Goal: Task Accomplishment & Management: Complete application form

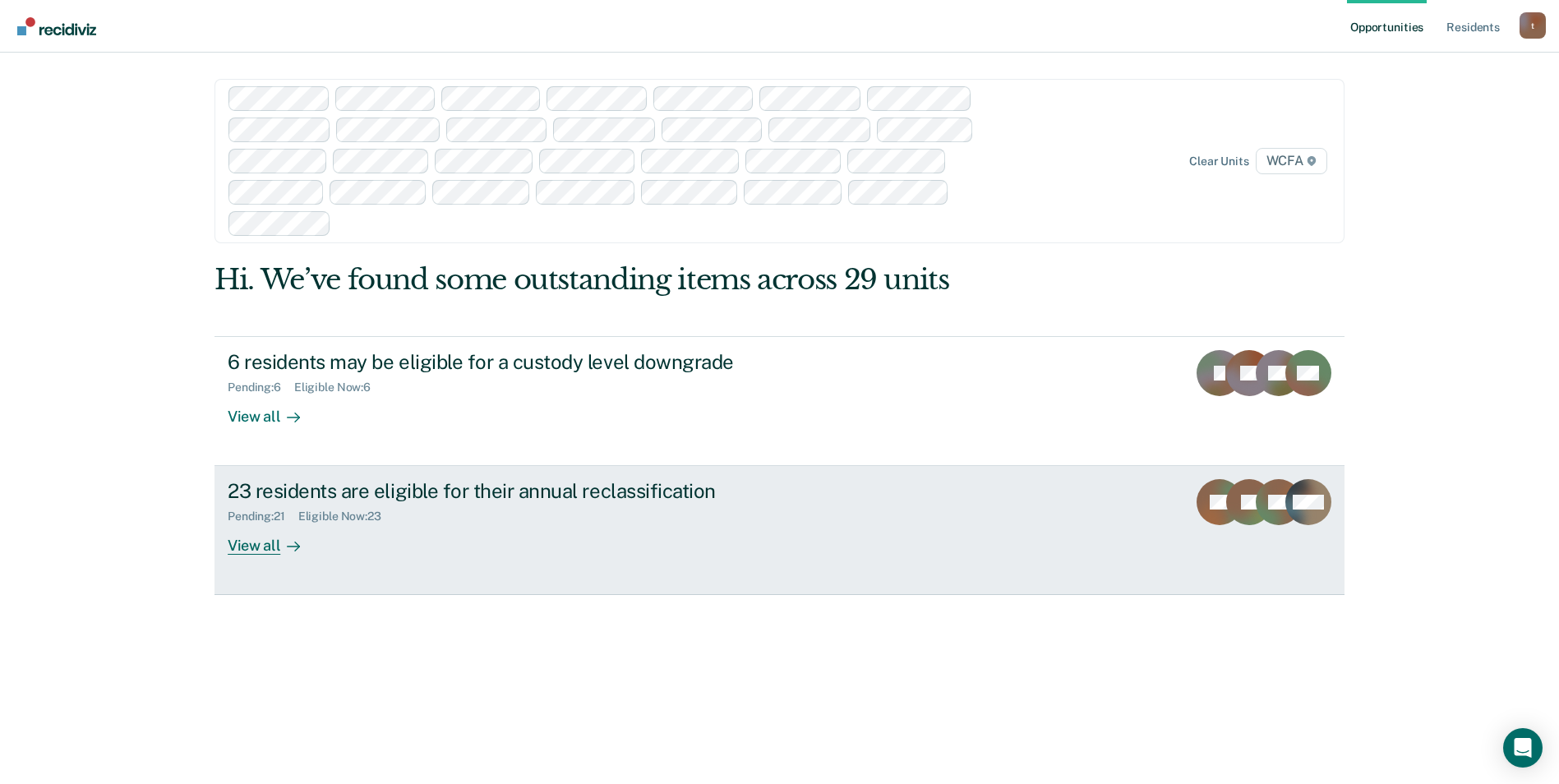
click at [251, 550] on div "View all" at bounding box center [274, 539] width 92 height 32
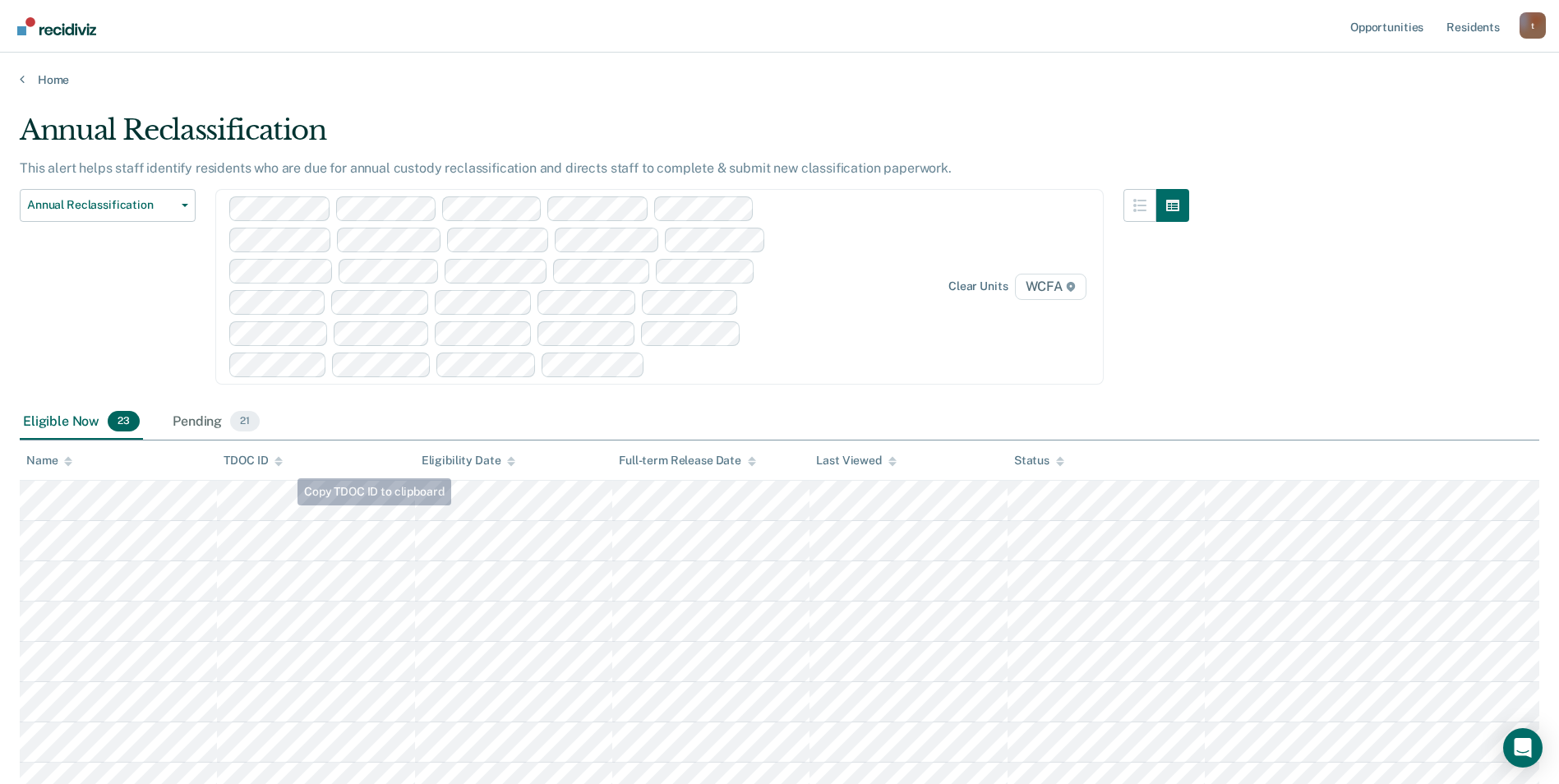
scroll to position [82, 0]
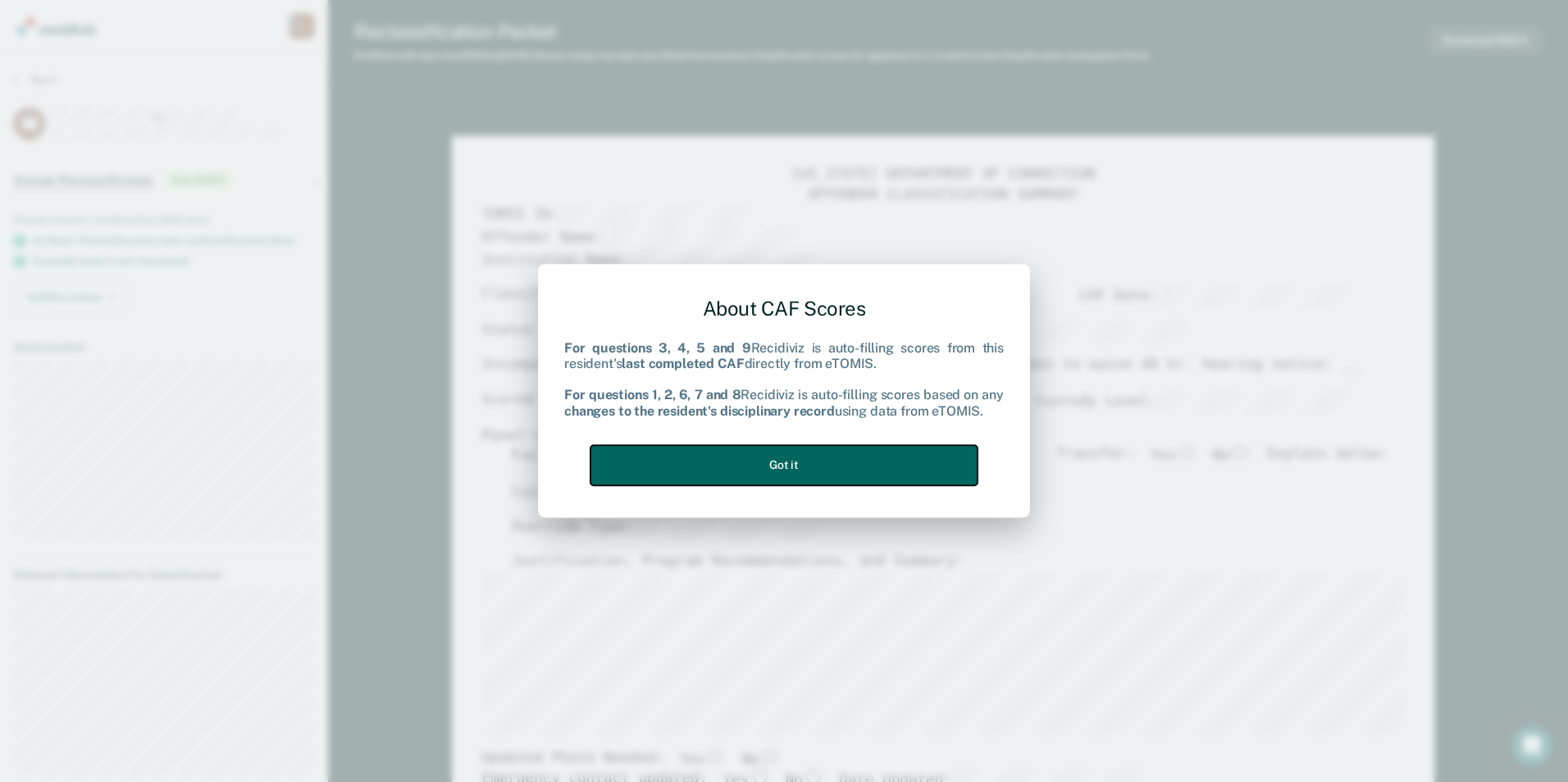
click at [829, 462] on button "Got it" at bounding box center [784, 465] width 387 height 41
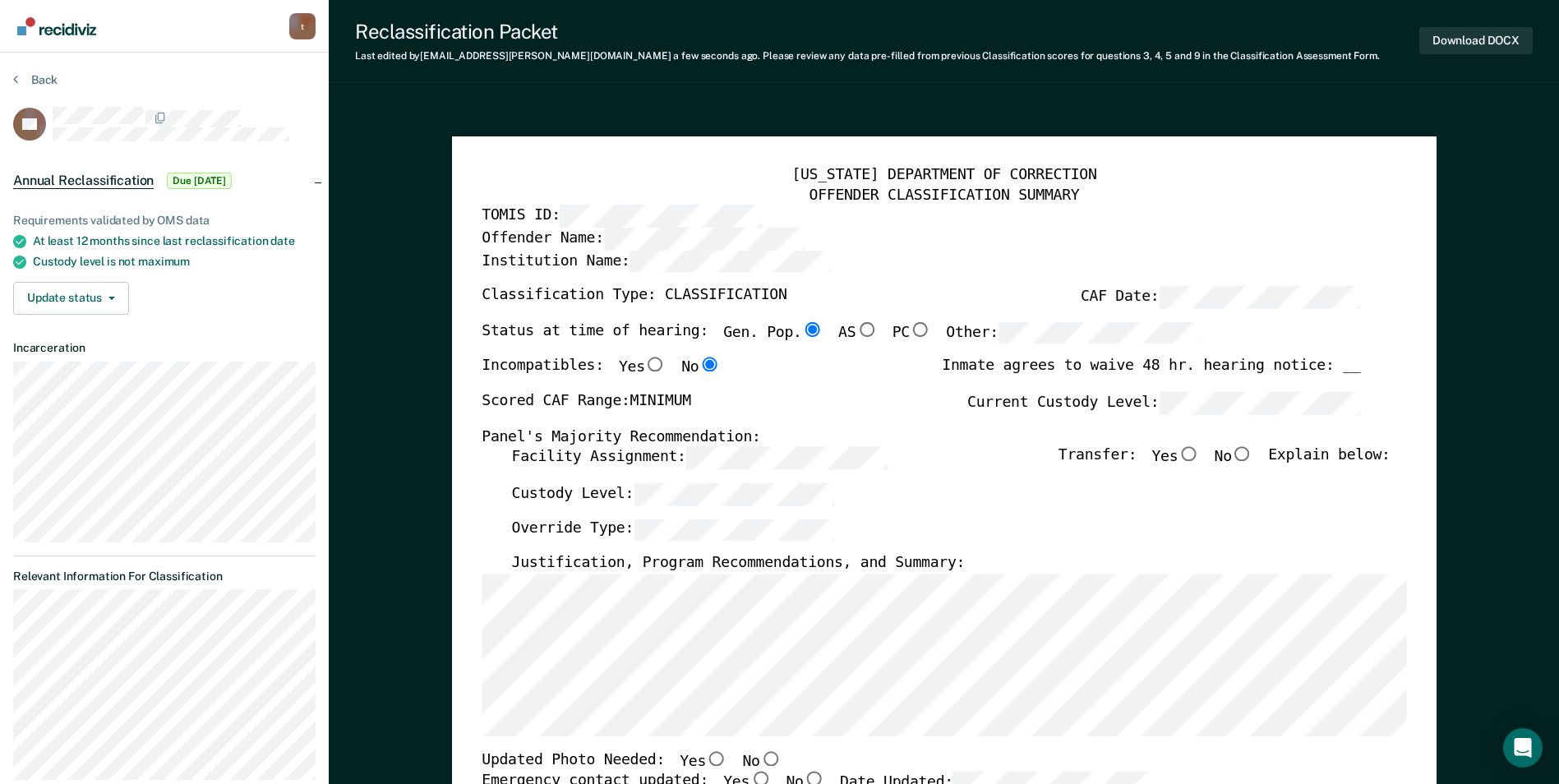
click at [1253, 455] on input "No" at bounding box center [1242, 454] width 21 height 14
type textarea "x"
radio input "true"
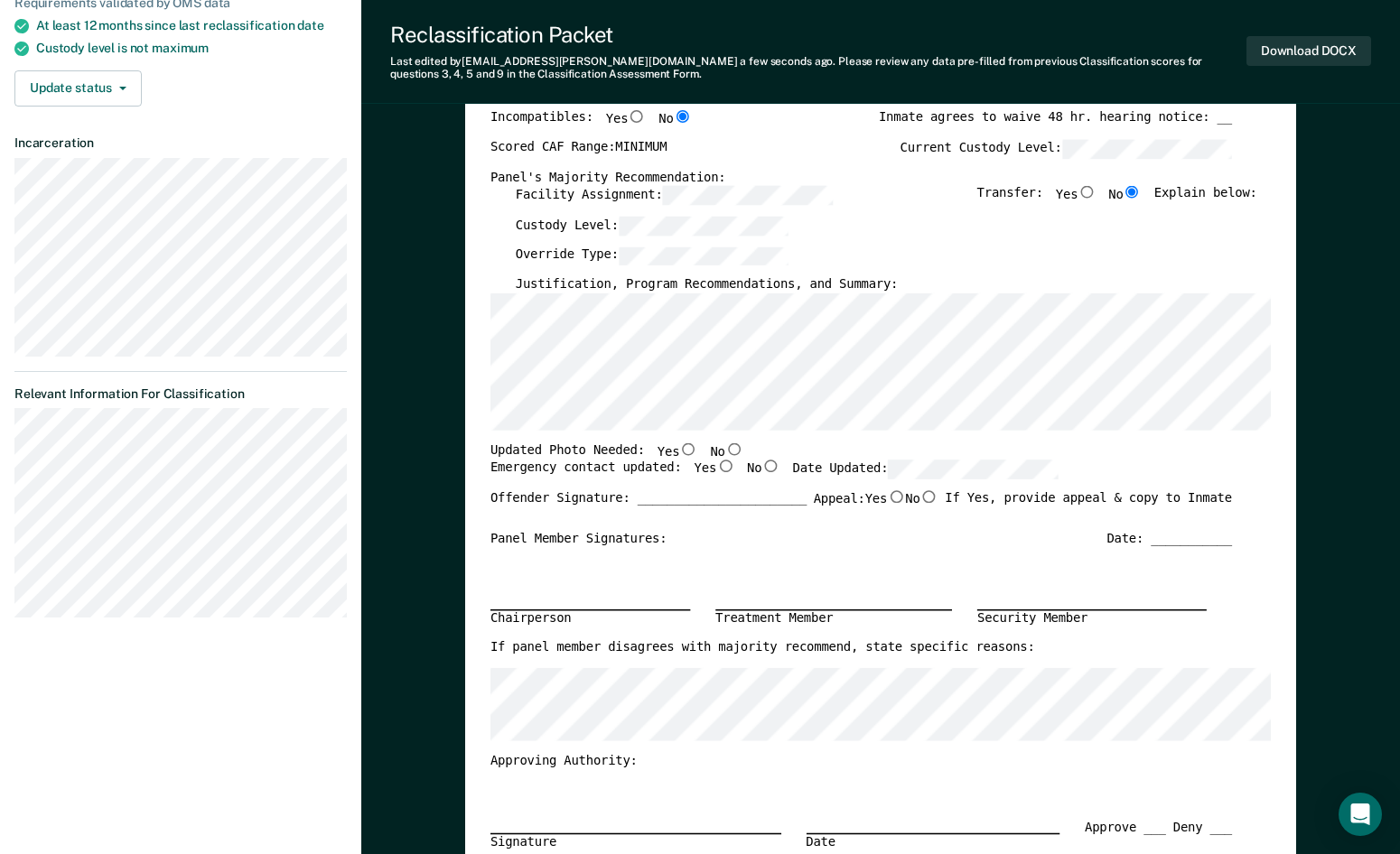
scroll to position [271, 0]
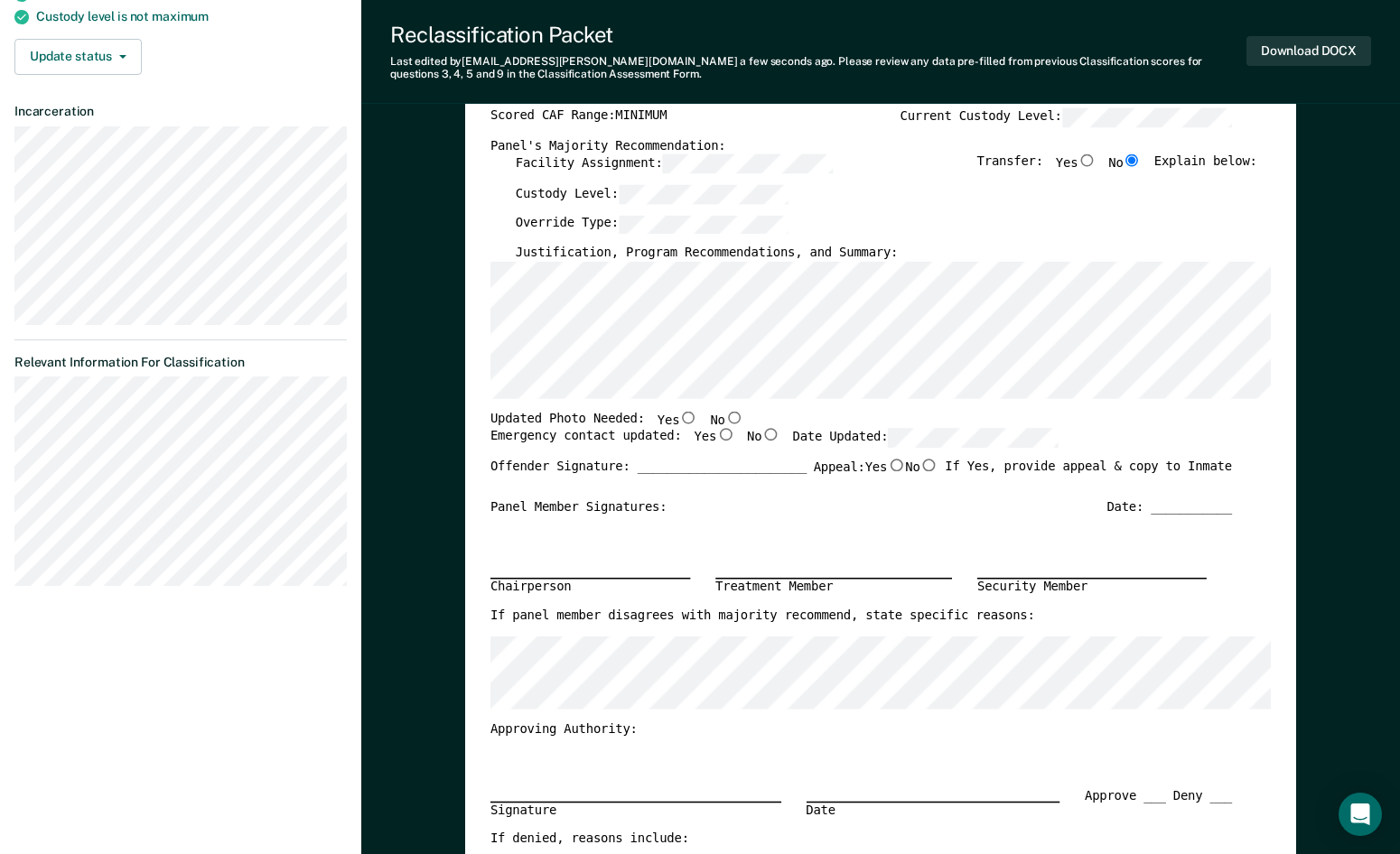
click at [679, 418] on input "Yes" at bounding box center [687, 418] width 18 height 13
type textarea "x"
radio input "true"
click at [716, 436] on input "Yes" at bounding box center [725, 435] width 18 height 13
type textarea "x"
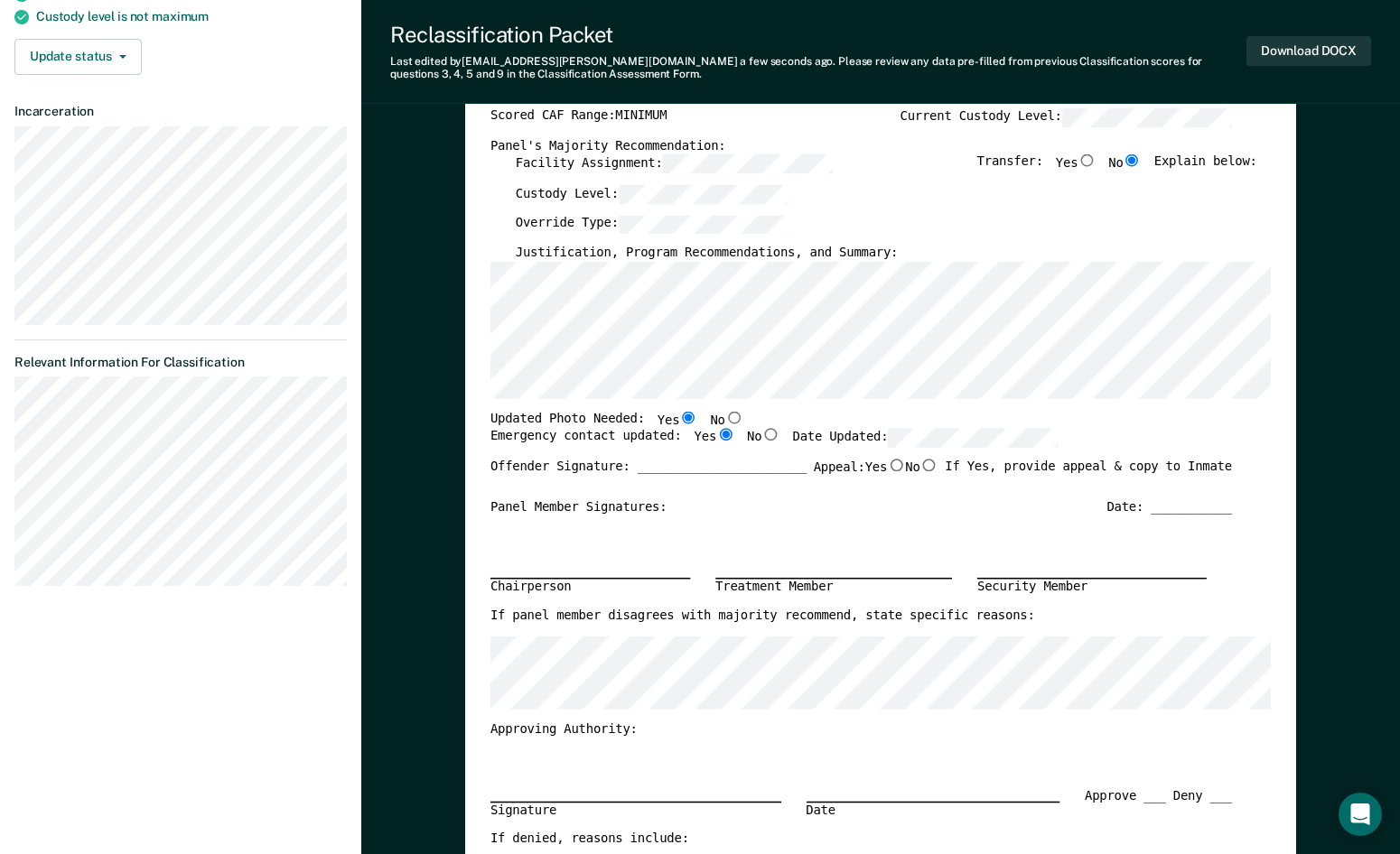
radio input "true"
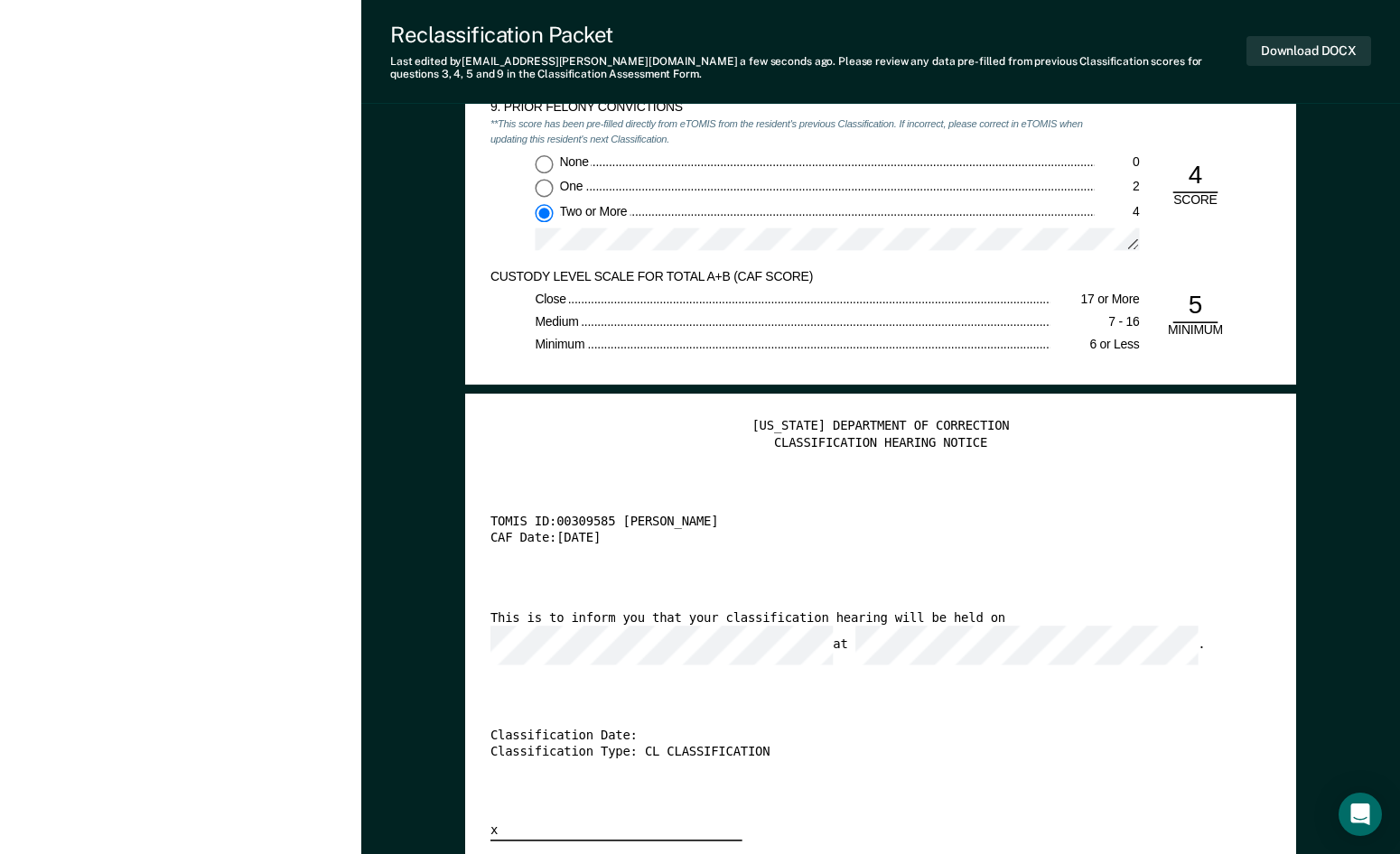
scroll to position [3251, 0]
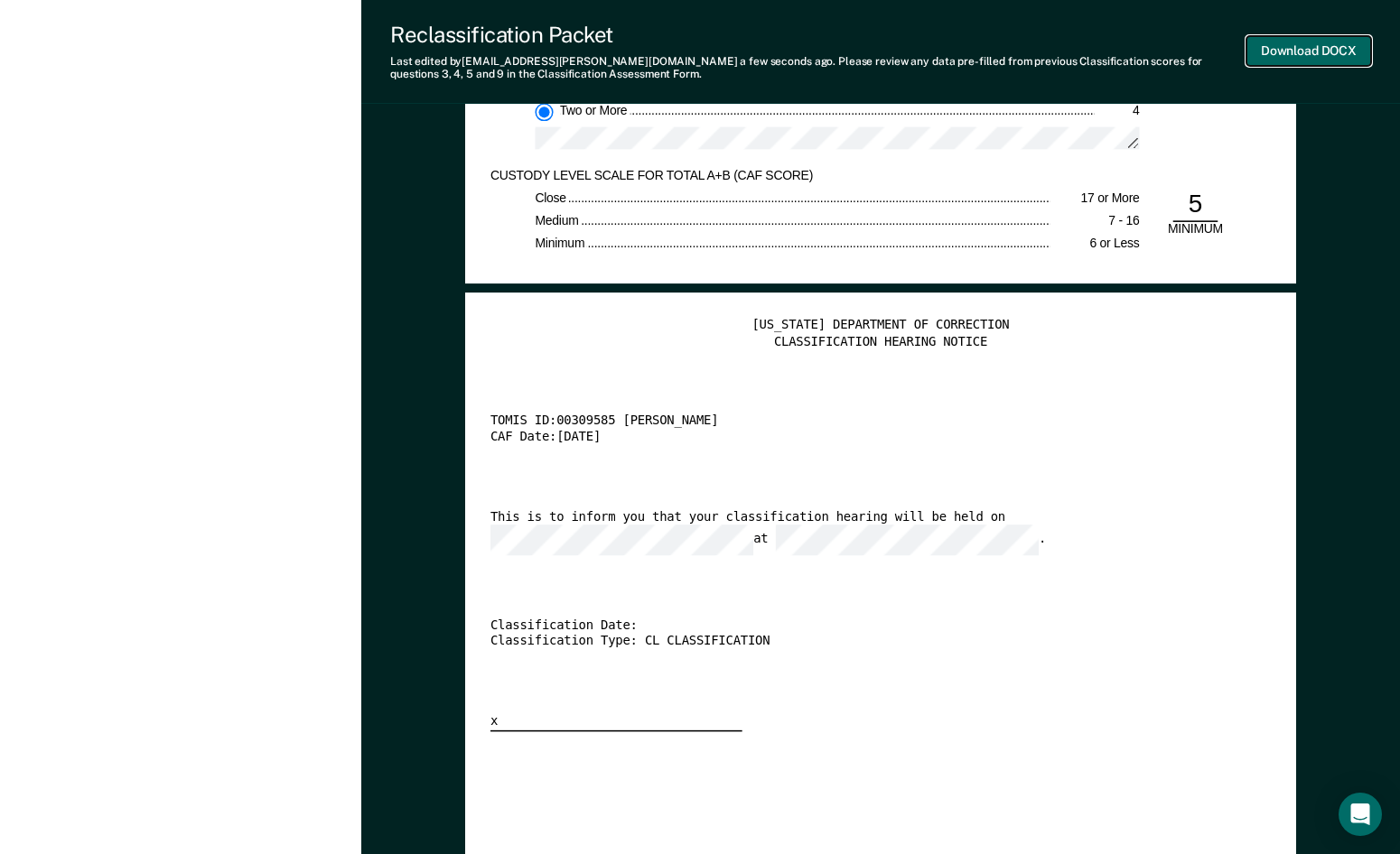
click at [1288, 56] on button "Download DOCX" at bounding box center [1309, 51] width 125 height 30
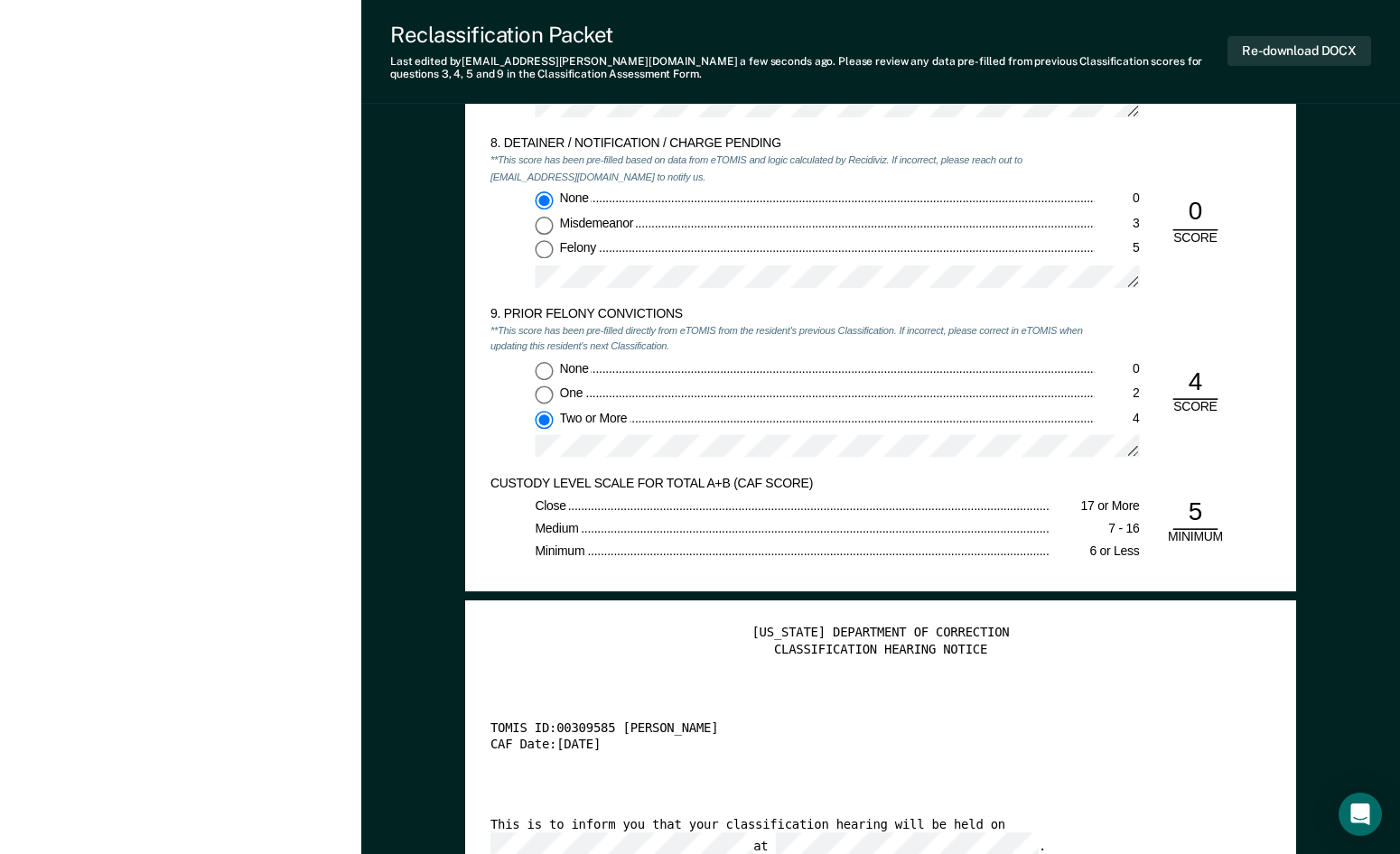
scroll to position [2799, 0]
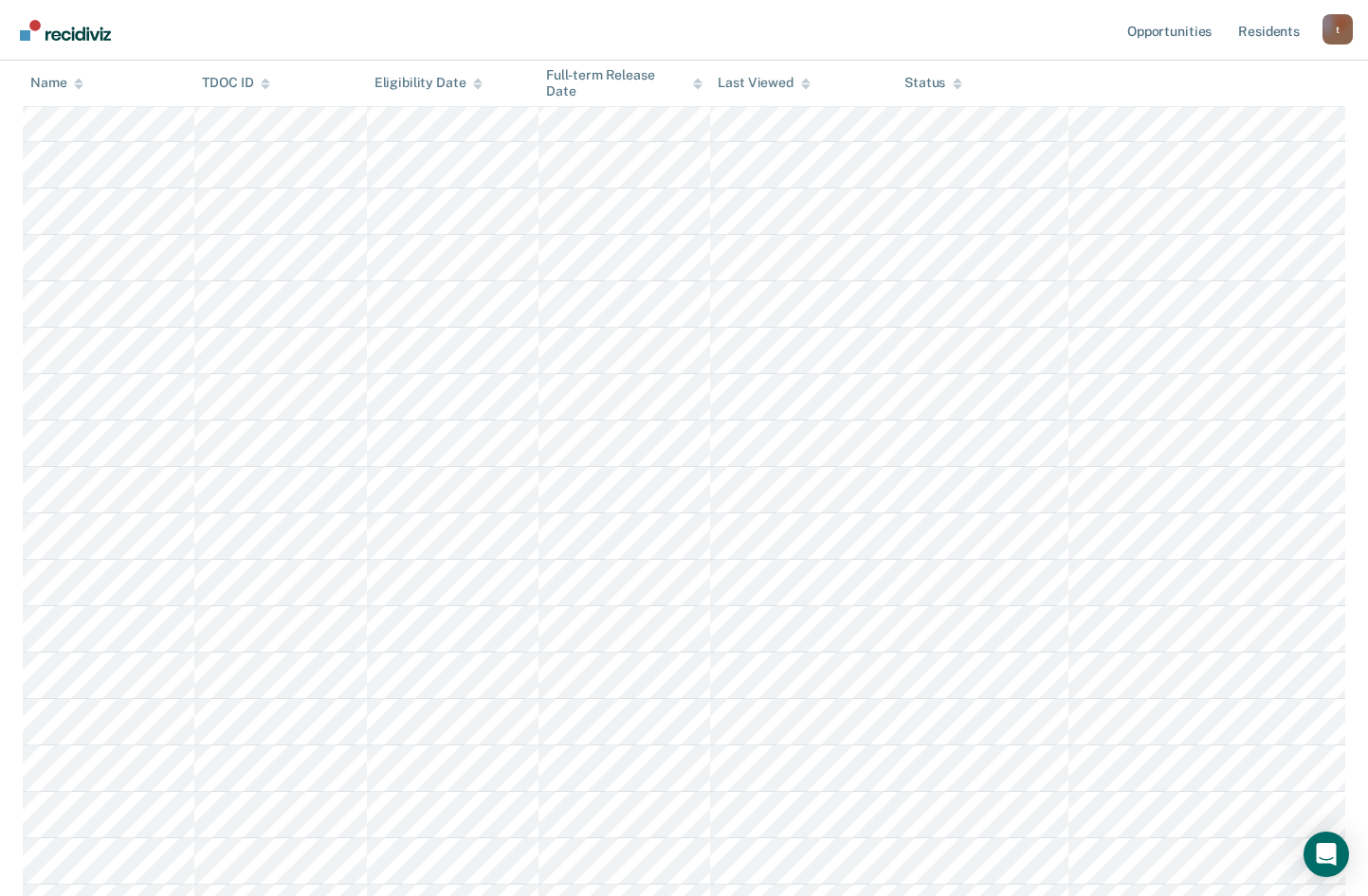
scroll to position [758, 0]
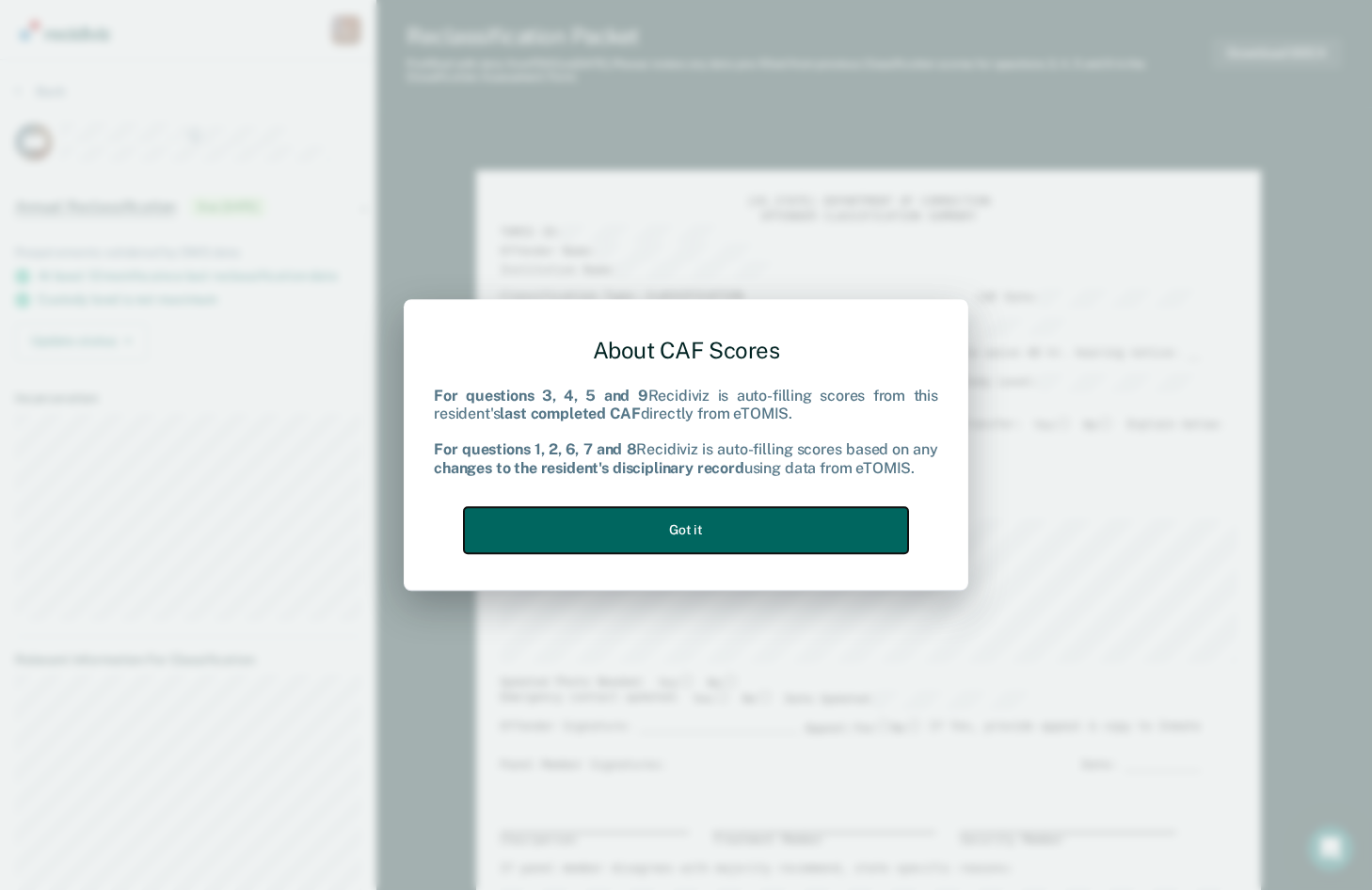
click at [710, 538] on button "Got it" at bounding box center [686, 530] width 444 height 47
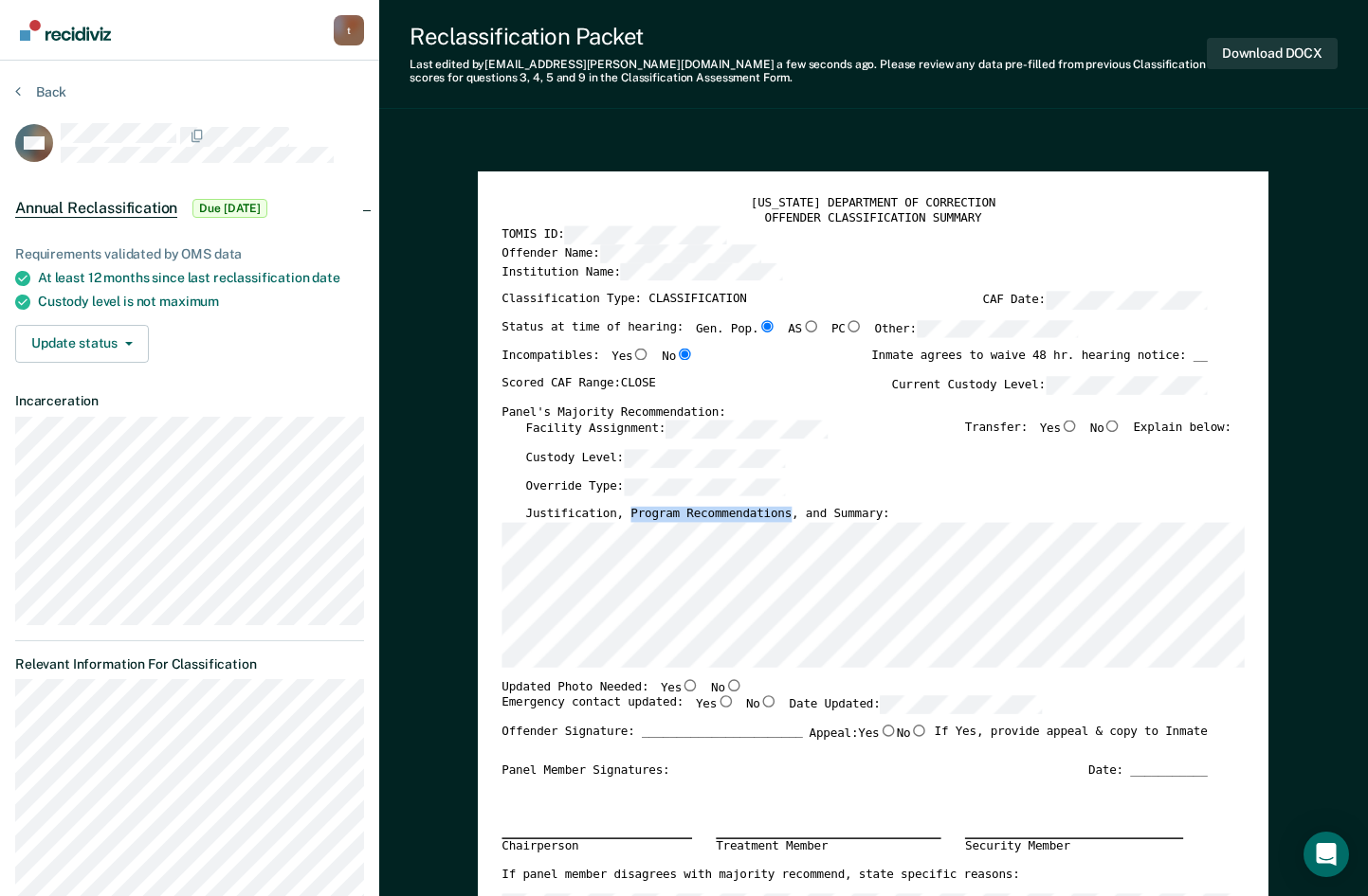
drag, startPoint x: 767, startPoint y: 512, endPoint x: 622, endPoint y: 518, distance: 145.1
click at [622, 518] on label "Justification, Program Recommendations, and Summary:" at bounding box center [708, 514] width 364 height 16
copy label "Program Recommendations"
click at [725, 690] on input "No" at bounding box center [733, 685] width 17 height 13
type textarea "x"
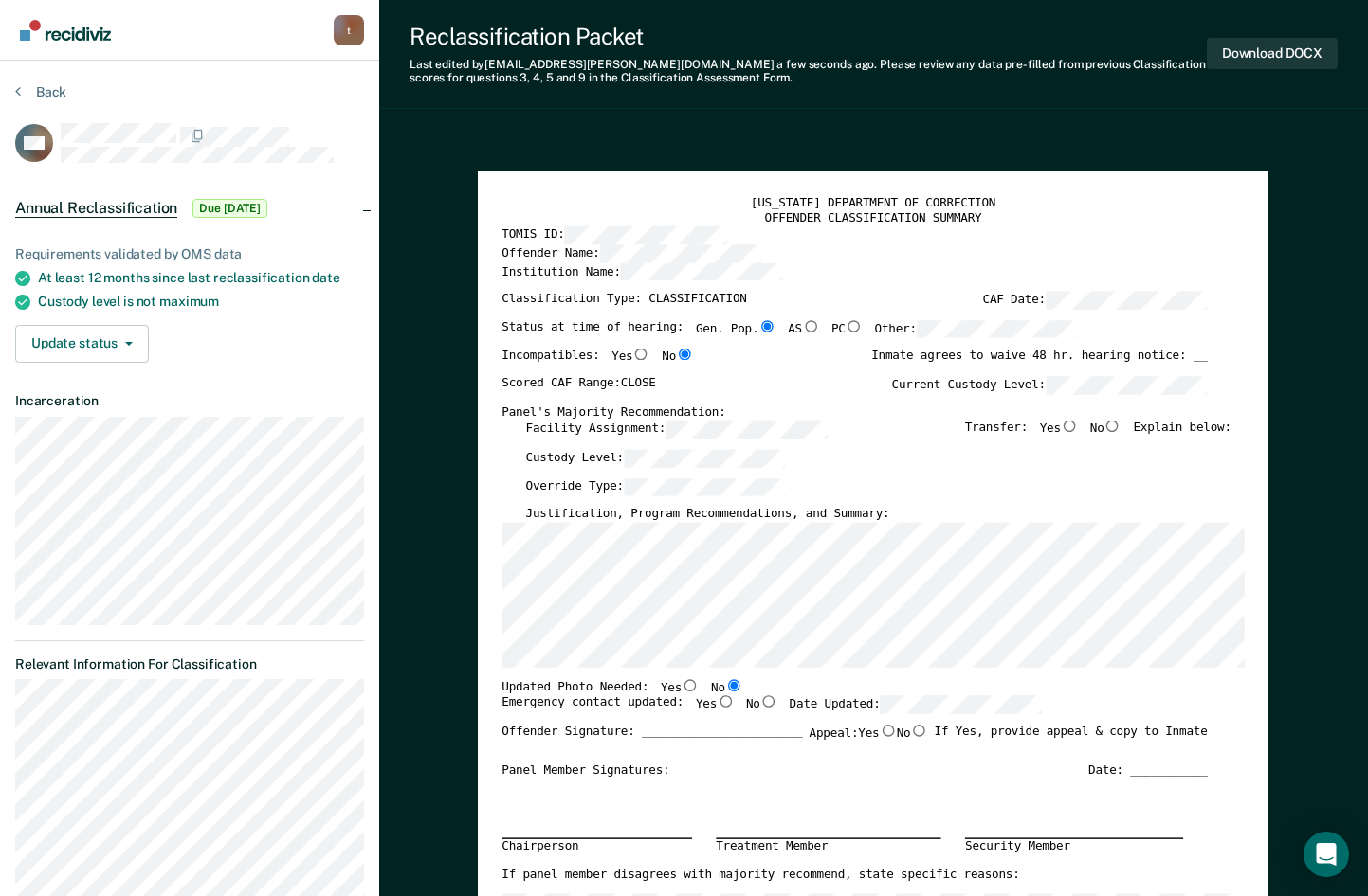
radio input "true"
click at [717, 703] on input "Yes" at bounding box center [725, 701] width 17 height 13
type textarea "x"
radio input "true"
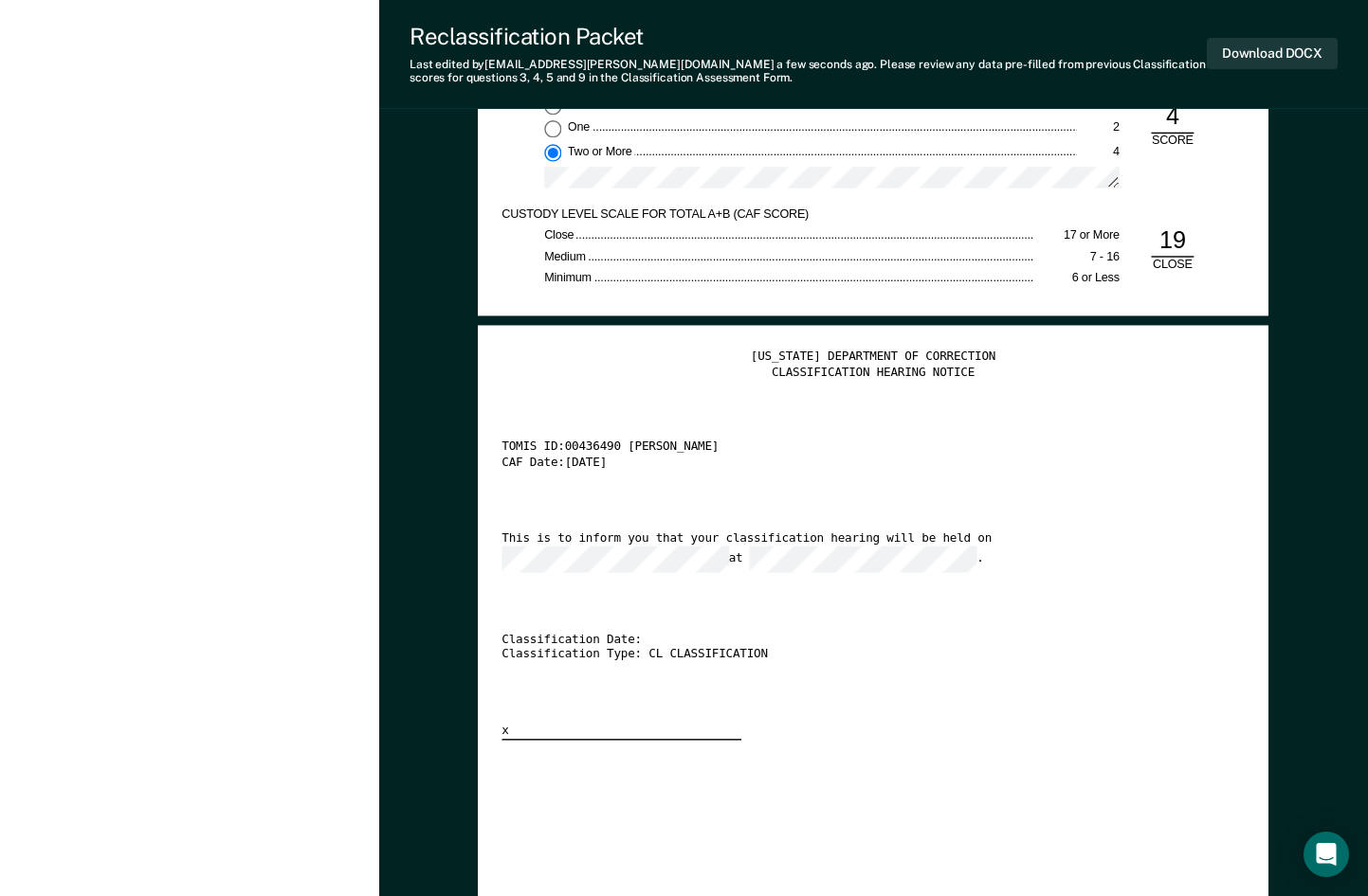
scroll to position [3126, 0]
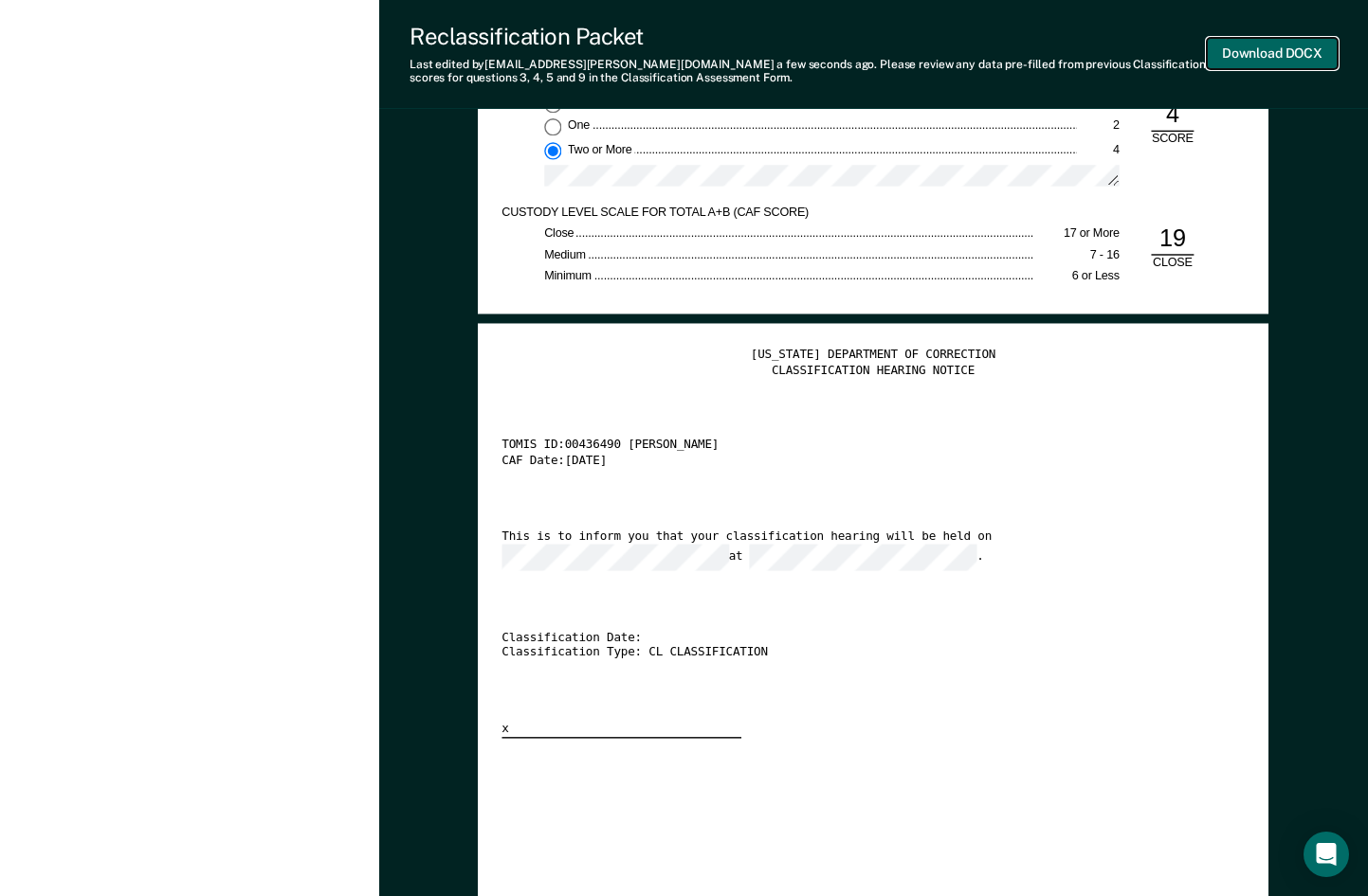
click at [1291, 54] on button "Download DOCX" at bounding box center [1272, 54] width 131 height 31
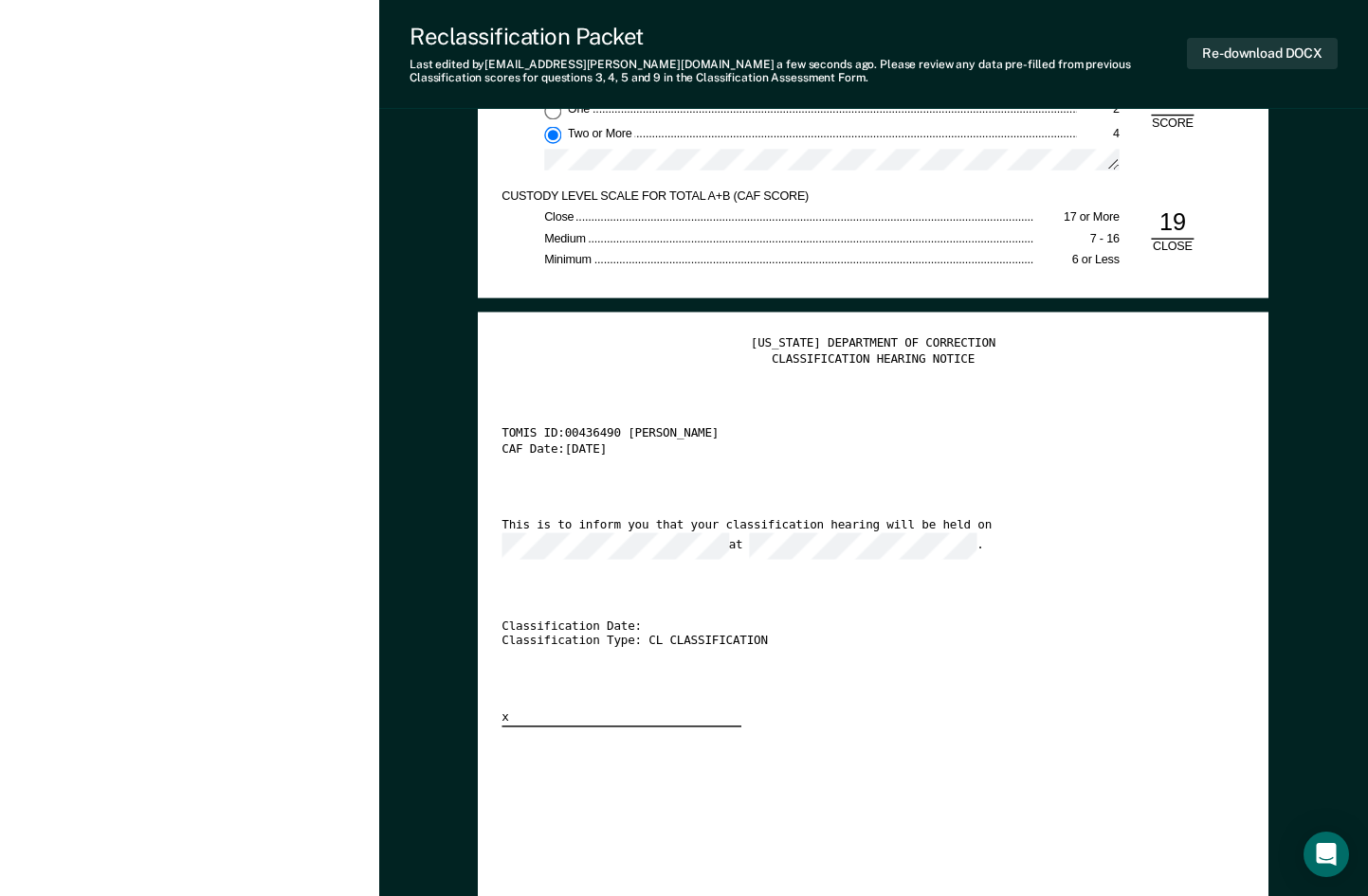
click at [1181, 693] on div "[US_STATE] DEPARTMENT OF CORRECTION CLASSIFICATION HEARING NOTICE TOMIS ID: 004…" at bounding box center [873, 532] width 742 height 390
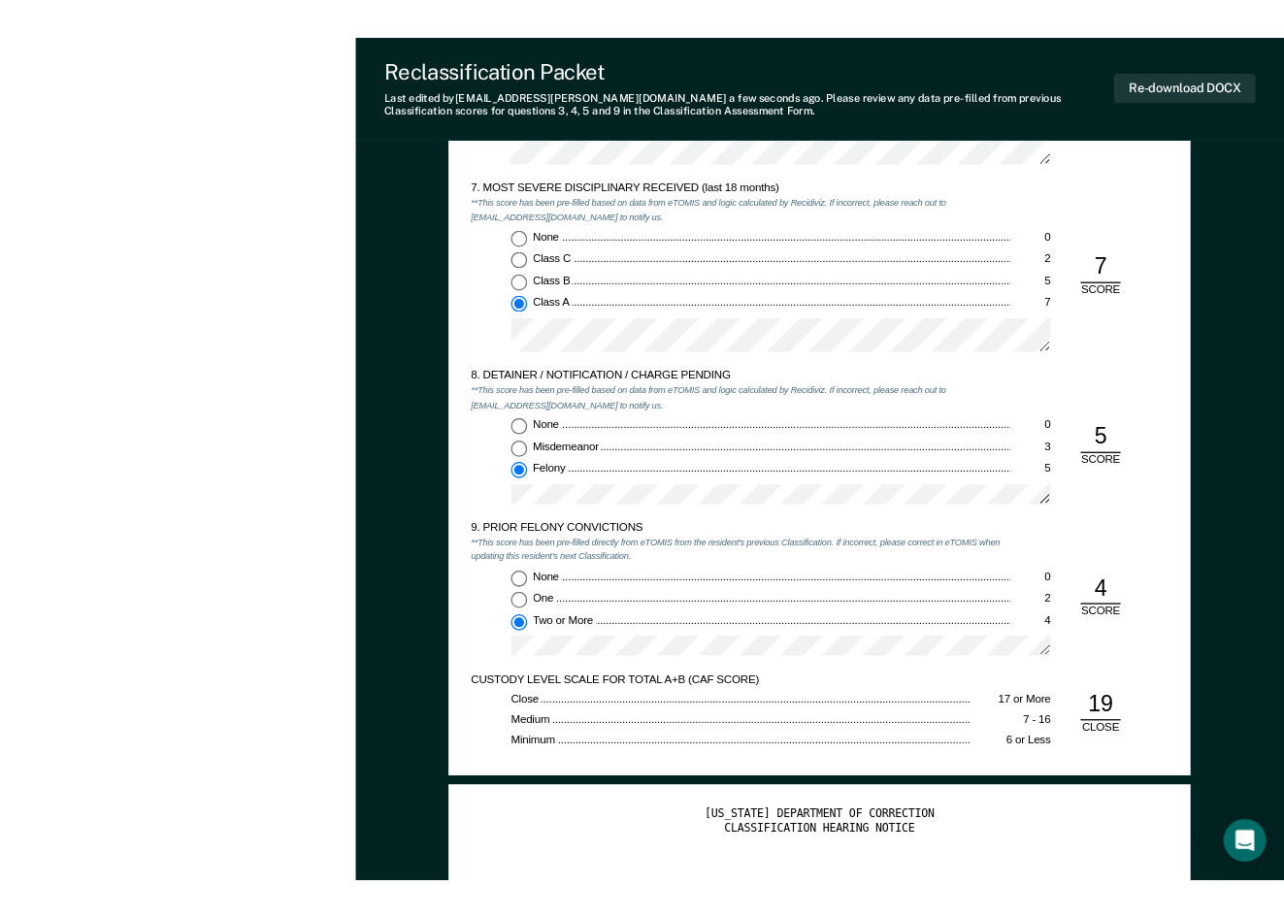
scroll to position [2621, 0]
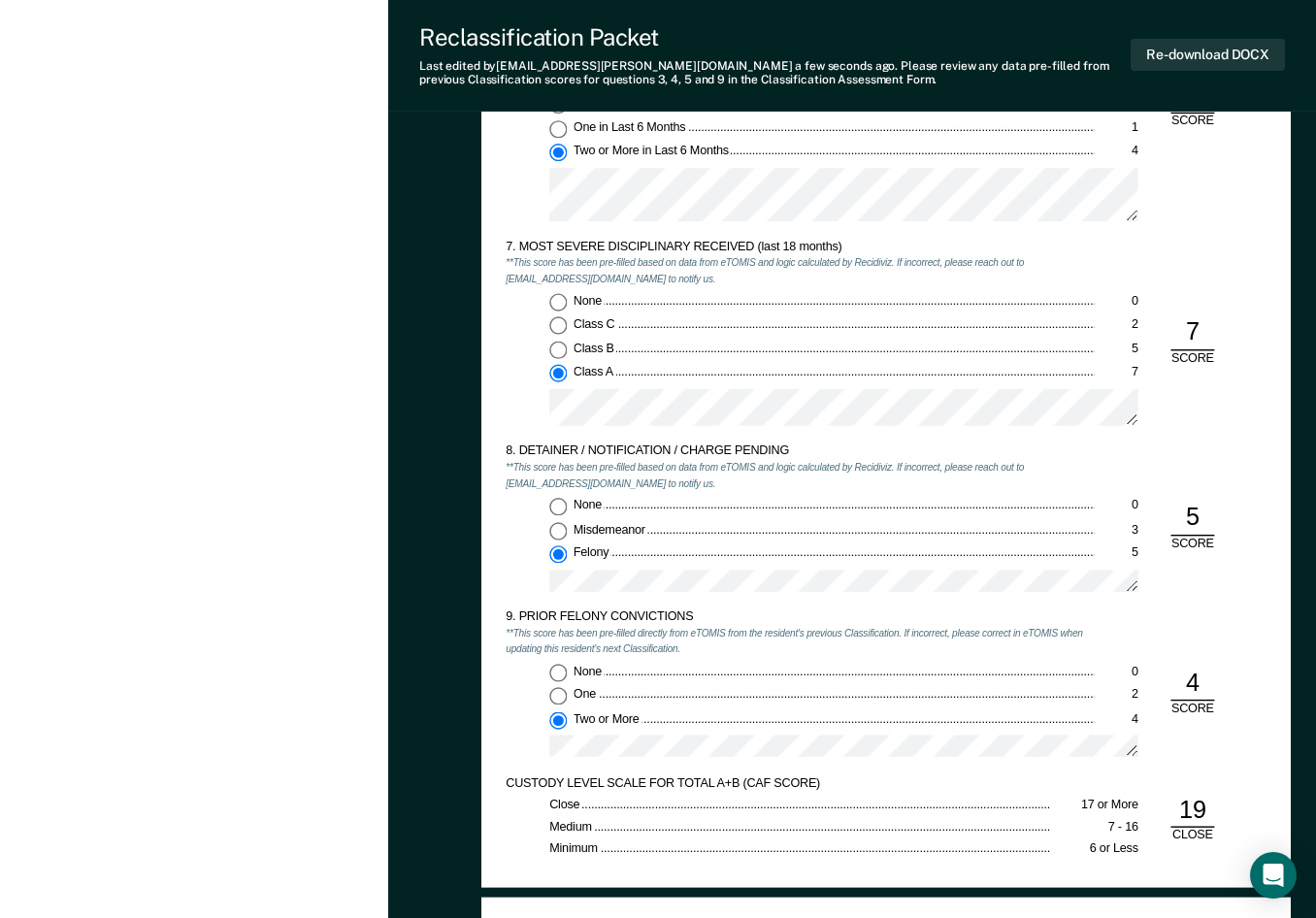
type textarea "x"
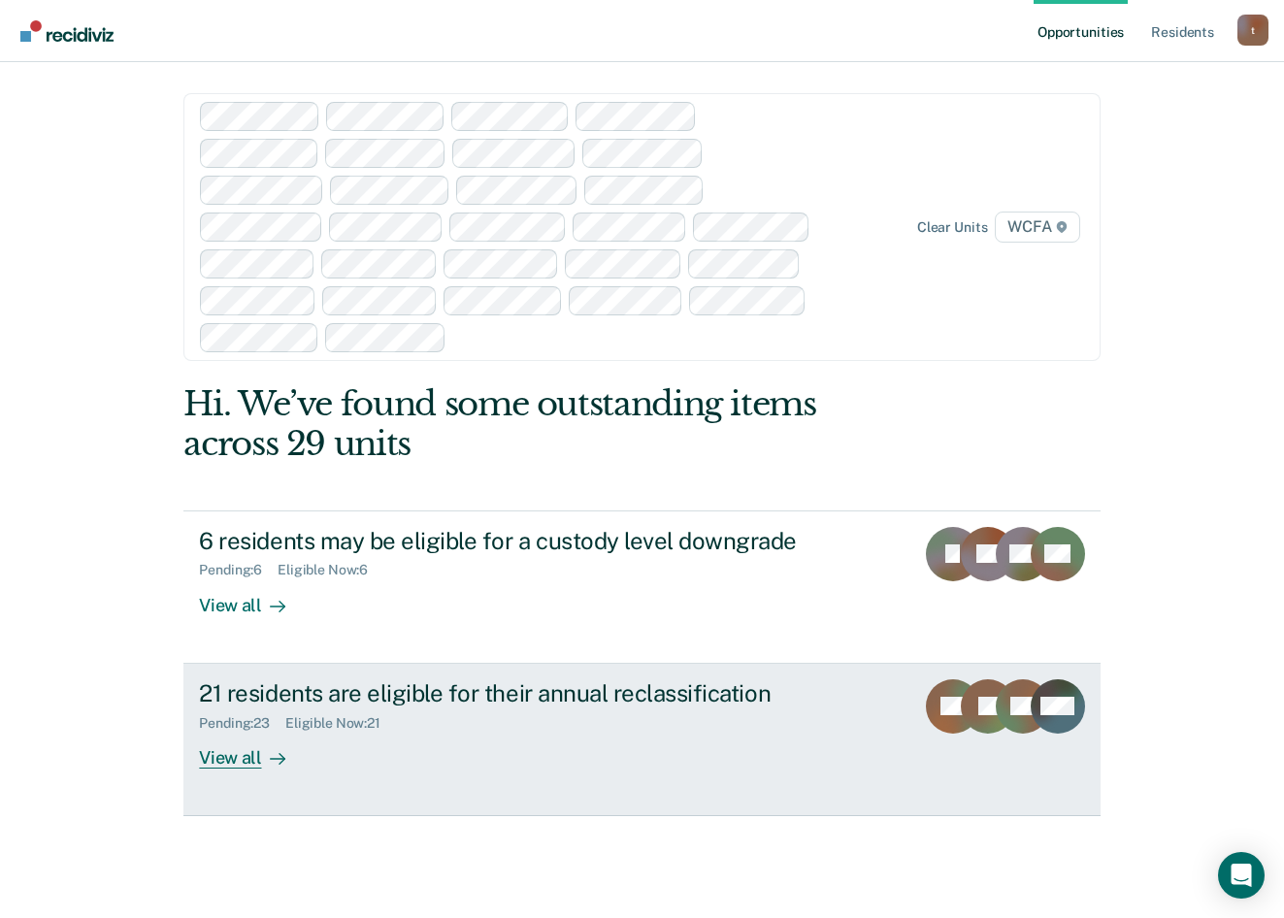
click at [234, 752] on div "View all" at bounding box center [253, 750] width 109 height 38
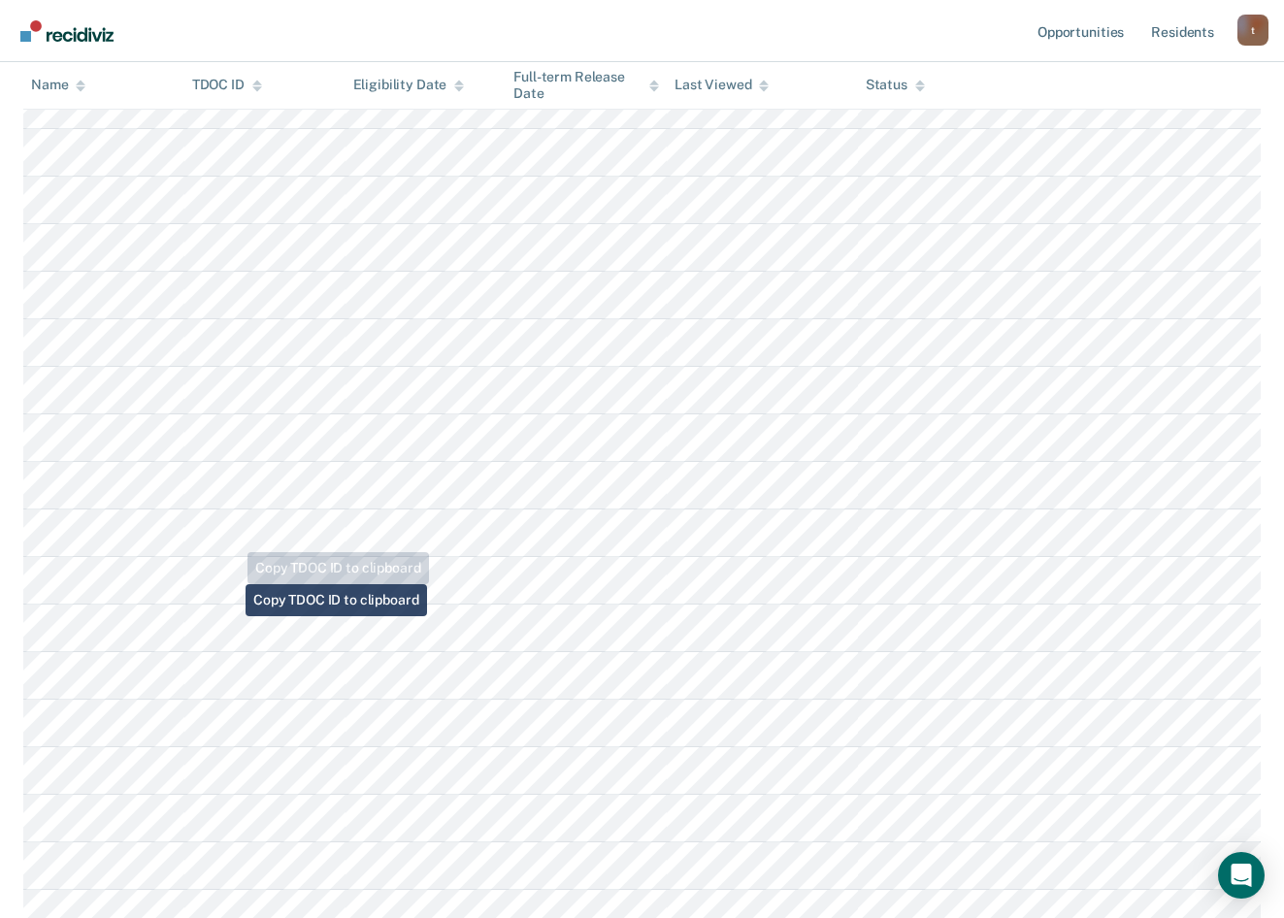
scroll to position [874, 0]
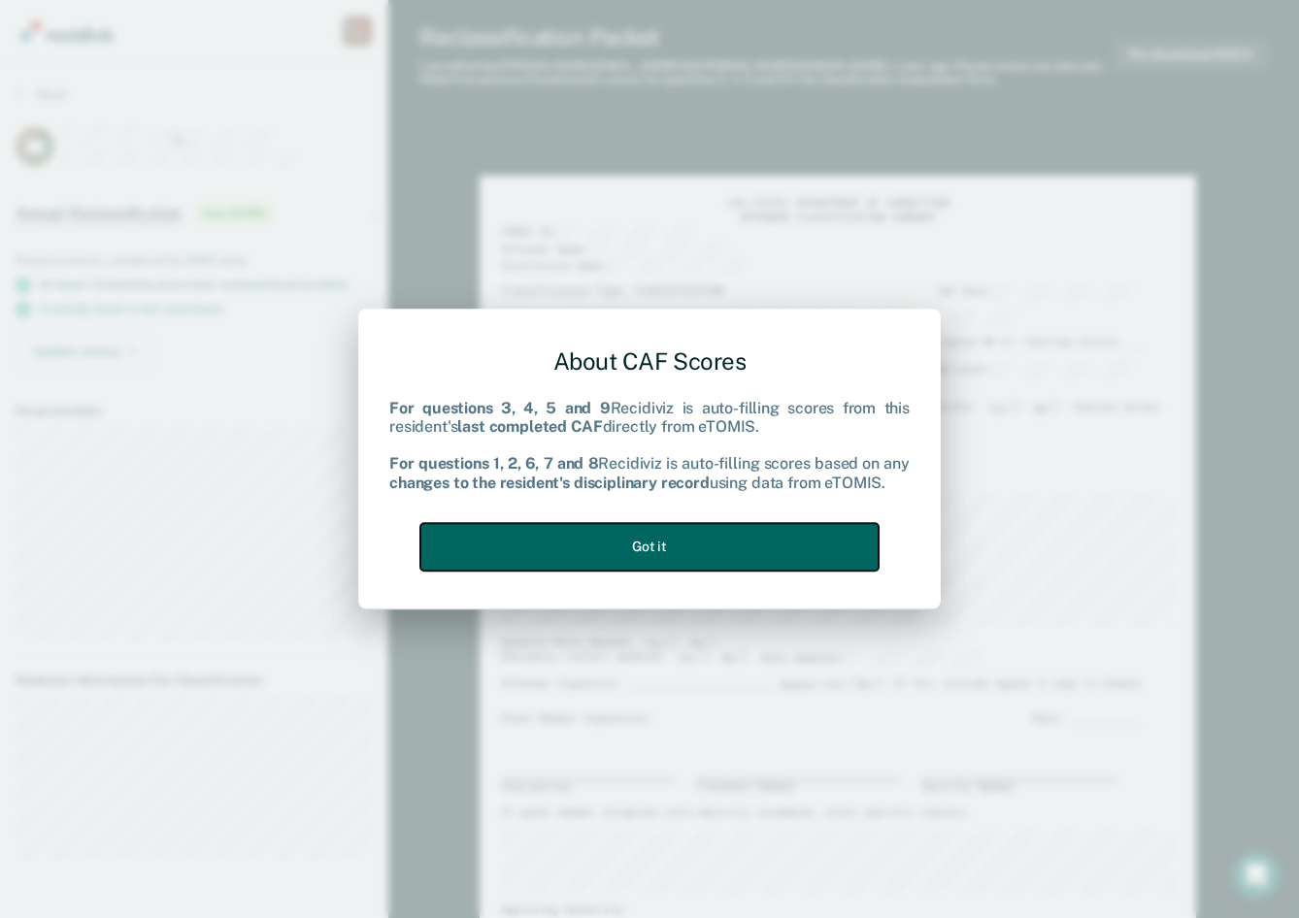
click at [767, 563] on button "Got it" at bounding box center [649, 547] width 458 height 48
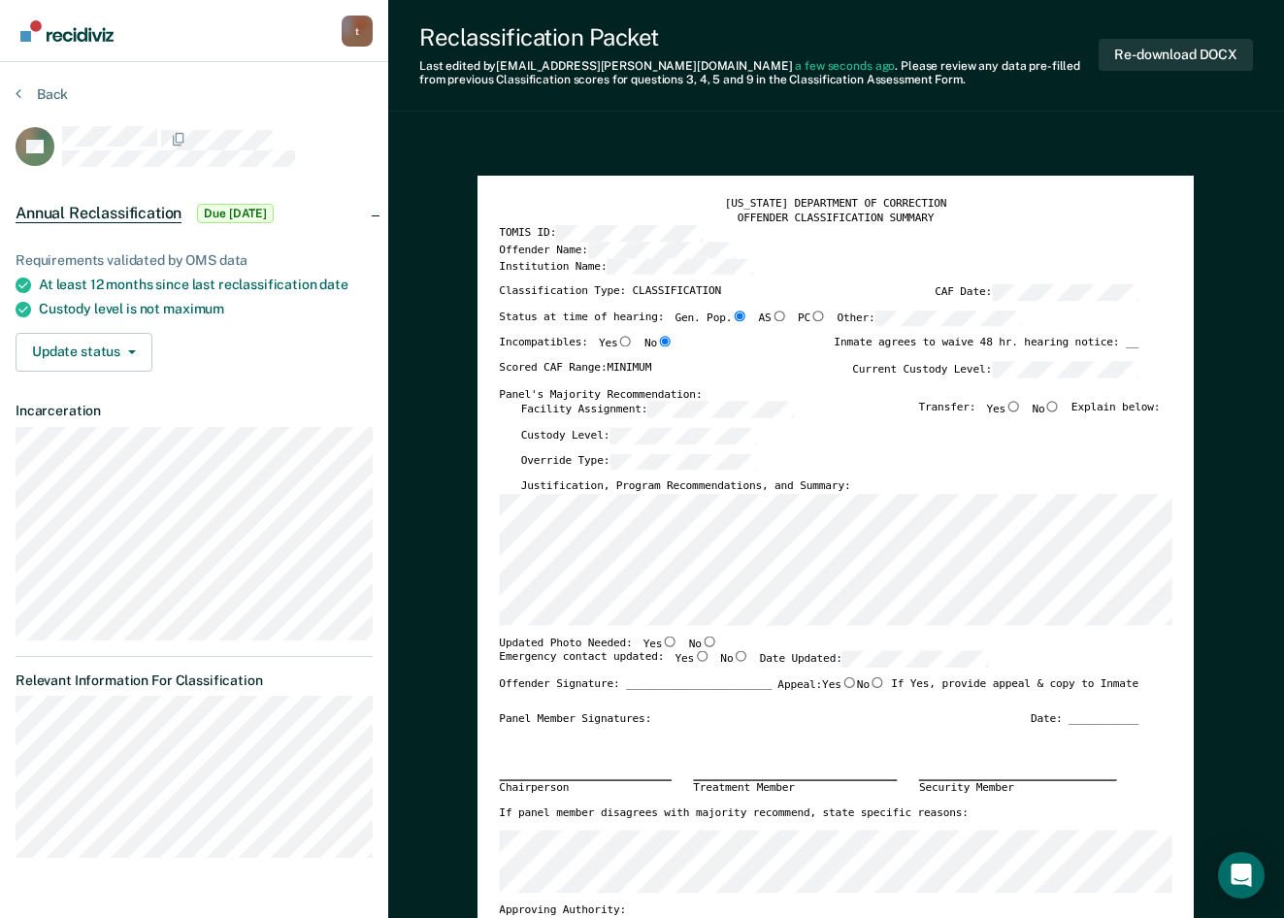
click at [1060, 410] on input "No" at bounding box center [1053, 406] width 16 height 11
type textarea "x"
radio input "true"
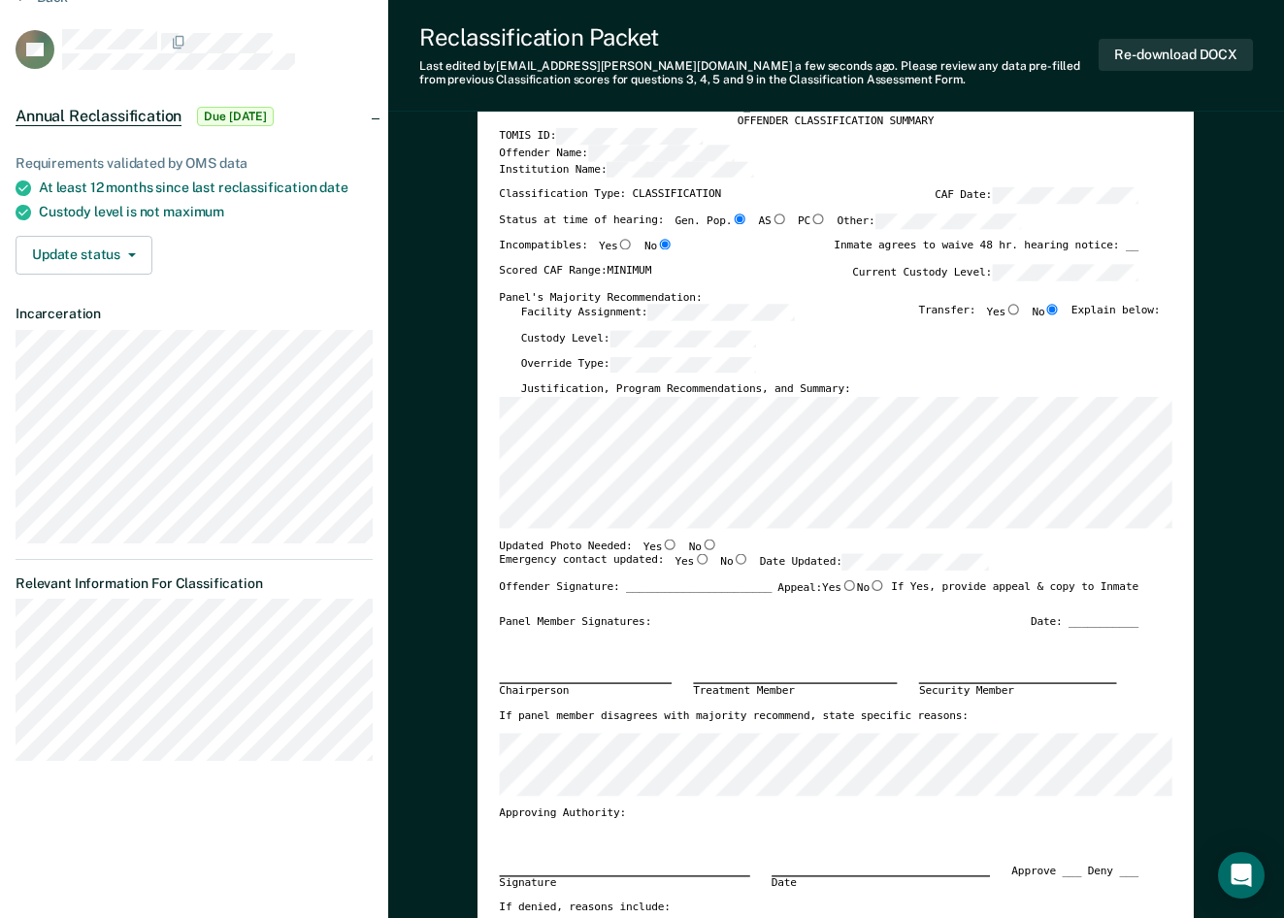
click at [663, 547] on input "Yes" at bounding box center [671, 544] width 16 height 11
type textarea "x"
radio input "true"
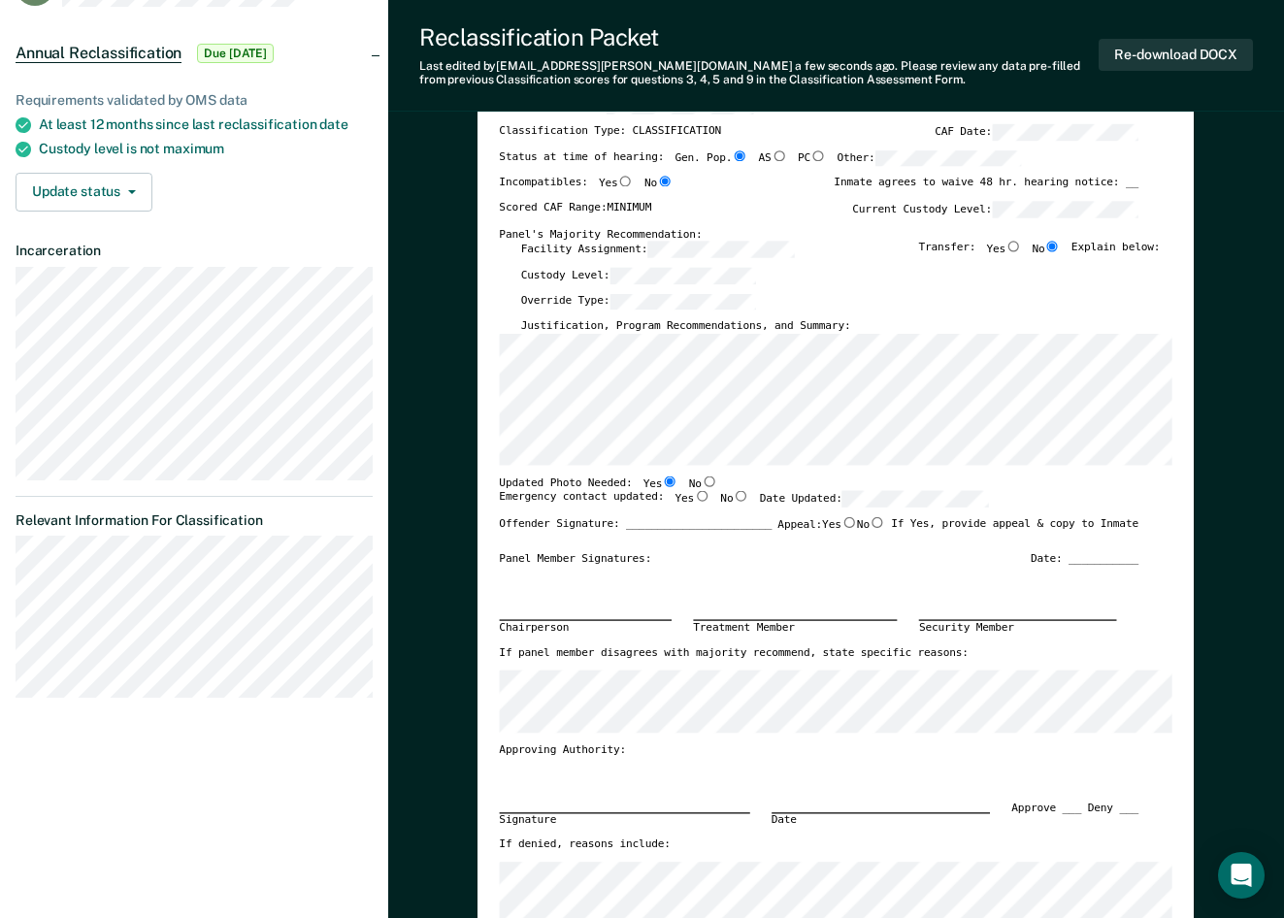
scroll to position [194, 0]
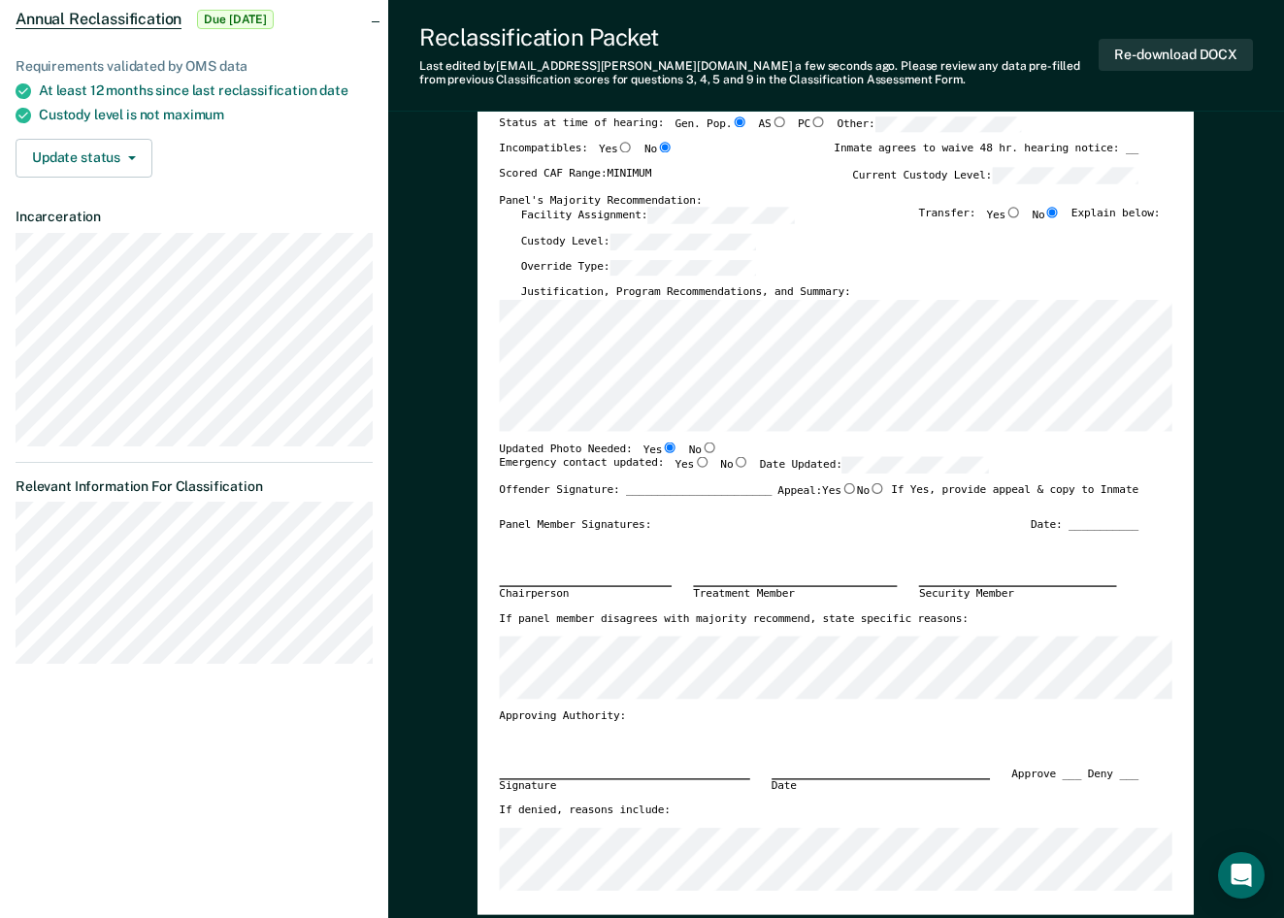
click at [734, 466] on input "No" at bounding box center [742, 462] width 16 height 11
type textarea "x"
radio input "true"
click at [694, 466] on input "Yes" at bounding box center [702, 462] width 16 height 11
type textarea "x"
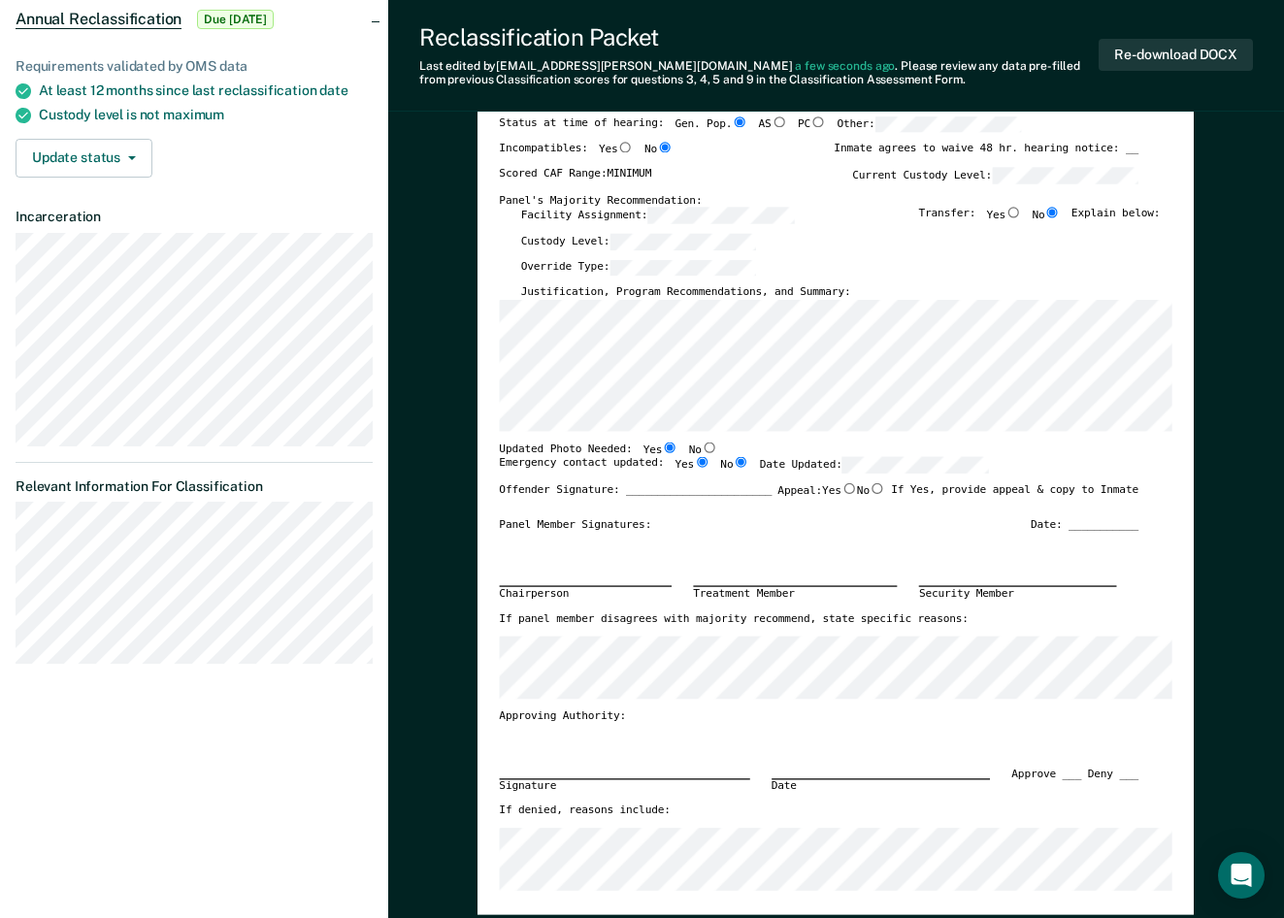
radio input "true"
radio input "false"
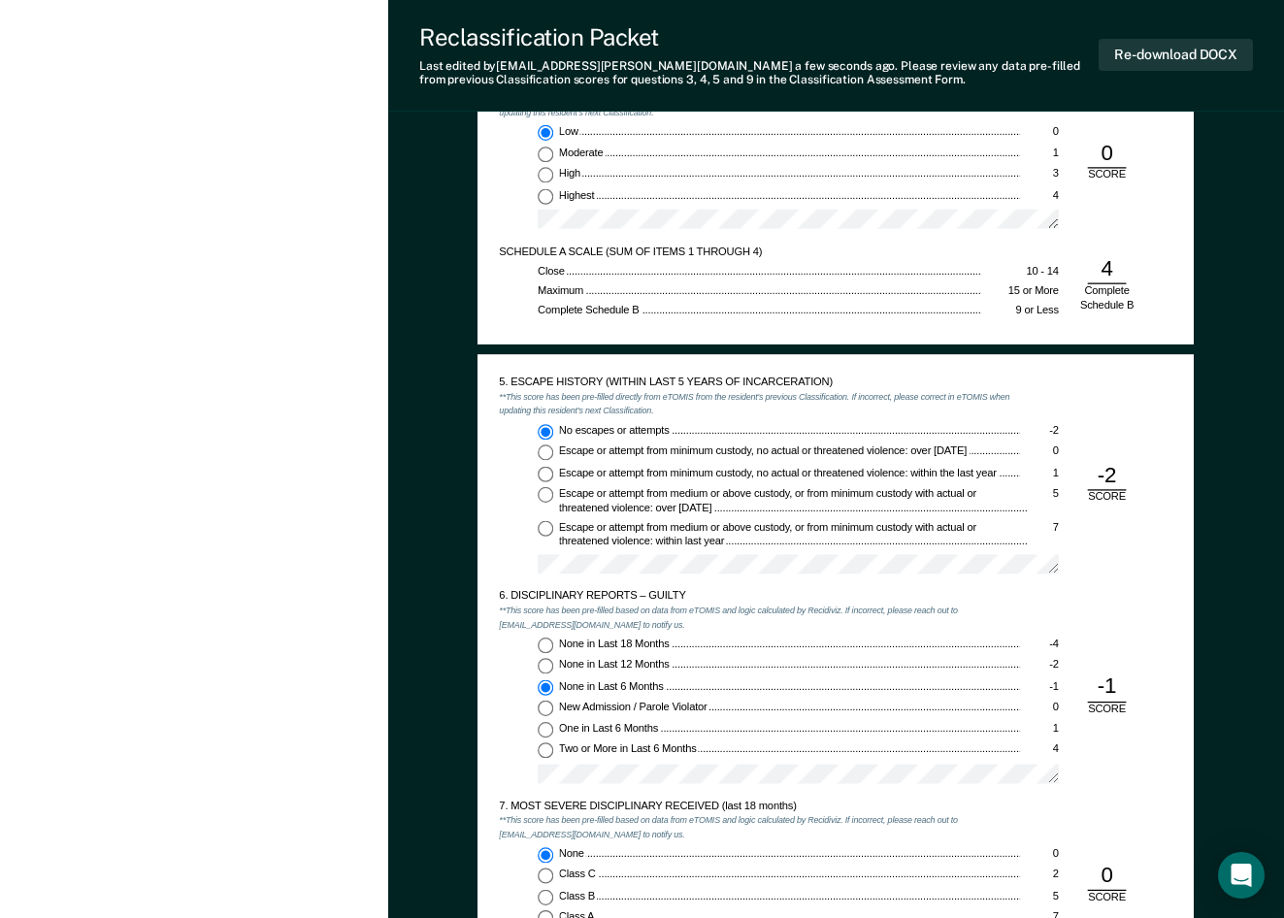
scroll to position [1747, 0]
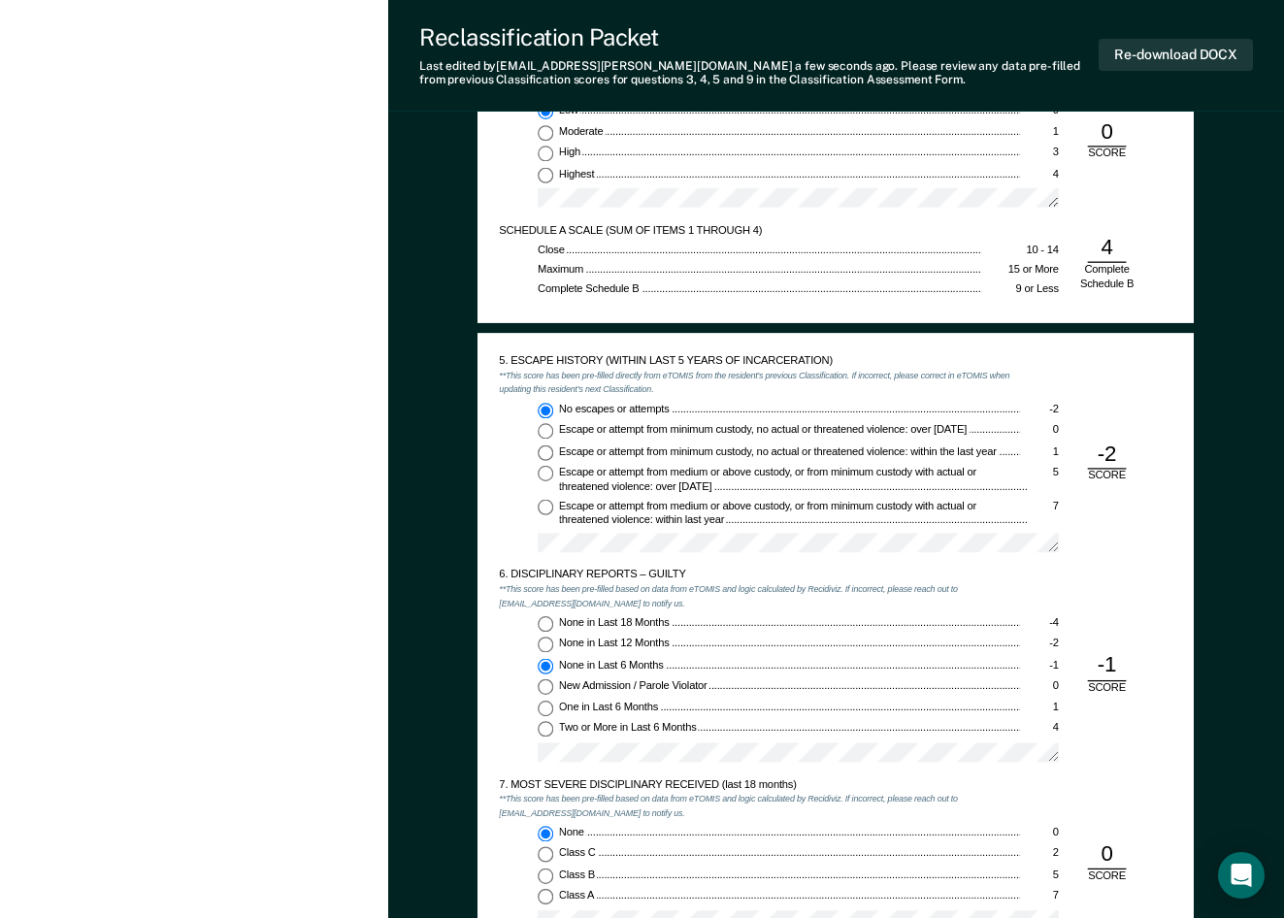
click at [550, 645] on input "None in Last 12 Months -2" at bounding box center [546, 646] width 16 height 16
type textarea "x"
radio input "true"
radio input "false"
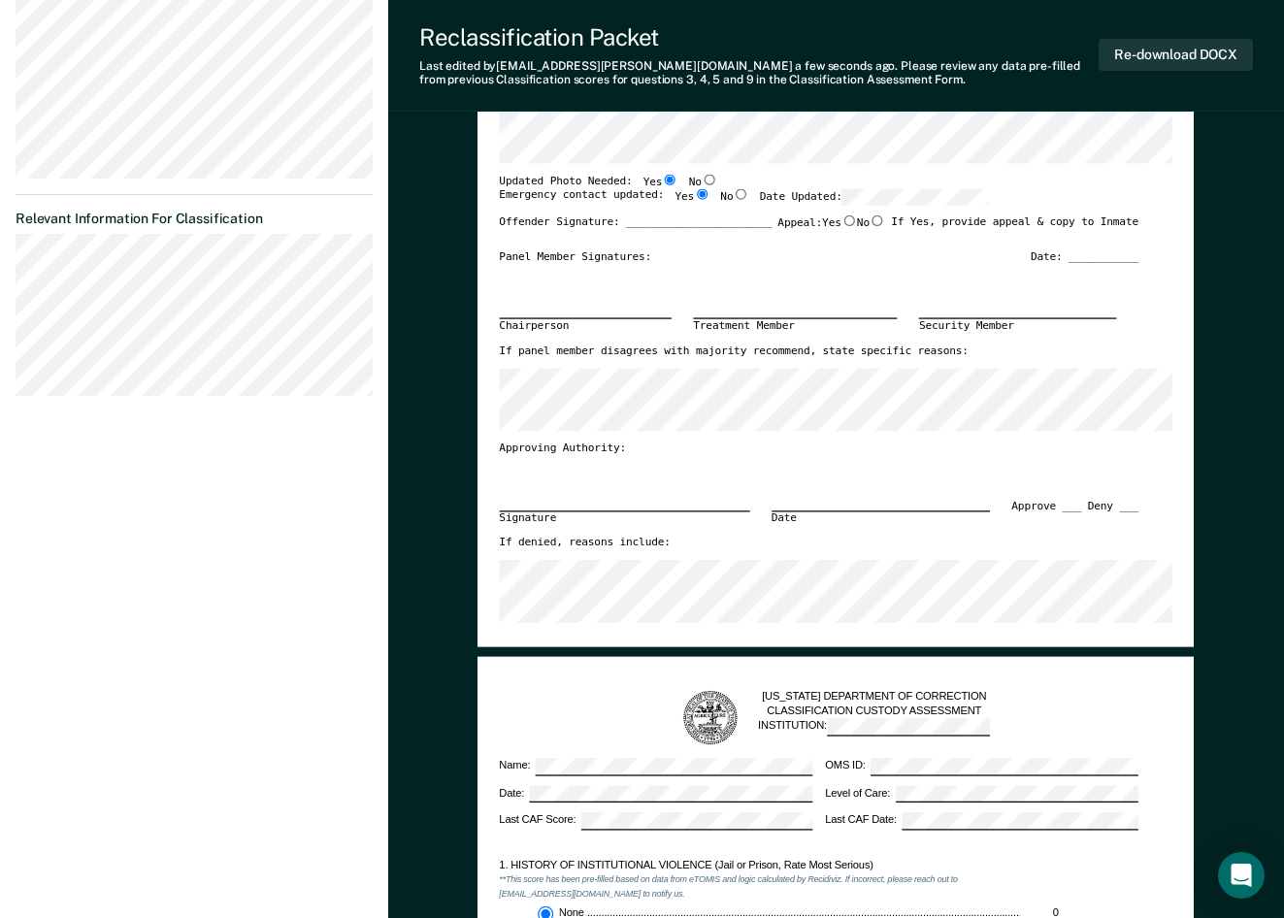
scroll to position [0, 0]
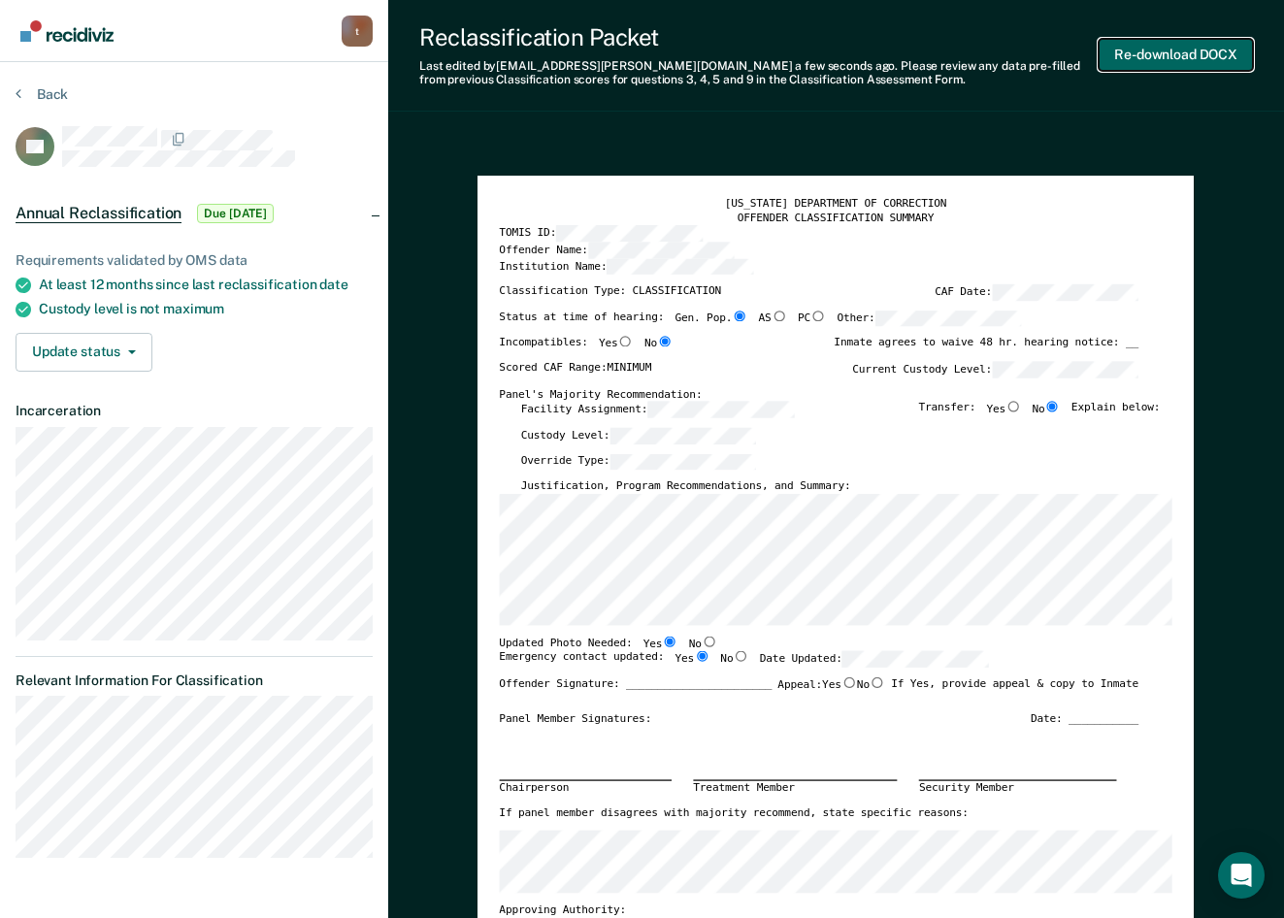
click at [1156, 59] on button "Re-download DOCX" at bounding box center [1176, 55] width 154 height 32
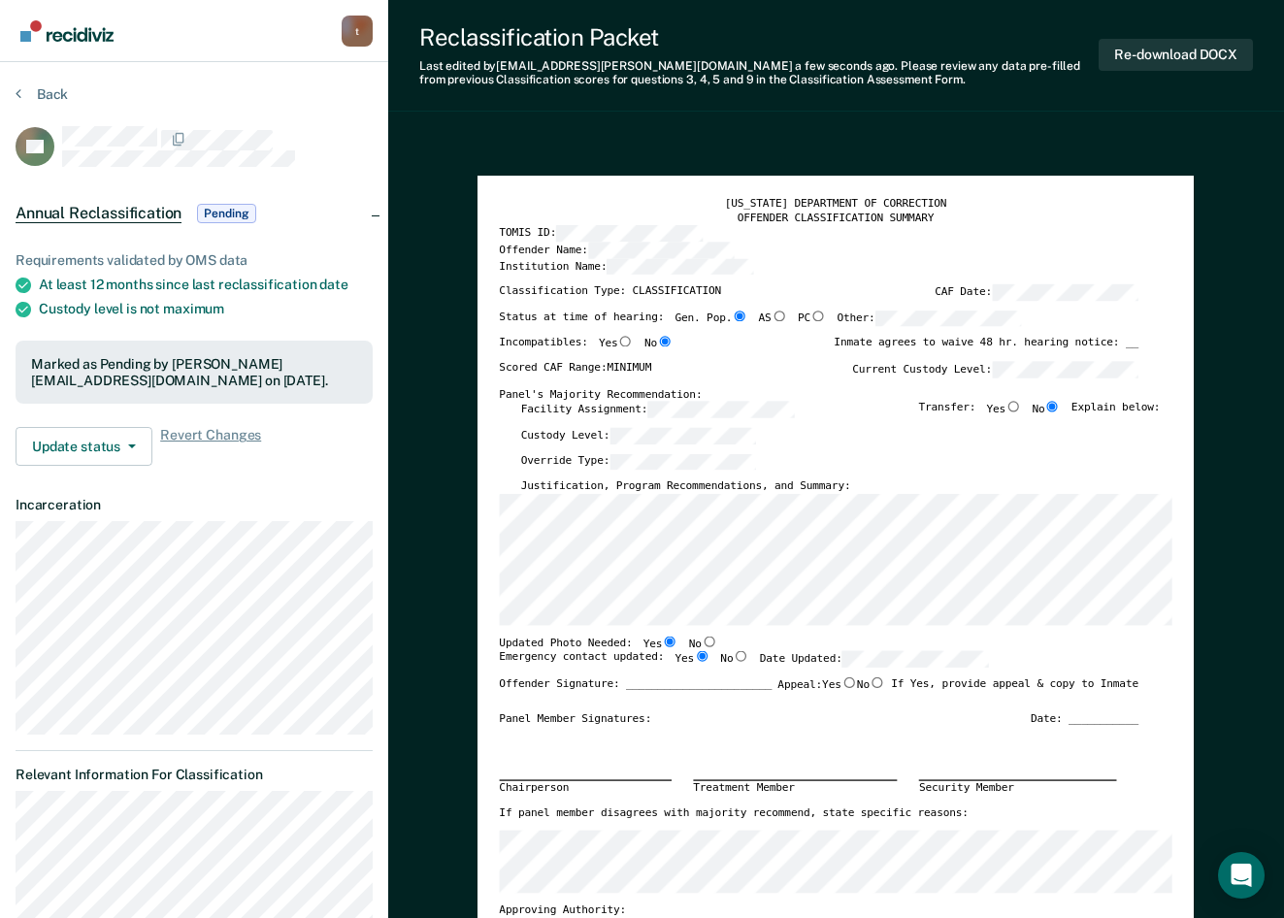
scroll to position [874, 0]
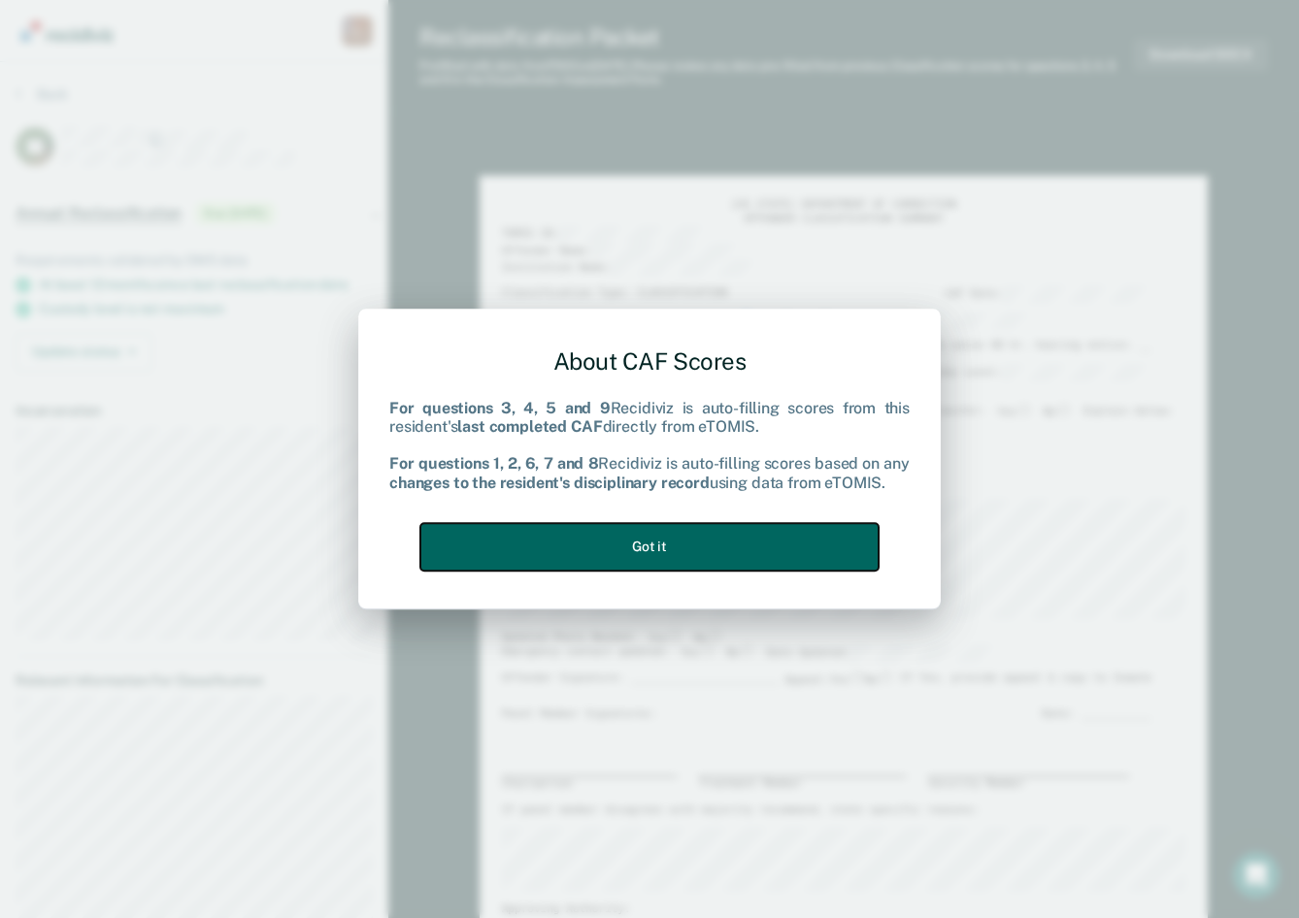
click at [696, 553] on button "Got it" at bounding box center [649, 547] width 458 height 48
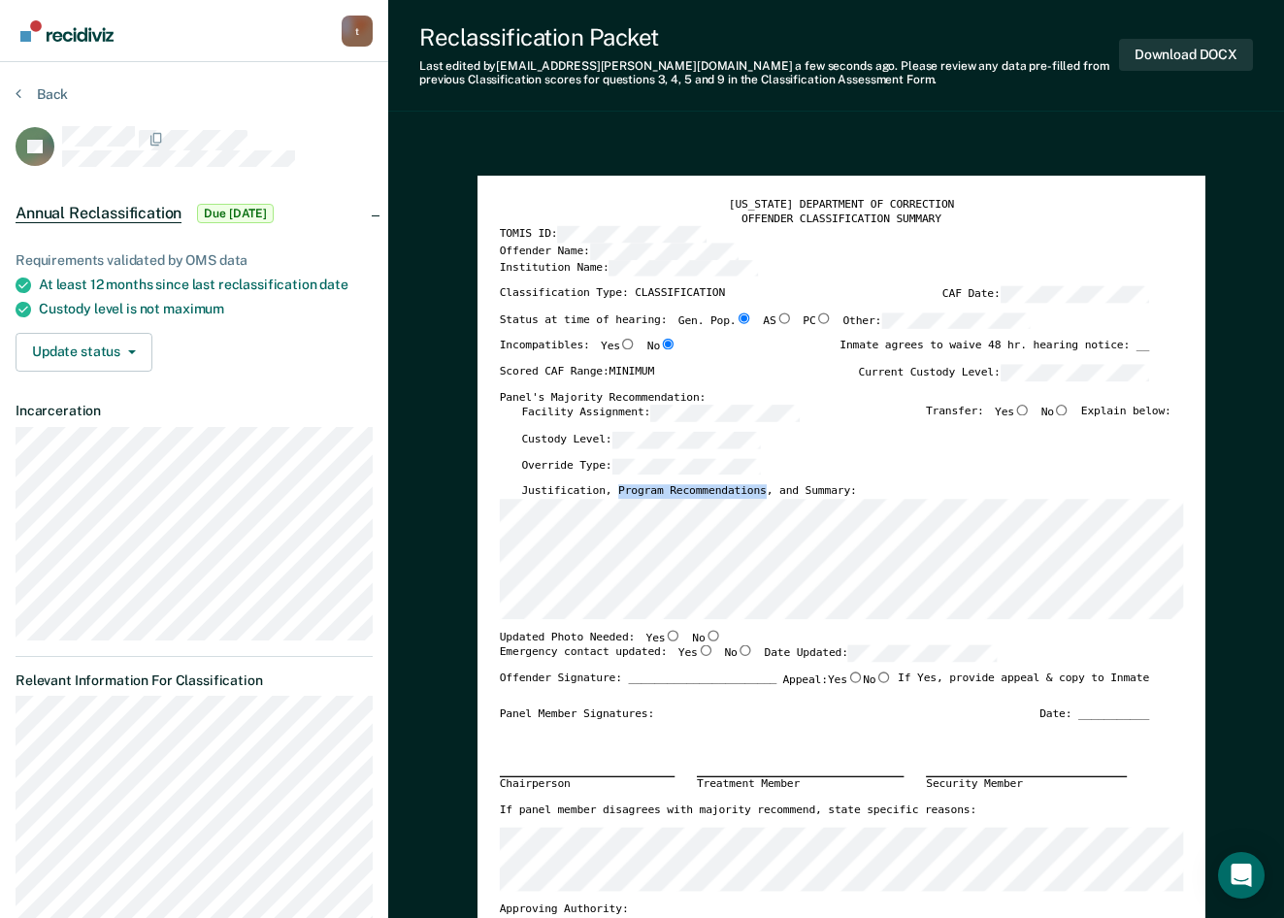
drag, startPoint x: 745, startPoint y: 493, endPoint x: 613, endPoint y: 494, distance: 132.0
click at [613, 494] on label "Justification, Program Recommendations, and Summary:" at bounding box center [689, 491] width 335 height 15
copy label "Program Recommendations"
click at [666, 639] on input "Yes" at bounding box center [674, 635] width 16 height 11
type textarea "x"
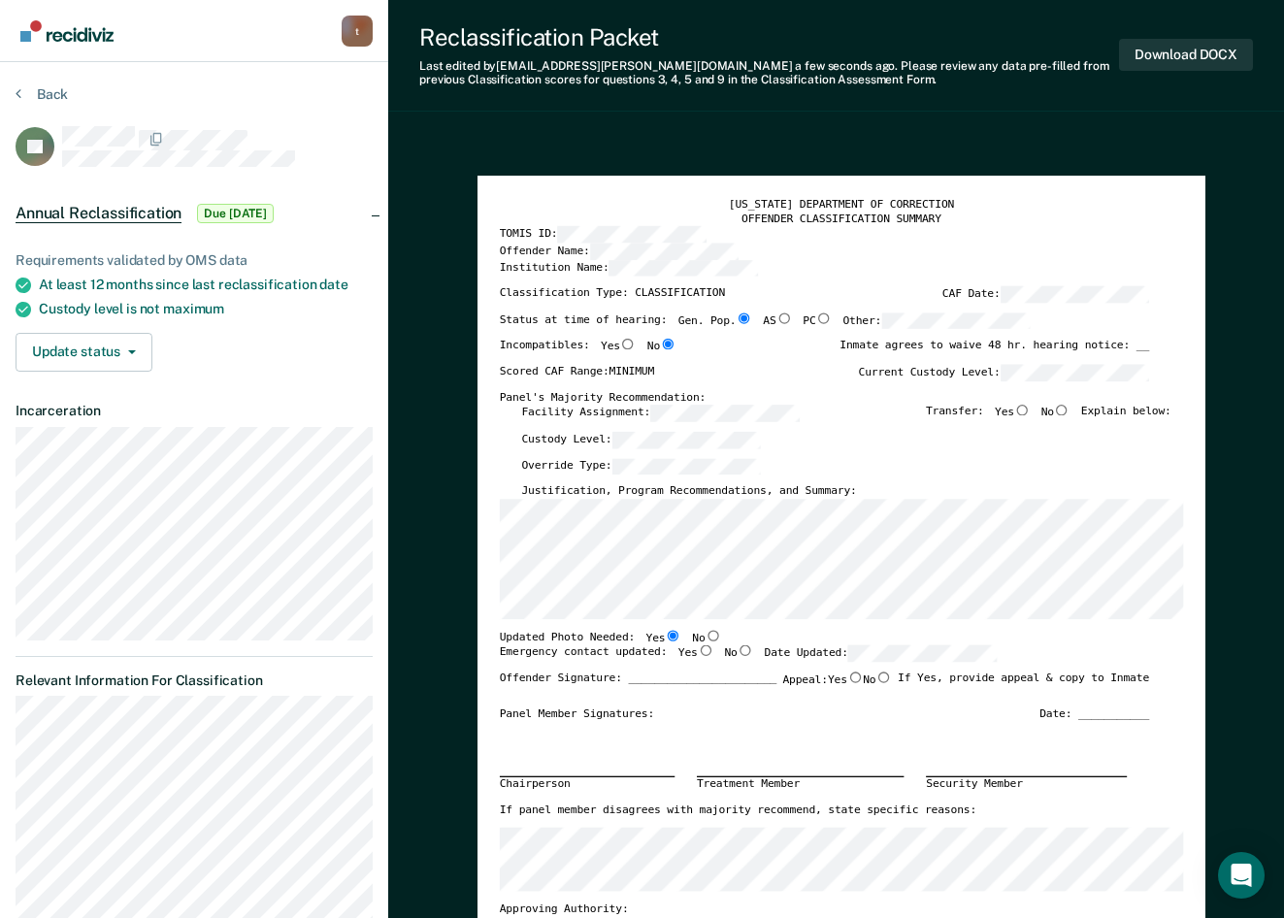
radio input "true"
click at [698, 649] on input "Yes" at bounding box center [706, 651] width 16 height 11
type textarea "x"
radio input "true"
click at [1069, 411] on input "No" at bounding box center [1062, 410] width 16 height 11
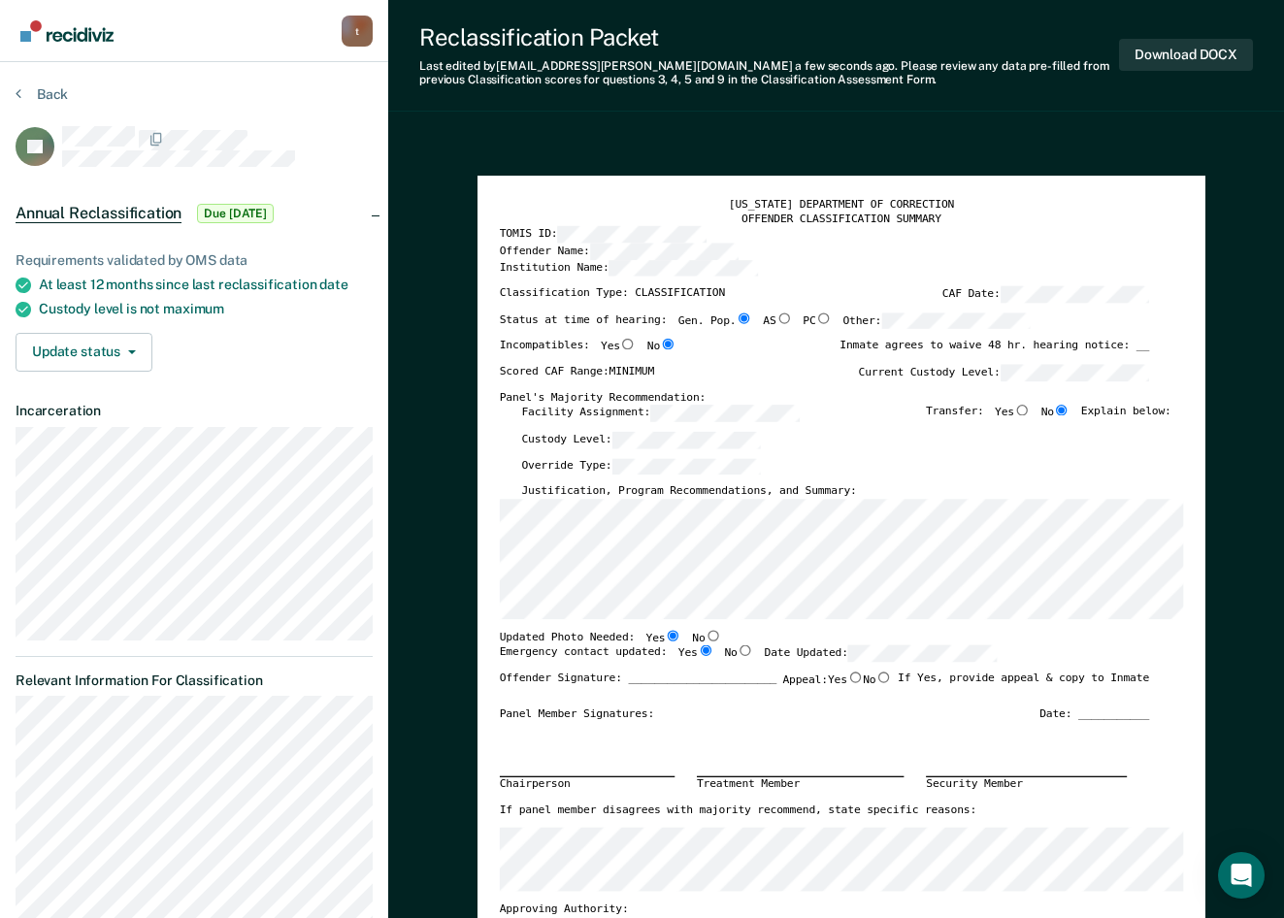
type textarea "x"
radio input "true"
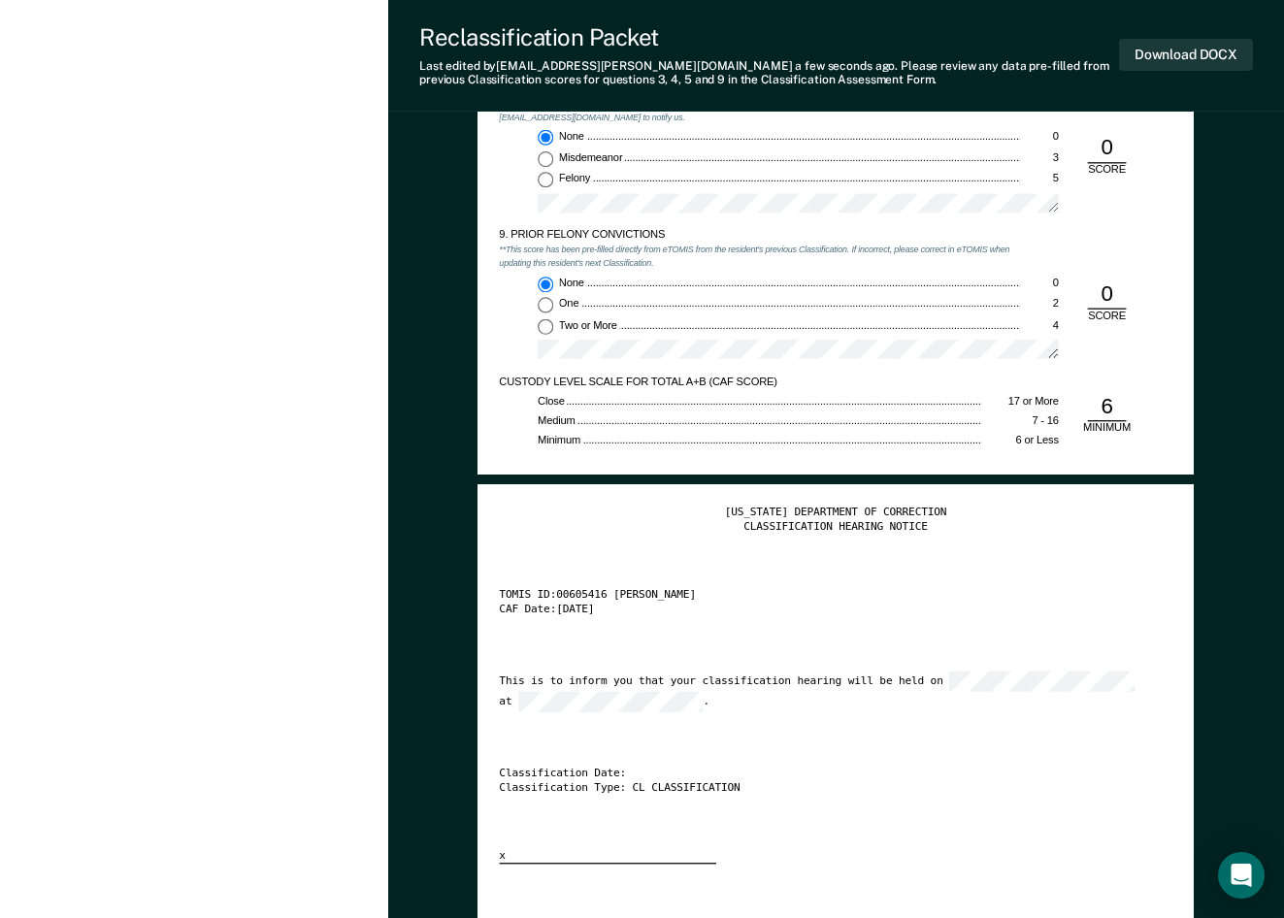
scroll to position [2718, 0]
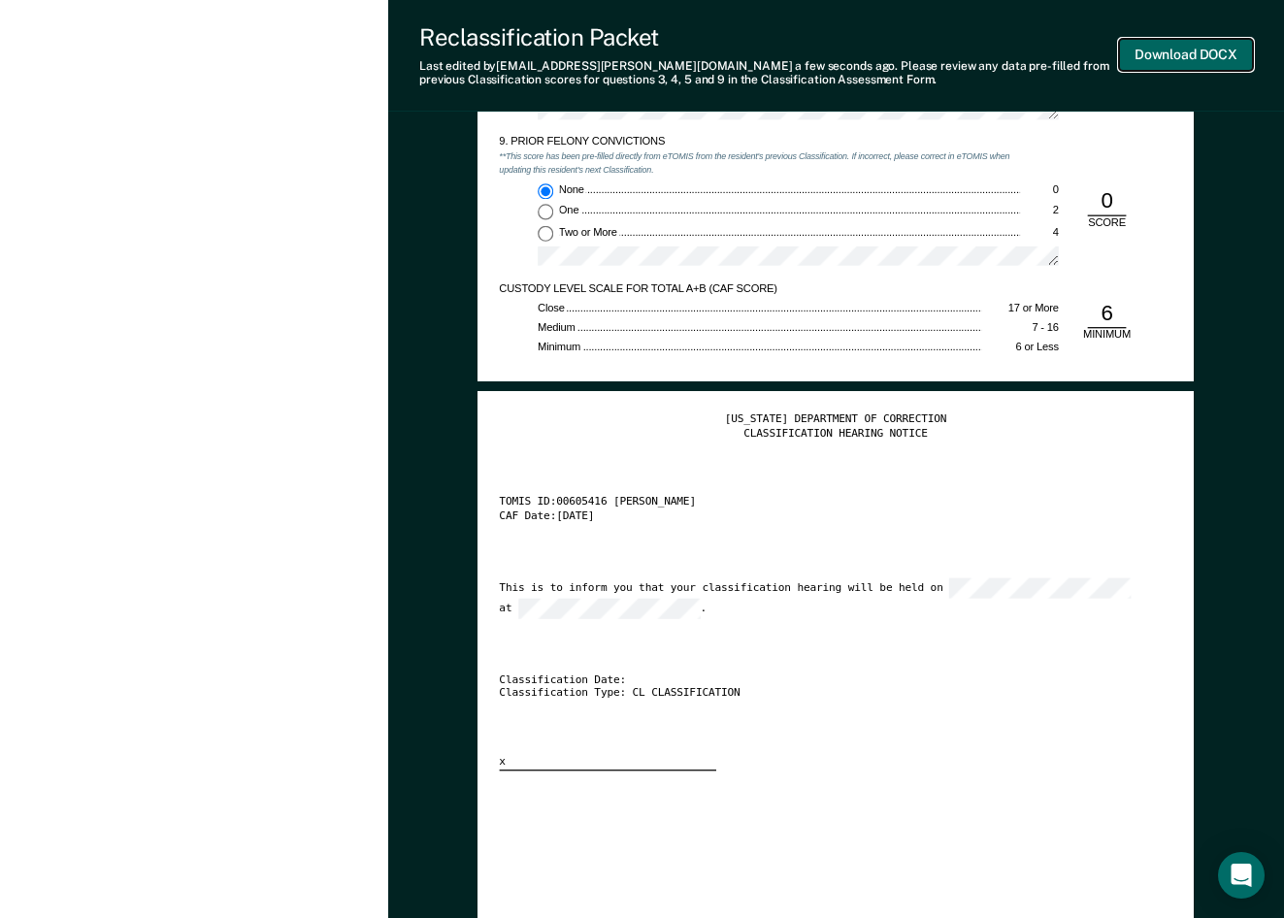
click at [1171, 52] on button "Download DOCX" at bounding box center [1186, 55] width 134 height 32
type textarea "x"
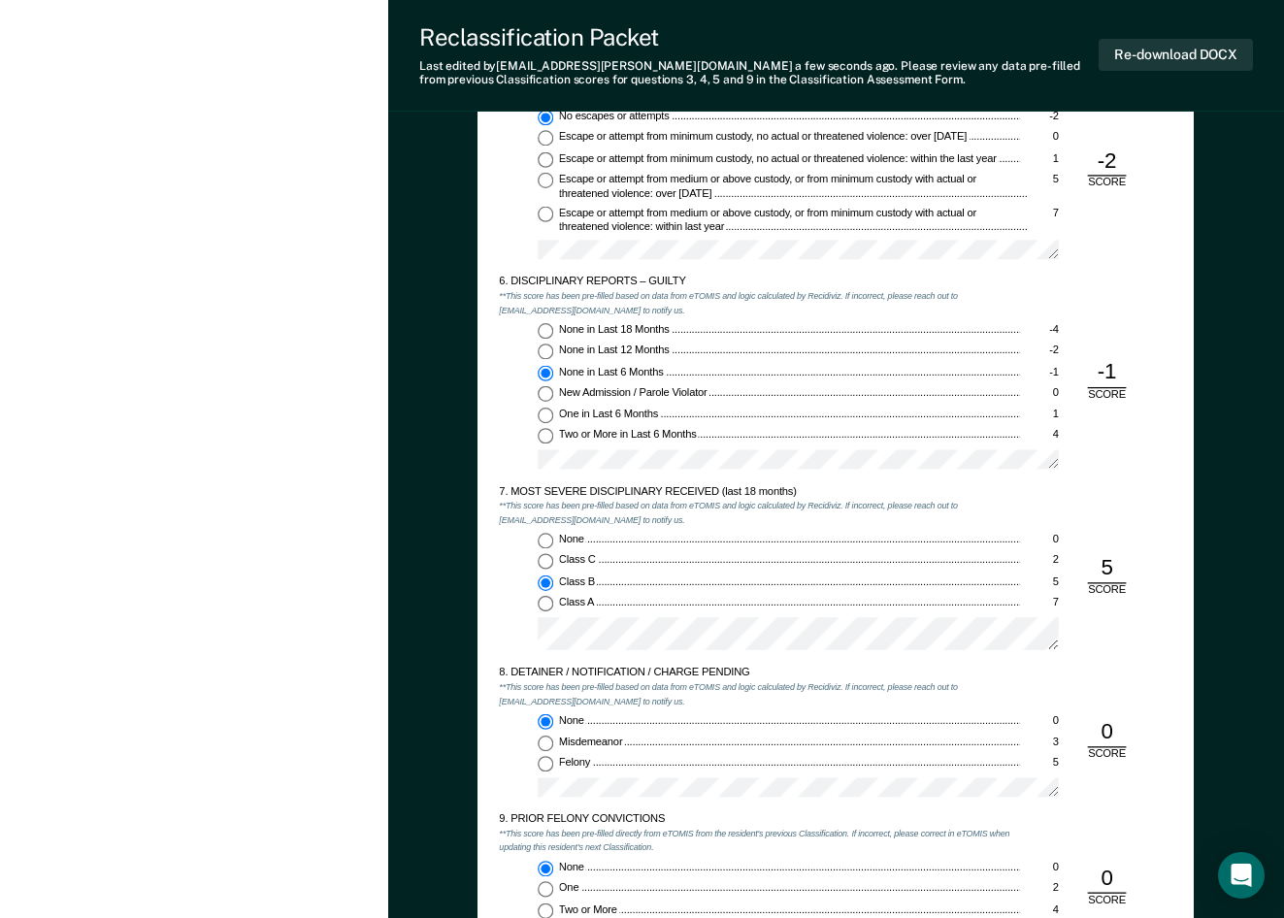
scroll to position [2038, 0]
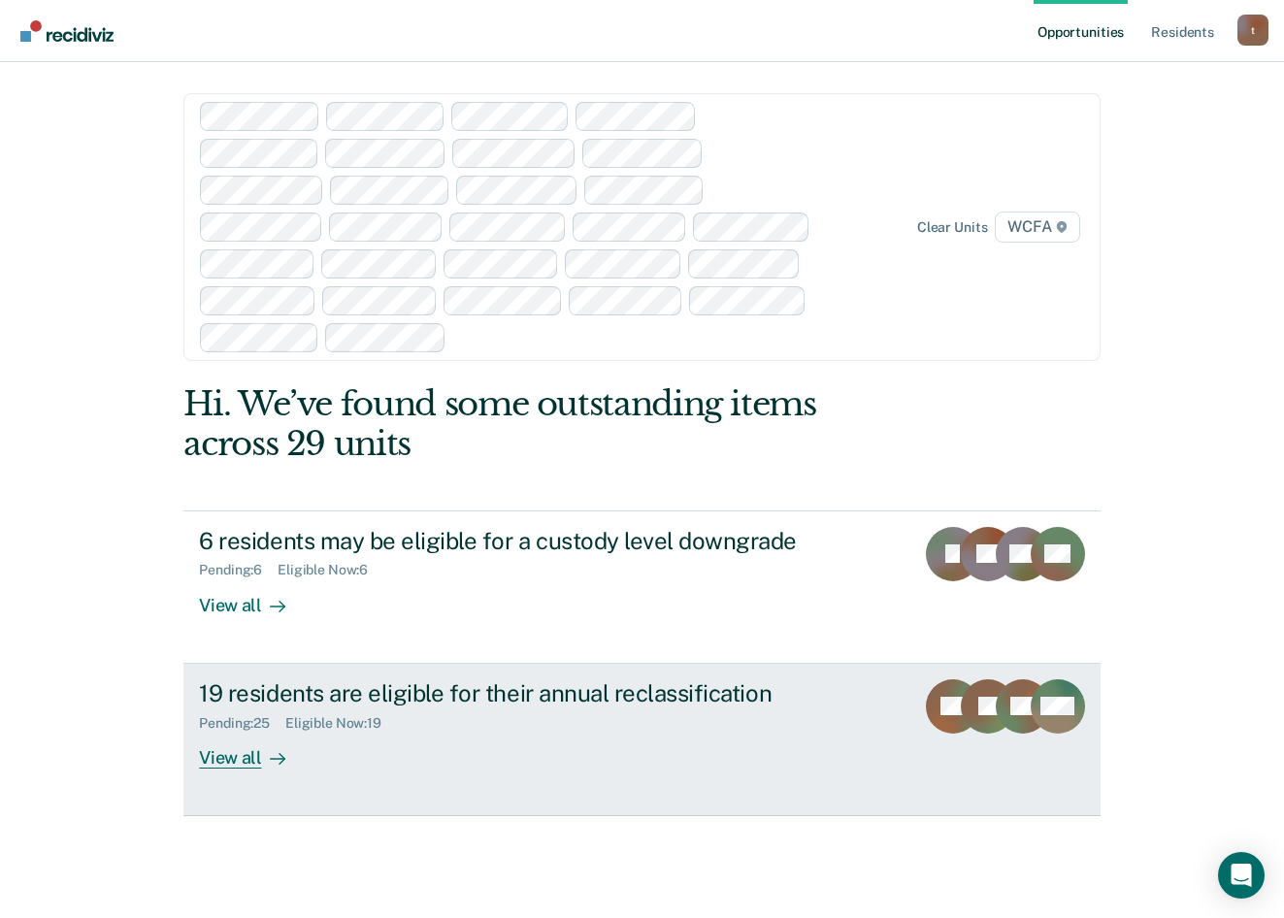
click at [230, 764] on div "View all" at bounding box center [253, 750] width 109 height 38
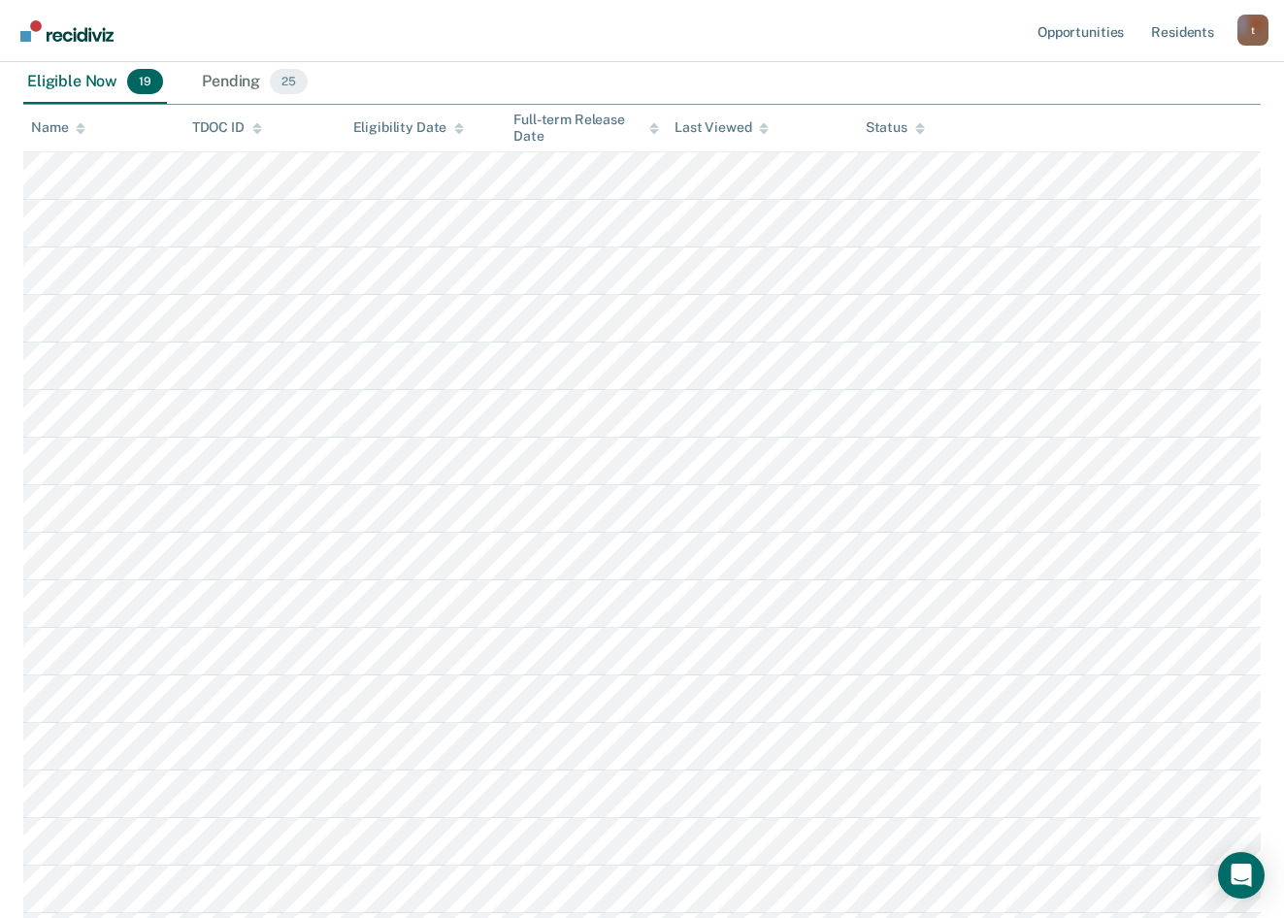
scroll to position [679, 0]
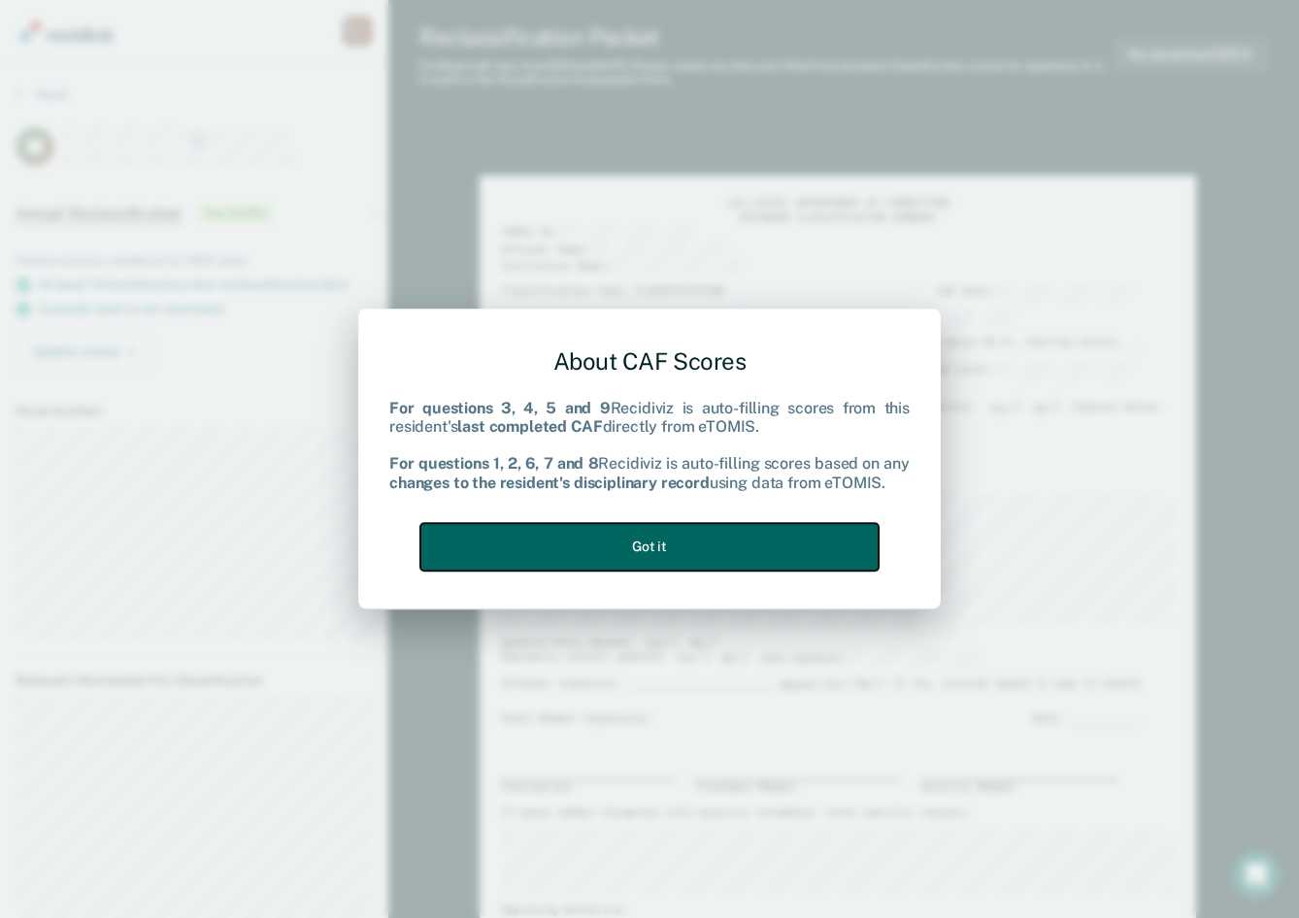
click at [703, 543] on button "Got it" at bounding box center [649, 547] width 458 height 48
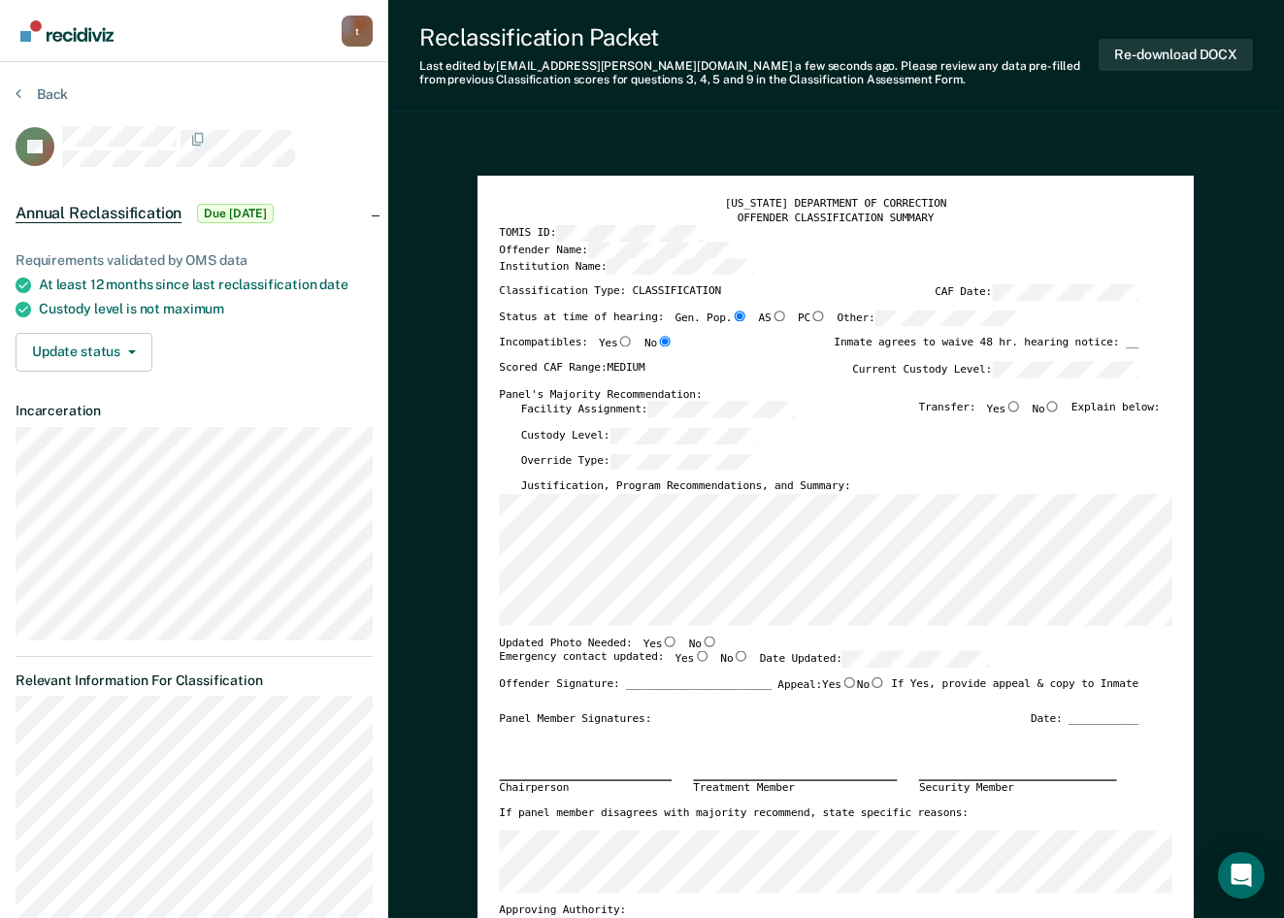
click at [1061, 404] on input "No" at bounding box center [1053, 406] width 16 height 11
type textarea "x"
radio input "true"
drag, startPoint x: 743, startPoint y: 486, endPoint x: 608, endPoint y: 485, distance: 134.9
click at [608, 485] on label "Justification, Program Recommendations, and Summary:" at bounding box center [686, 487] width 330 height 15
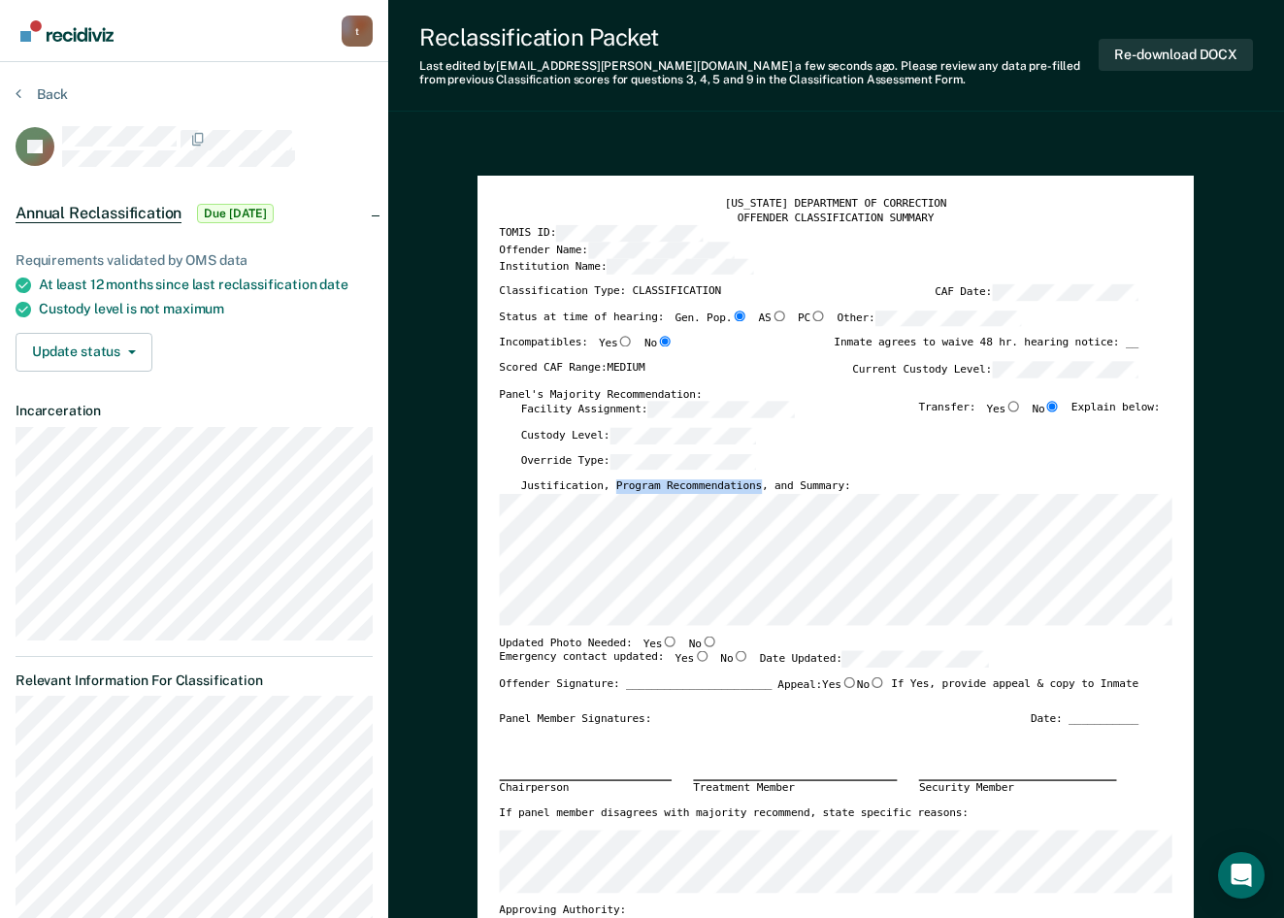
copy label "Program Recommendations"
click at [663, 641] on input "Yes" at bounding box center [671, 641] width 16 height 11
type textarea "x"
radio input "true"
click at [694, 659] on input "Yes" at bounding box center [702, 656] width 16 height 11
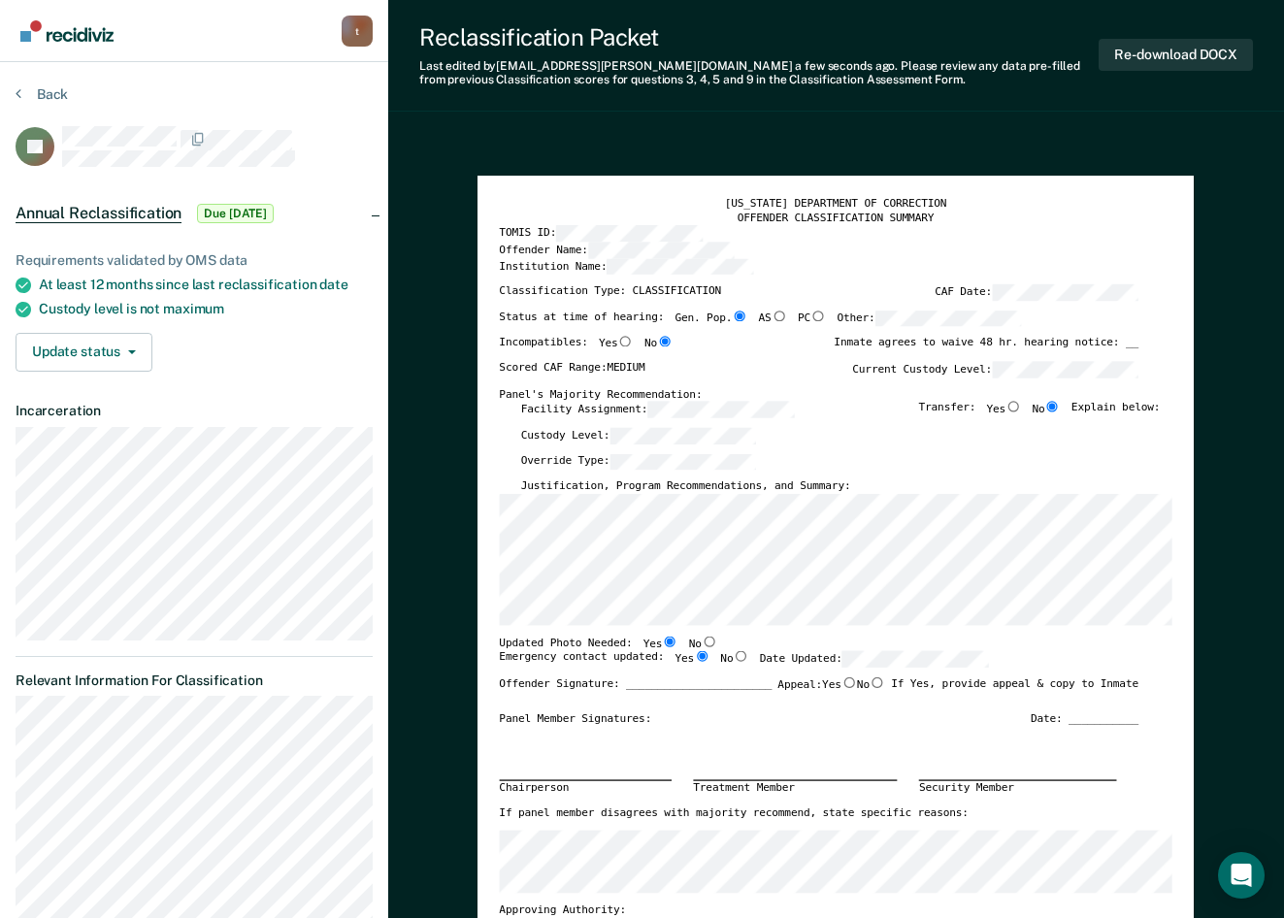
type textarea "x"
radio input "true"
click at [702, 642] on input "No" at bounding box center [710, 641] width 16 height 11
type textarea "x"
radio input "false"
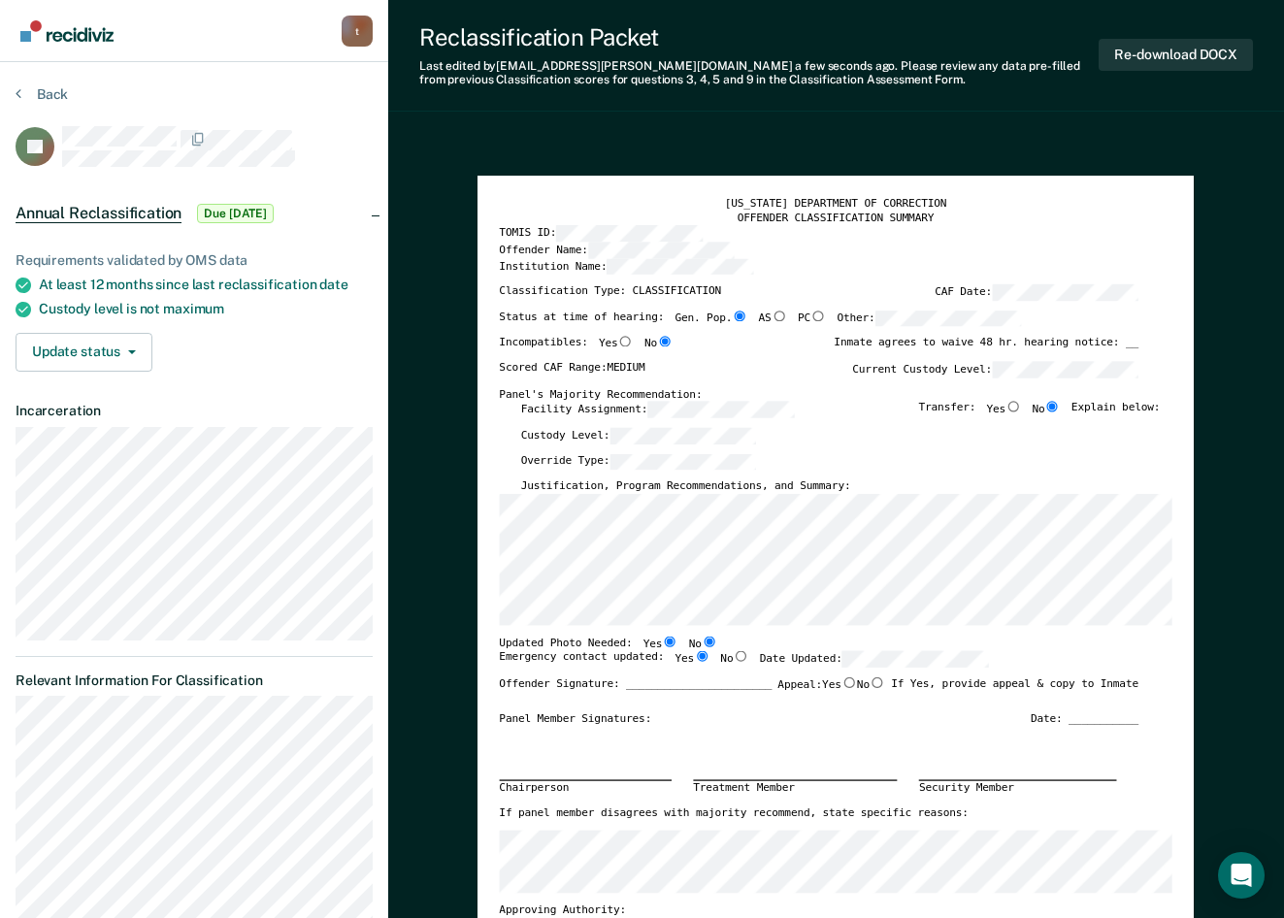
radio input "true"
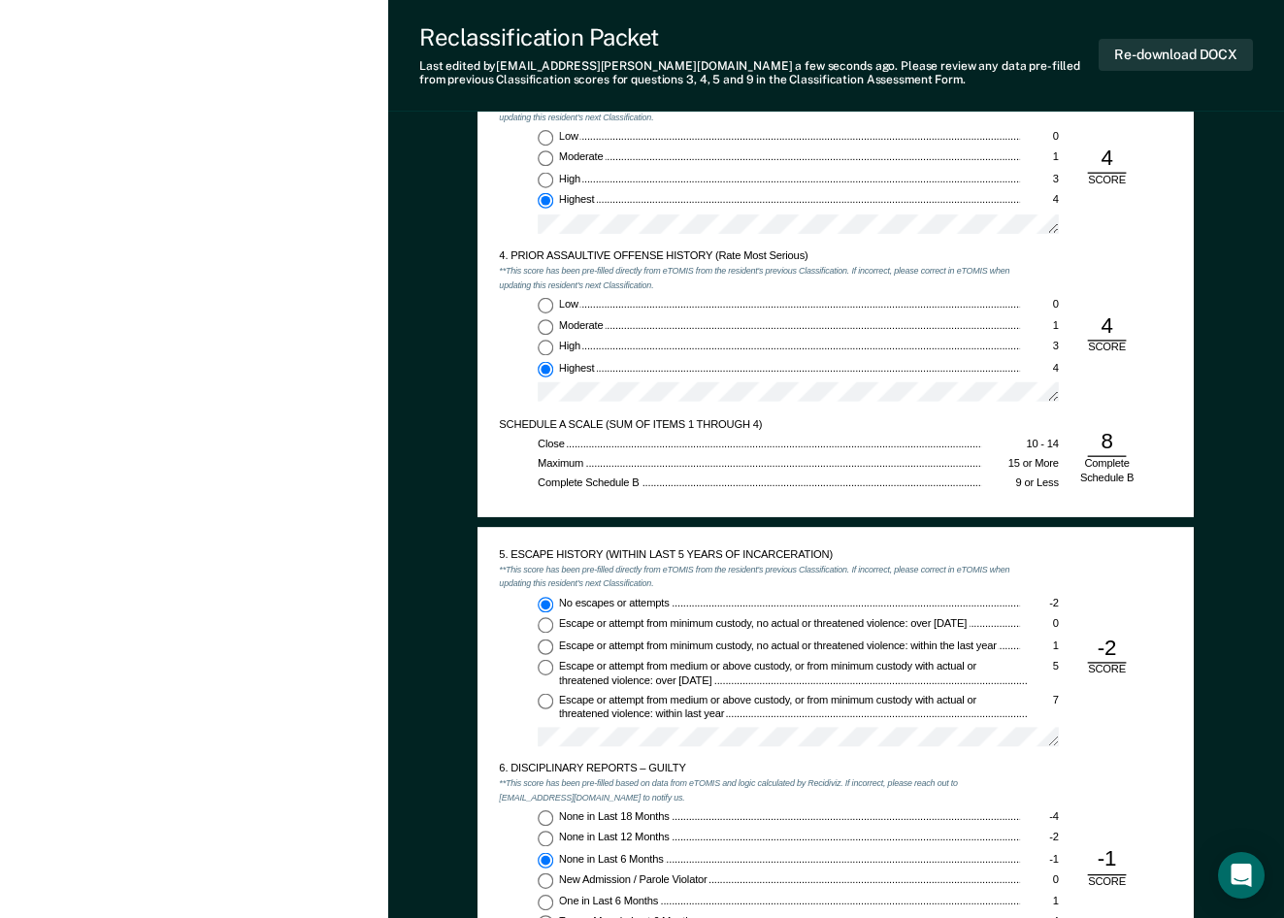
scroll to position [1650, 0]
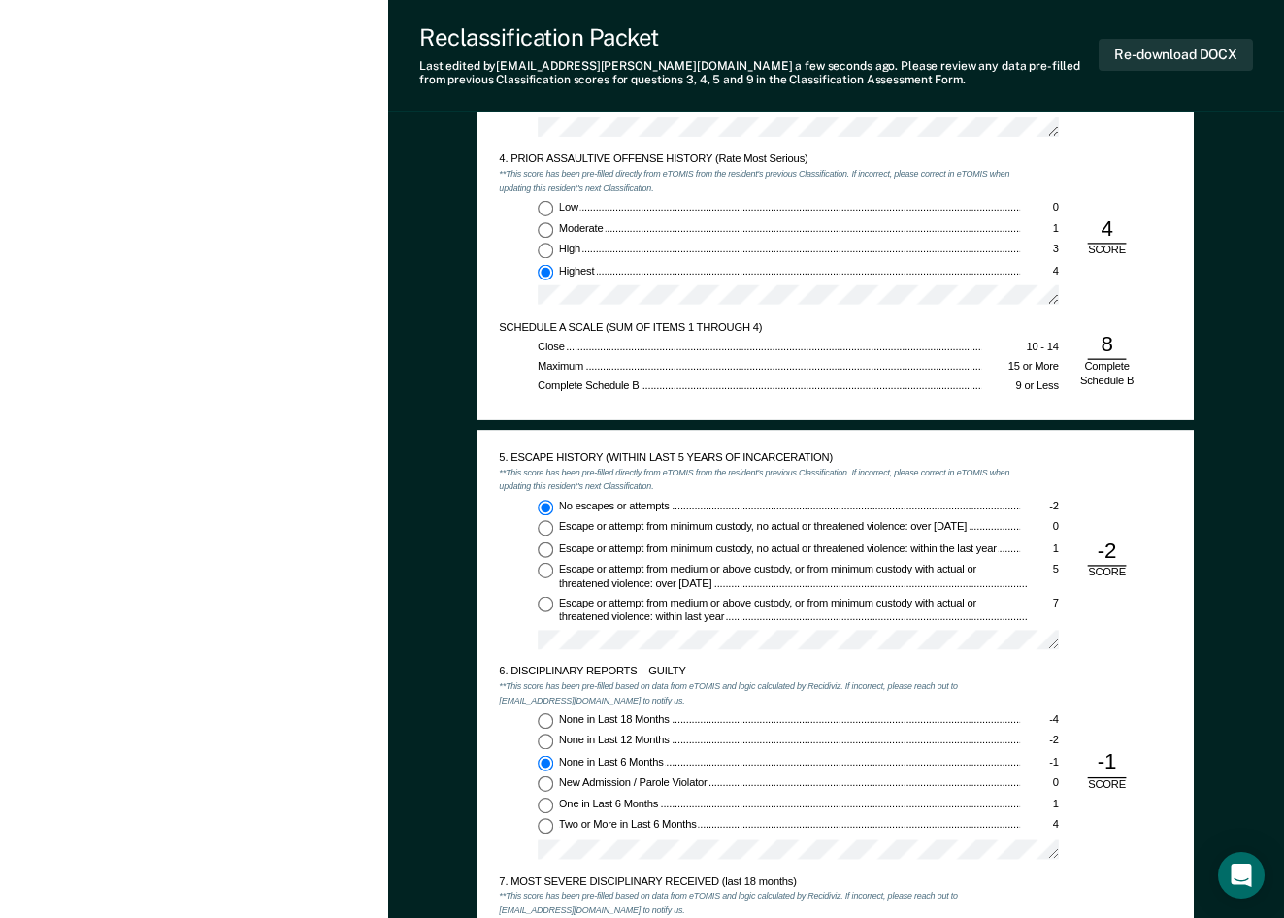
click at [549, 745] on input "None in Last 12 Months -2" at bounding box center [546, 743] width 16 height 16
type textarea "x"
radio input "true"
radio input "false"
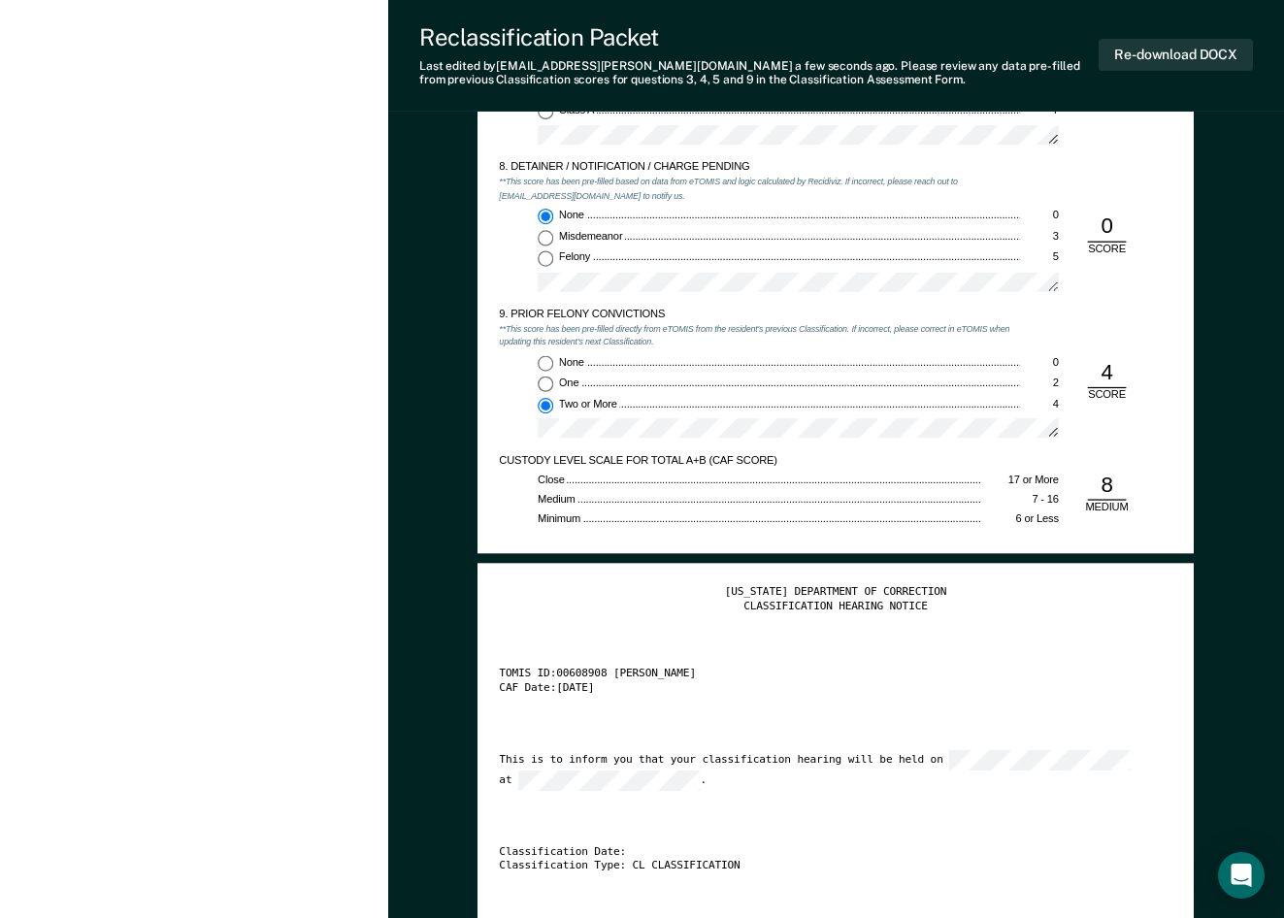
scroll to position [2524, 0]
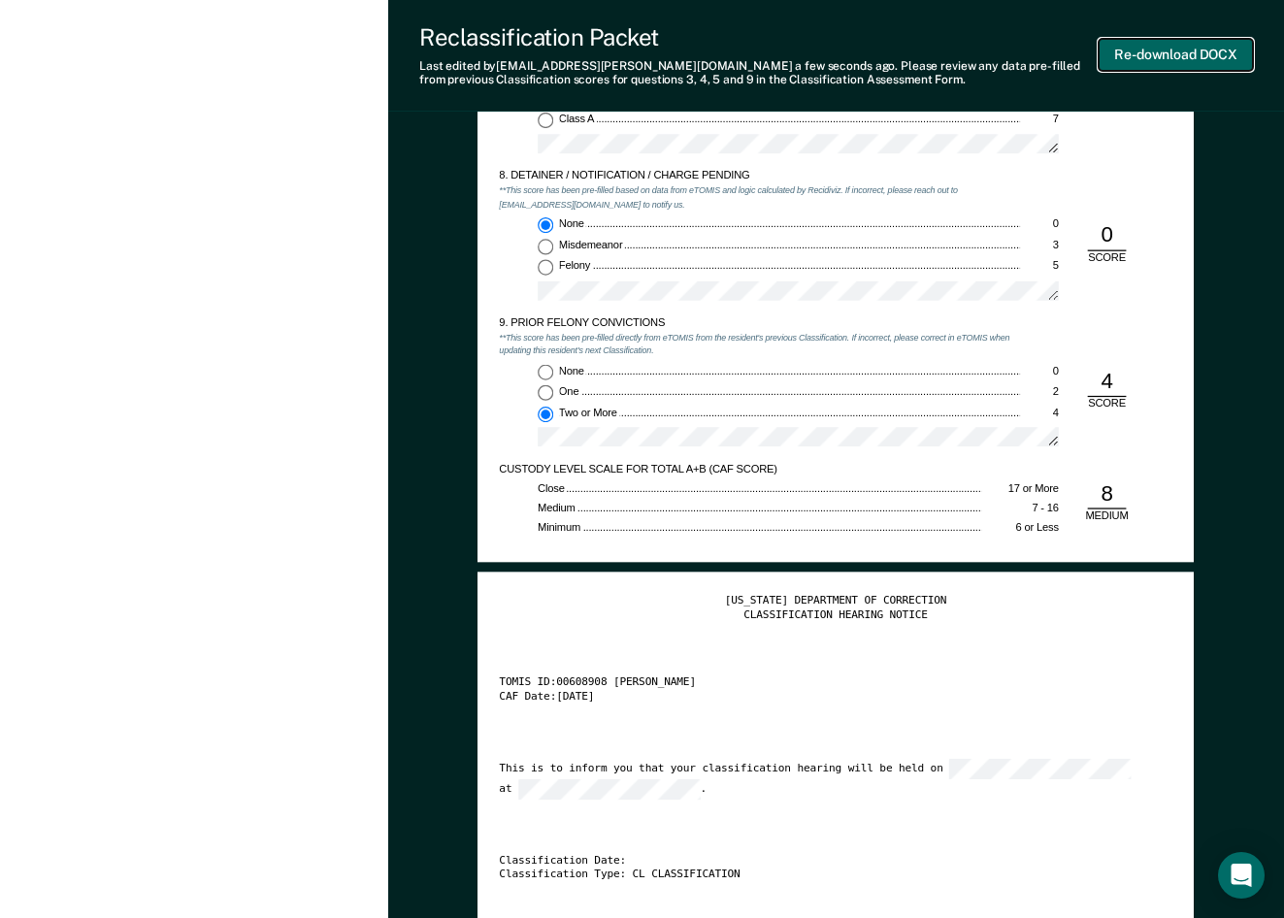
click at [1173, 69] on button "Re-download DOCX" at bounding box center [1176, 55] width 154 height 32
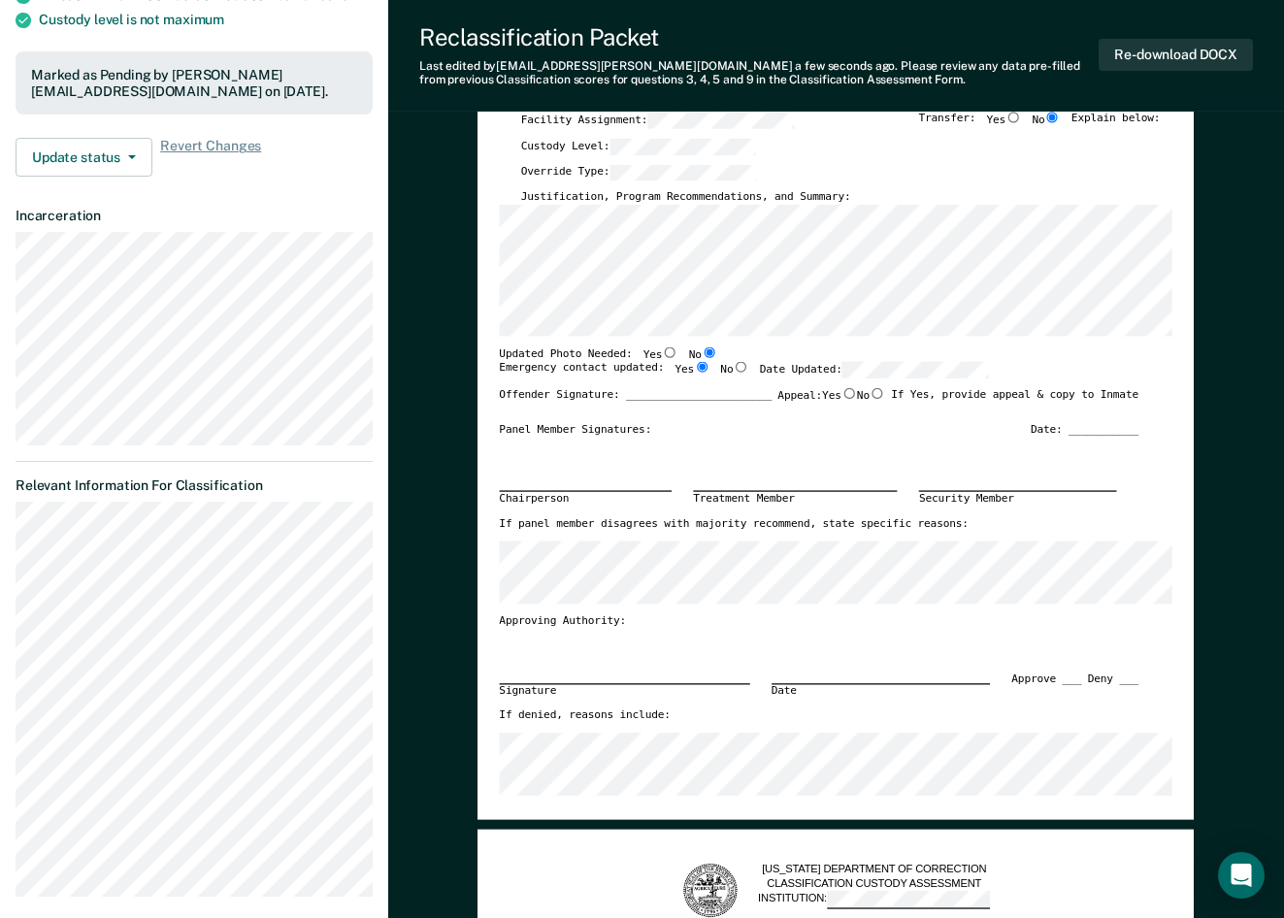
scroll to position [0, 0]
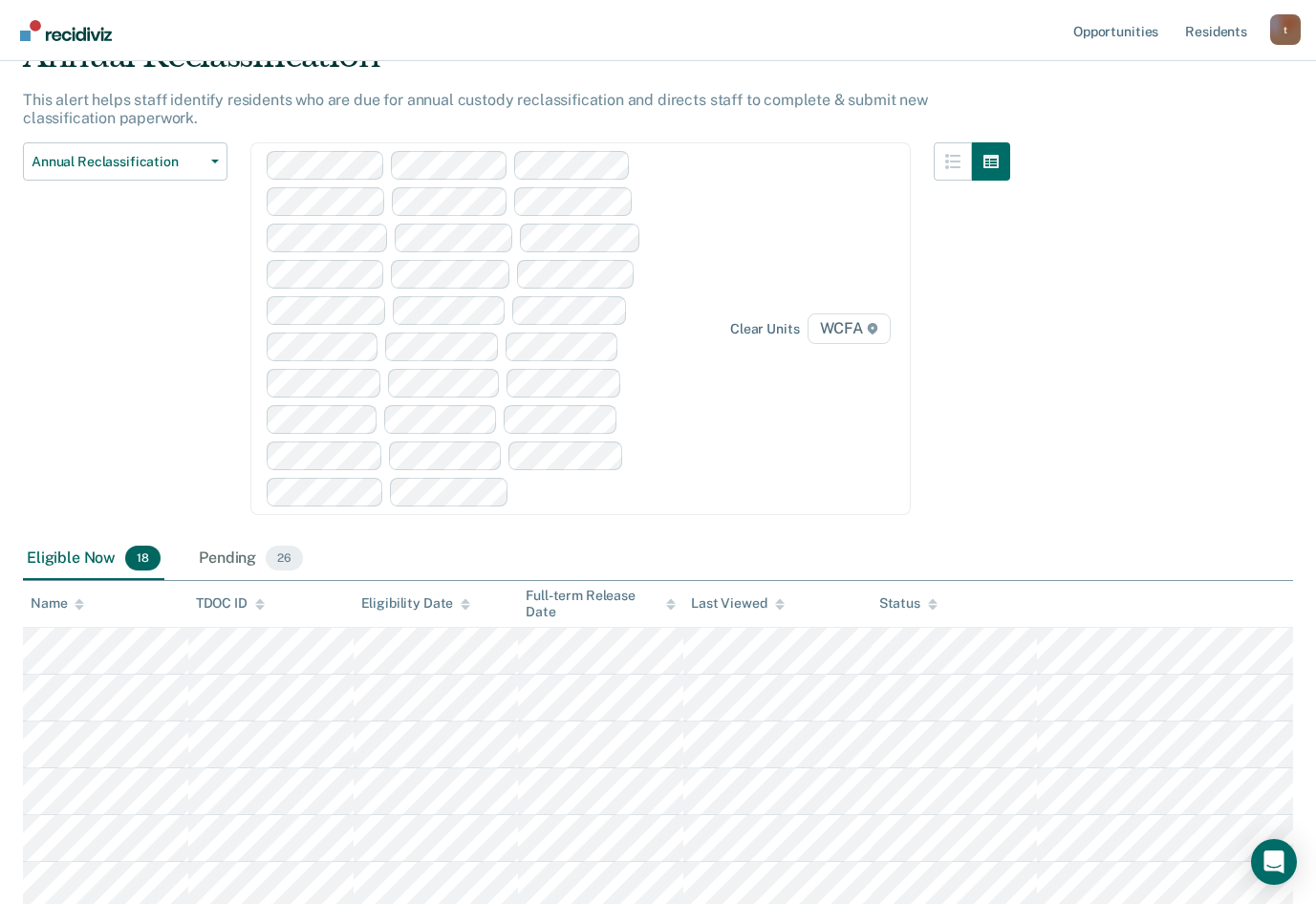
scroll to position [191, 0]
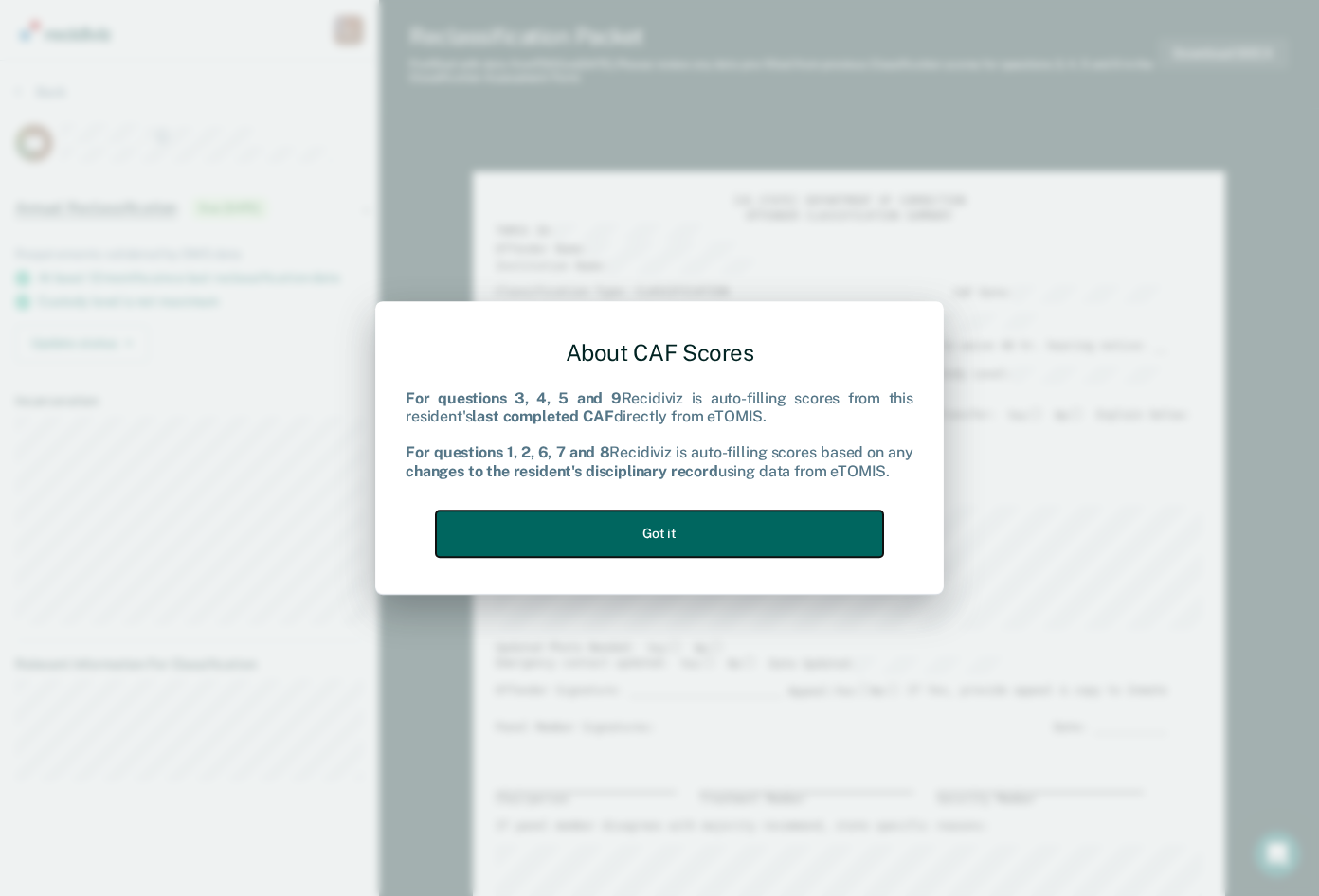
click at [668, 539] on button "Got it" at bounding box center [660, 534] width 447 height 47
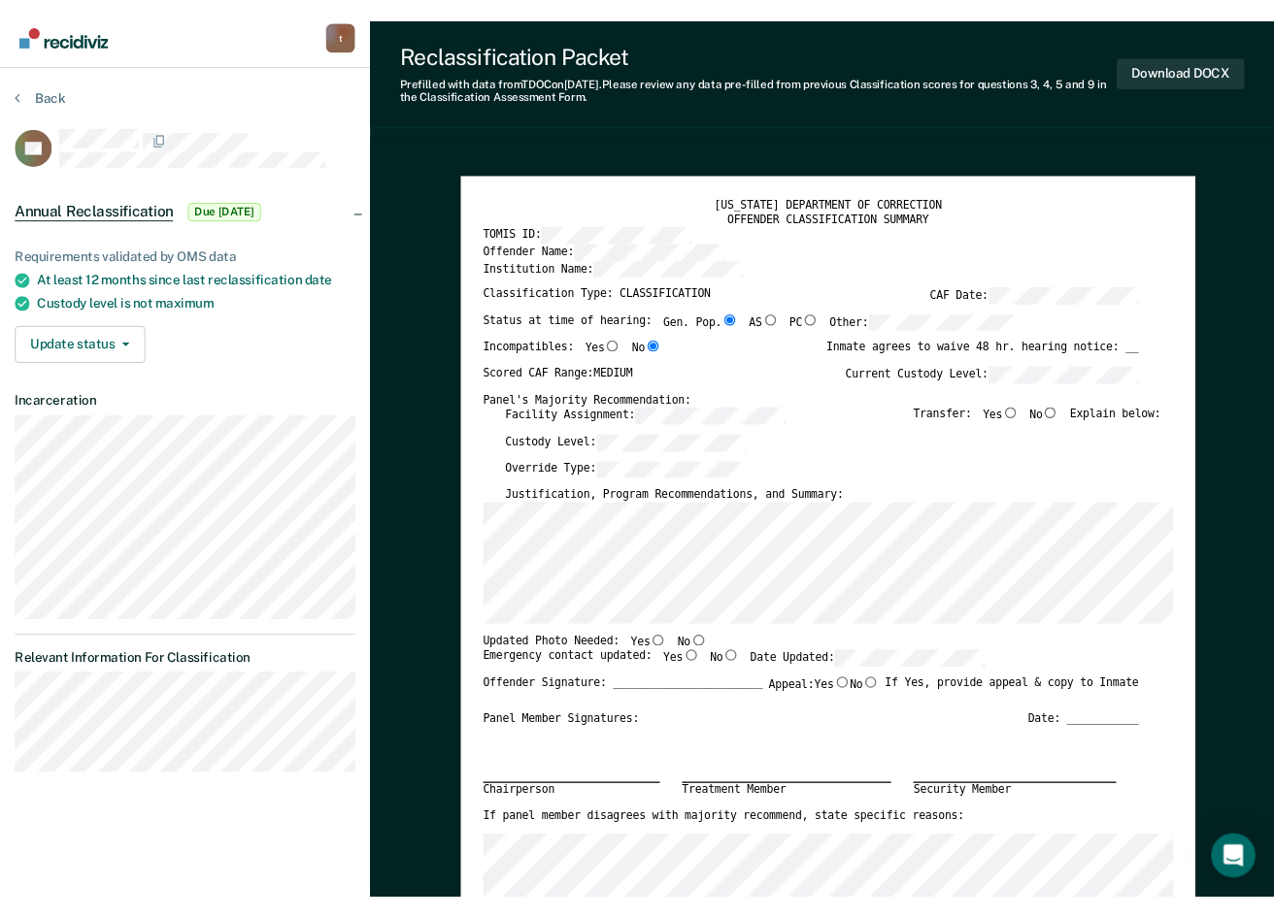
scroll to position [97, 0]
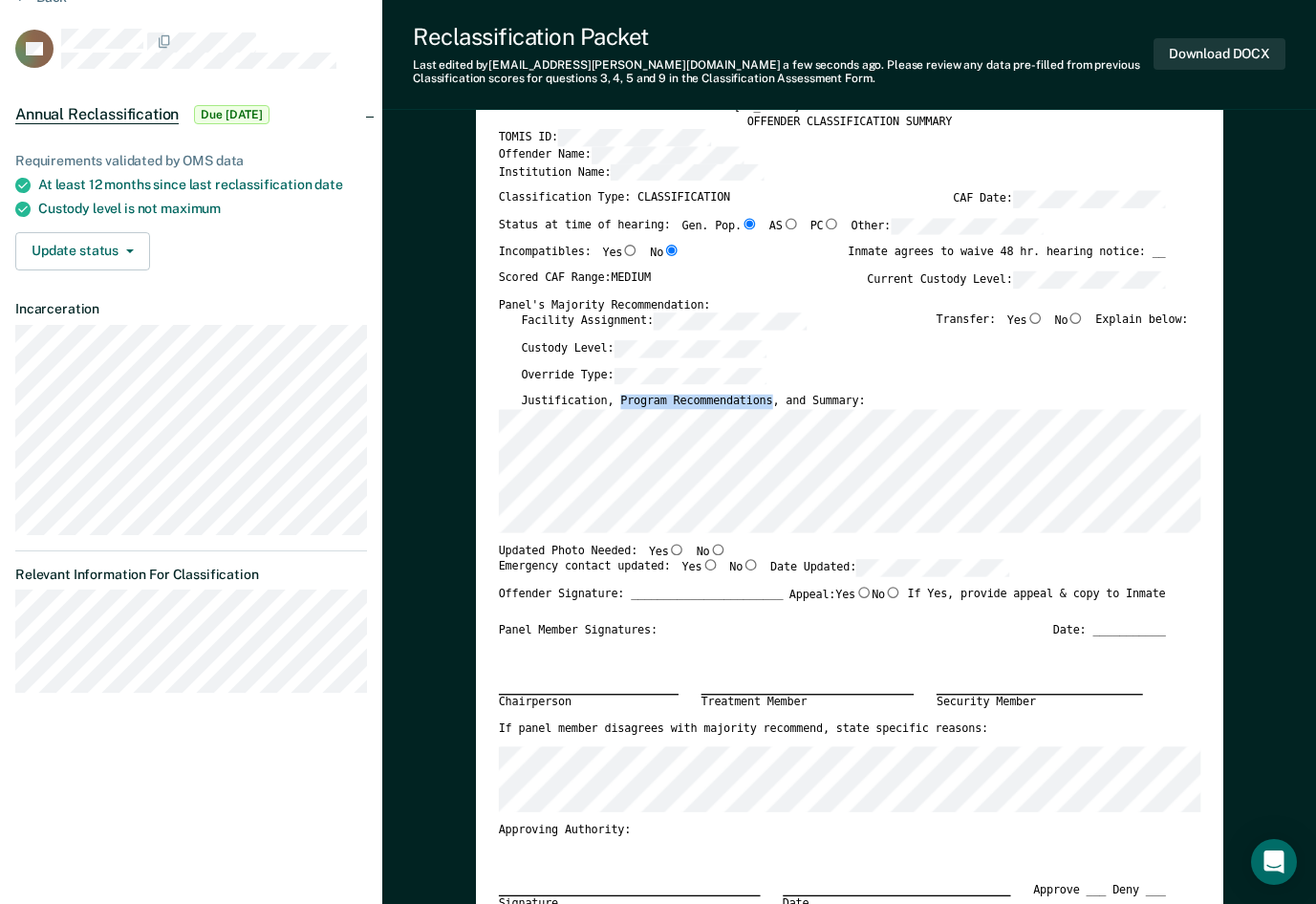
drag, startPoint x: 750, startPoint y: 401, endPoint x: 611, endPoint y: 408, distance: 139.2
click at [611, 408] on label "Justification, Program Recommendations, and Summary:" at bounding box center [692, 401] width 344 height 15
copy label "Program Recommendations"
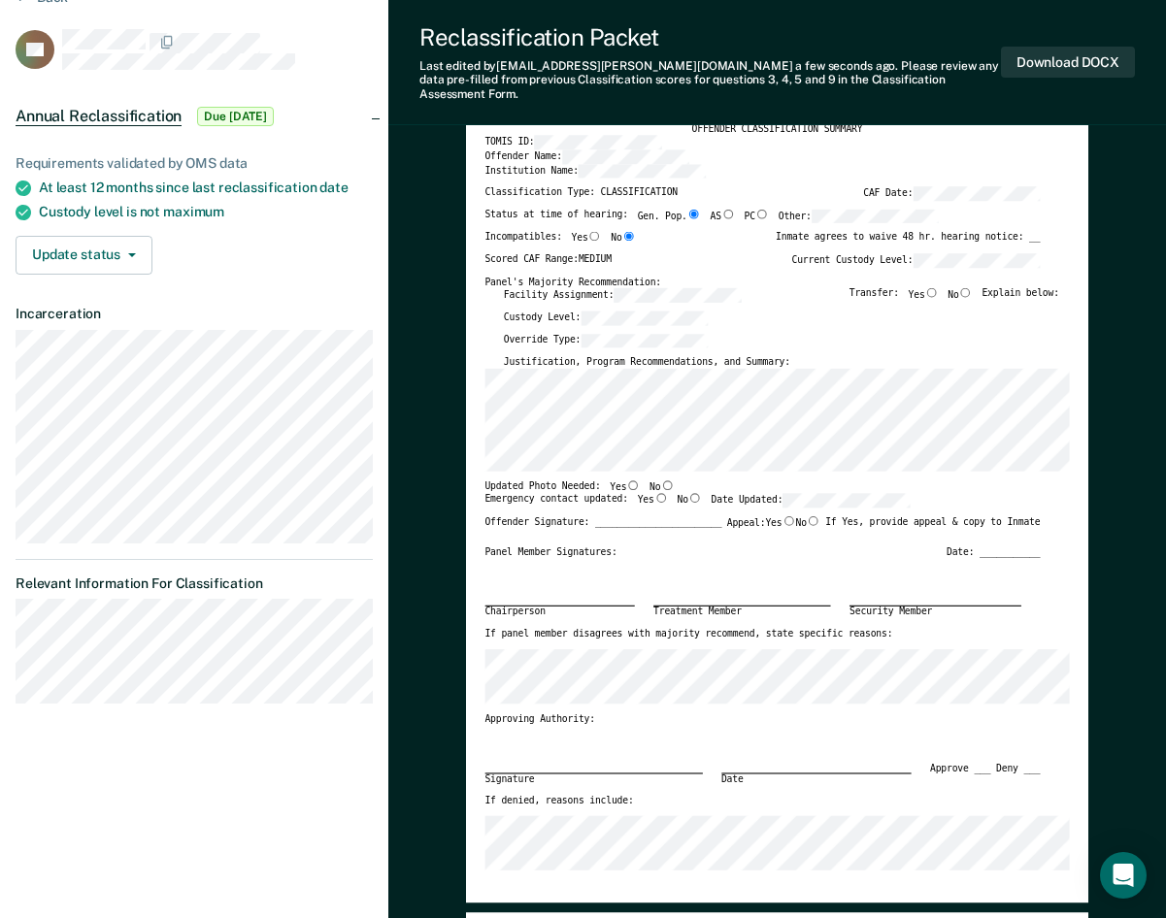
click at [626, 480] on input "Yes" at bounding box center [633, 485] width 14 height 10
type textarea "x"
radio input "true"
click at [654, 494] on input "Yes" at bounding box center [661, 499] width 14 height 10
type textarea "x"
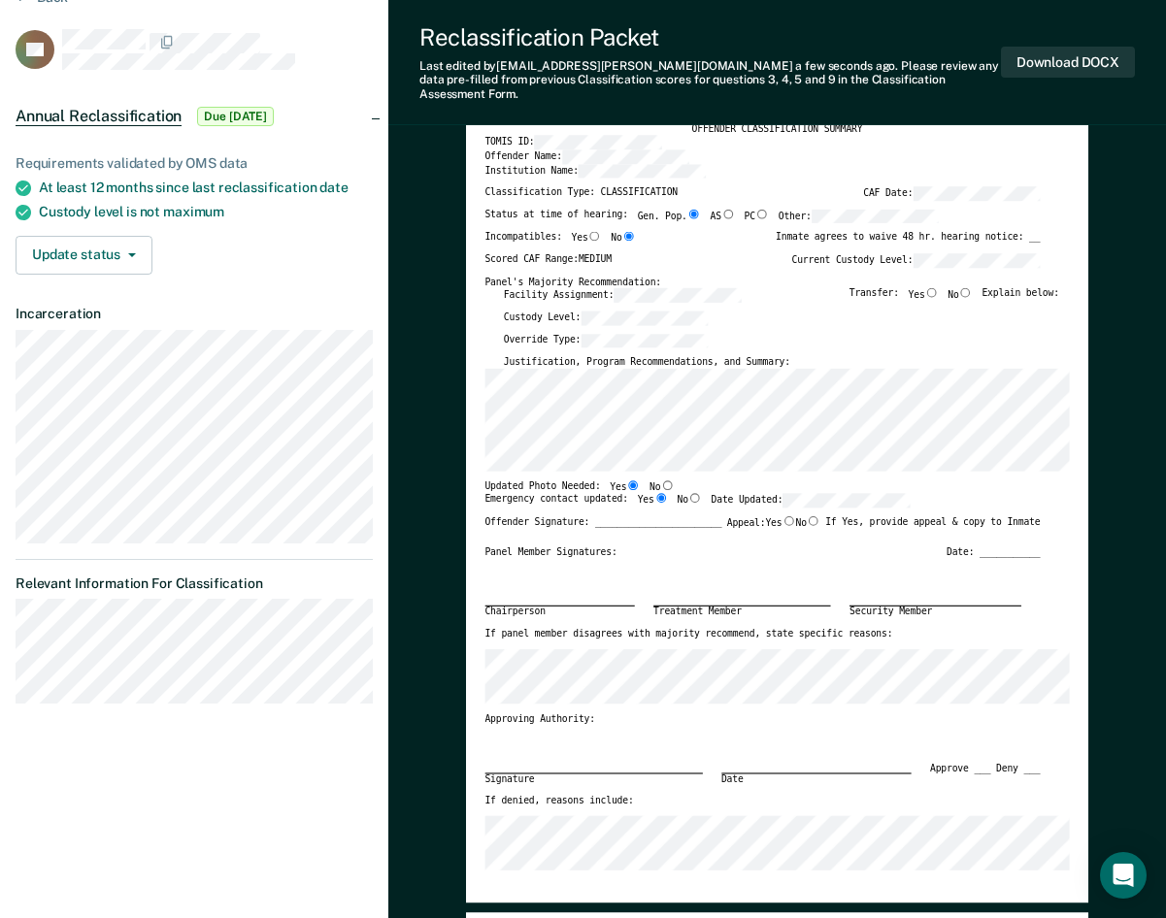
radio input "true"
click at [829, 480] on div "Updated Photo Needed: Yes No" at bounding box center [762, 487] width 555 height 14
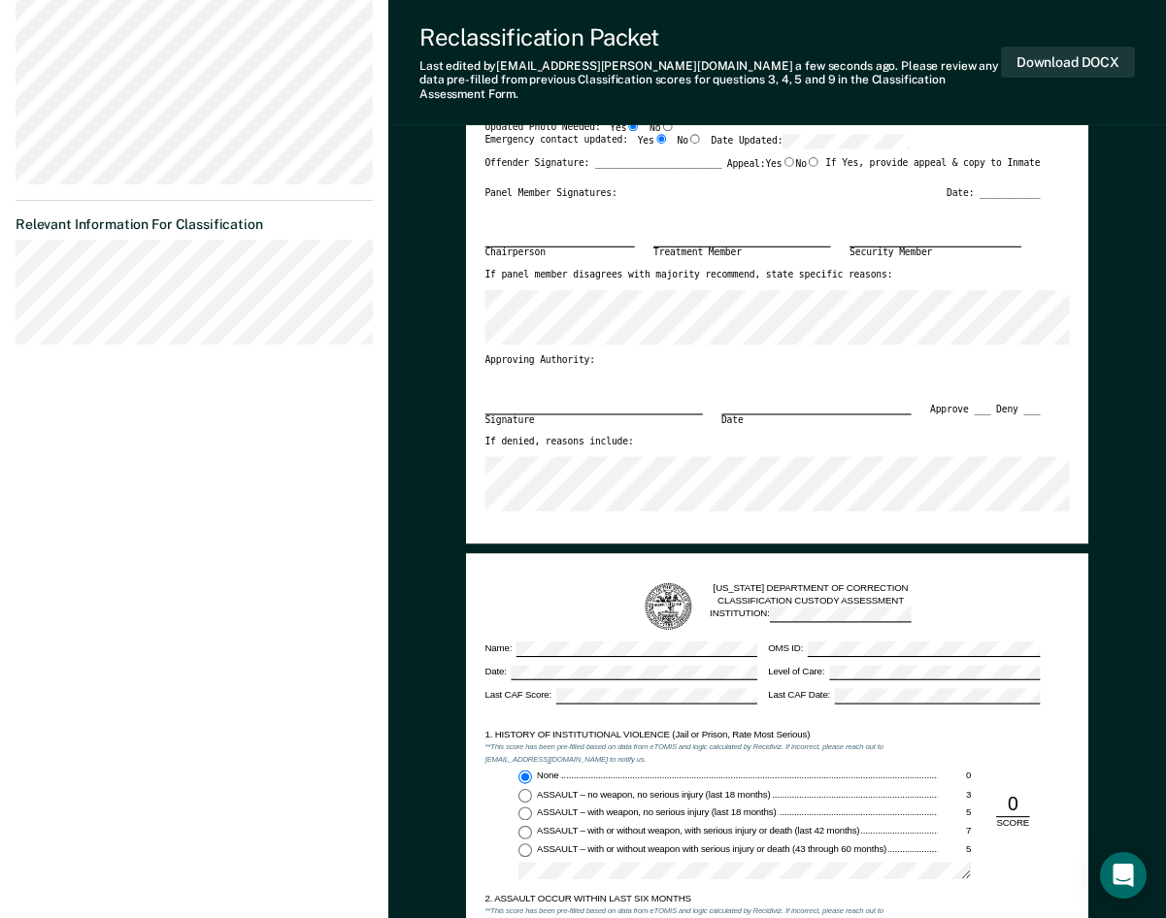
scroll to position [0, 0]
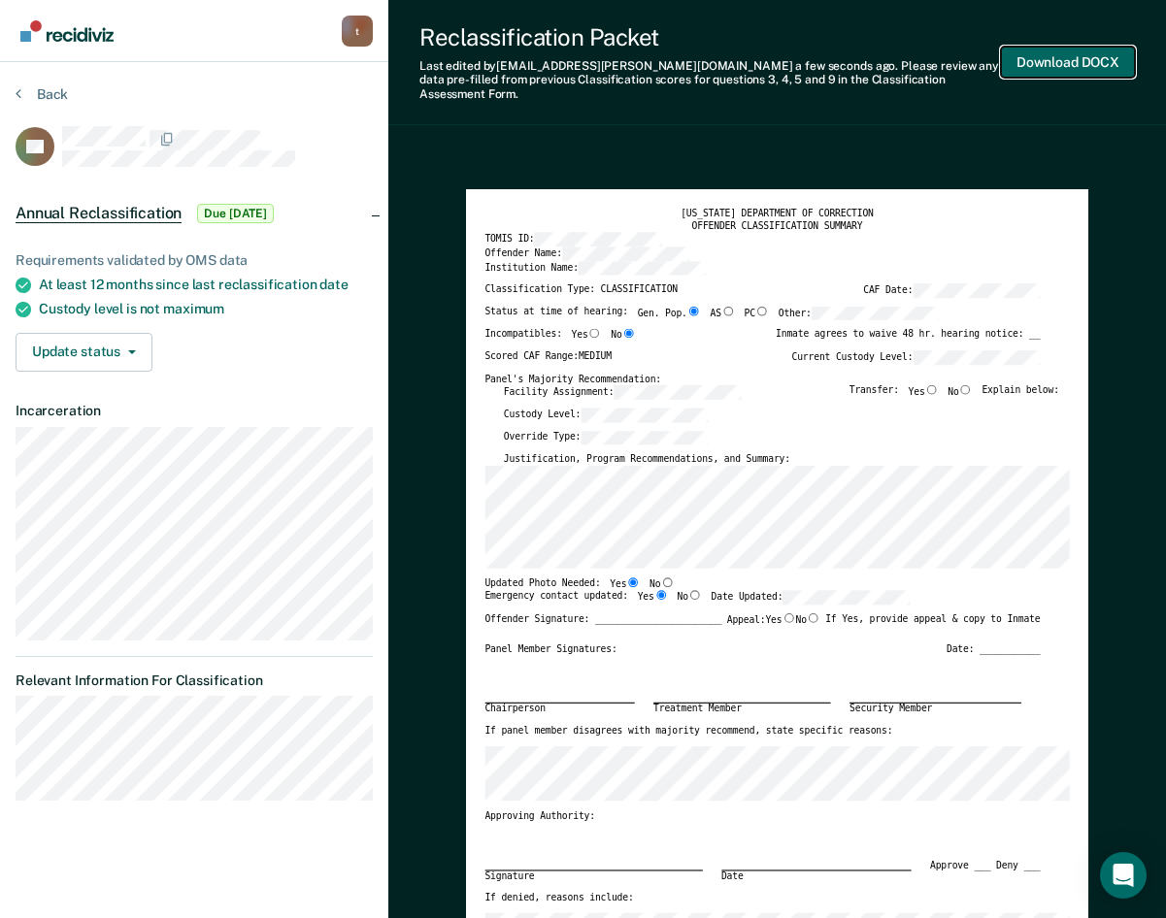
click at [1057, 55] on button "Download DOCX" at bounding box center [1068, 63] width 134 height 32
type textarea "x"
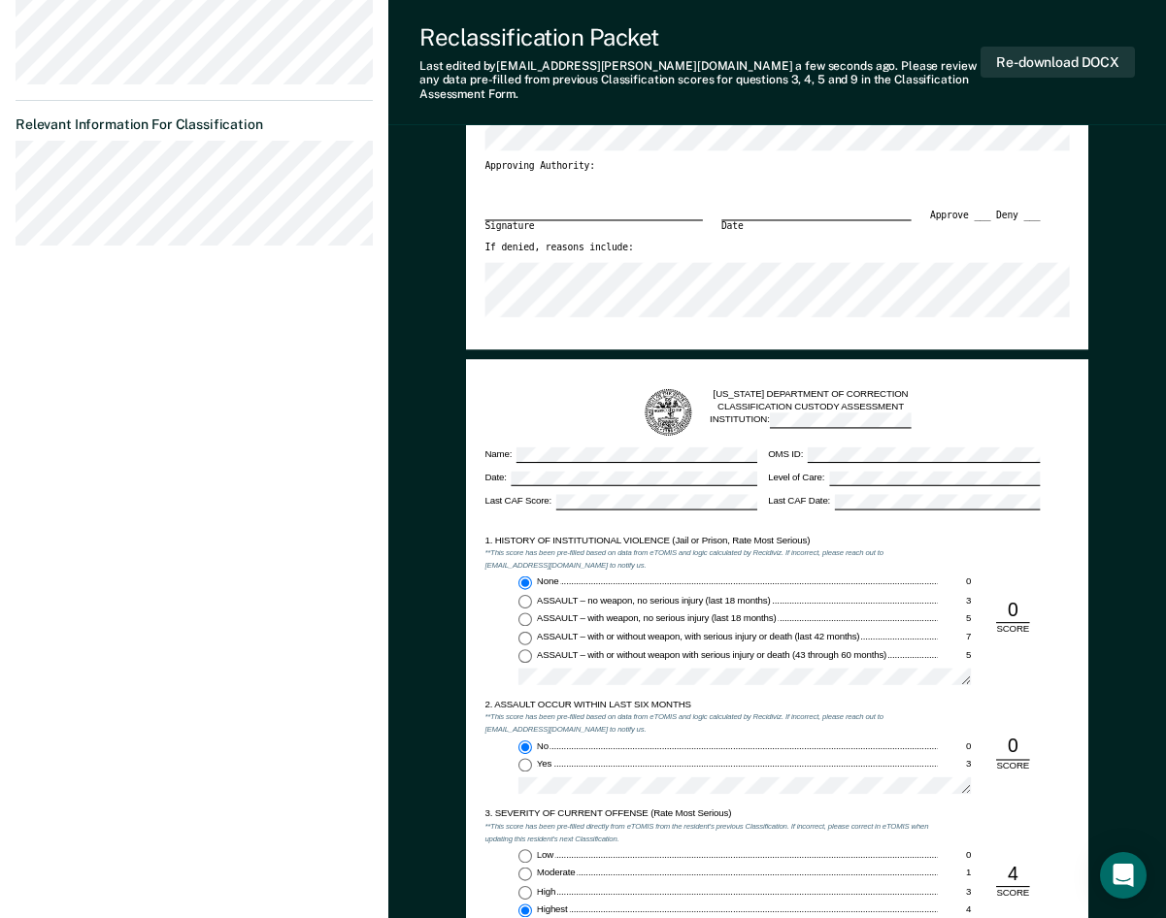
scroll to position [553, 0]
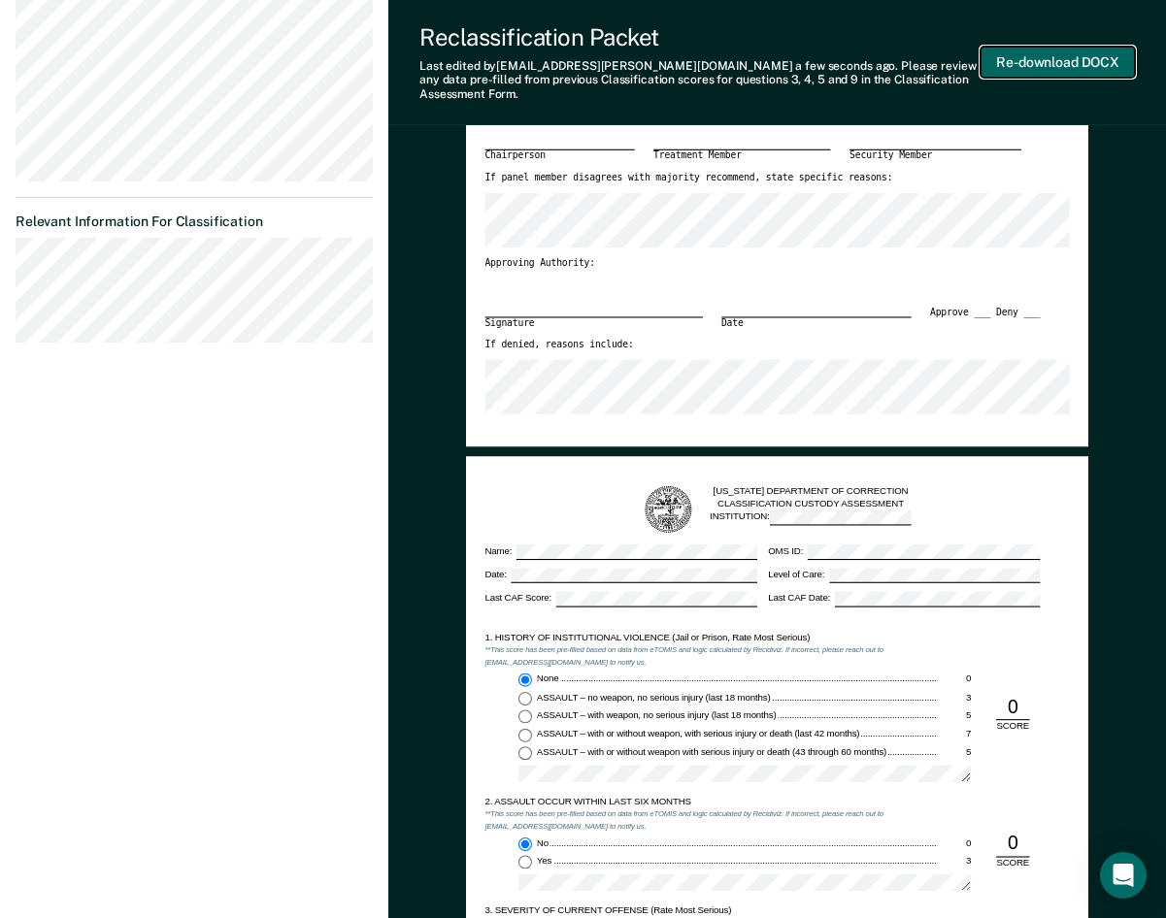
click at [1034, 55] on button "Re-download DOCX" at bounding box center [1057, 63] width 154 height 32
click at [1069, 15] on div "Reclassification Packet Last edited by terrus.lewis@corecivic.com a few seconds…" at bounding box center [777, 62] width 778 height 125
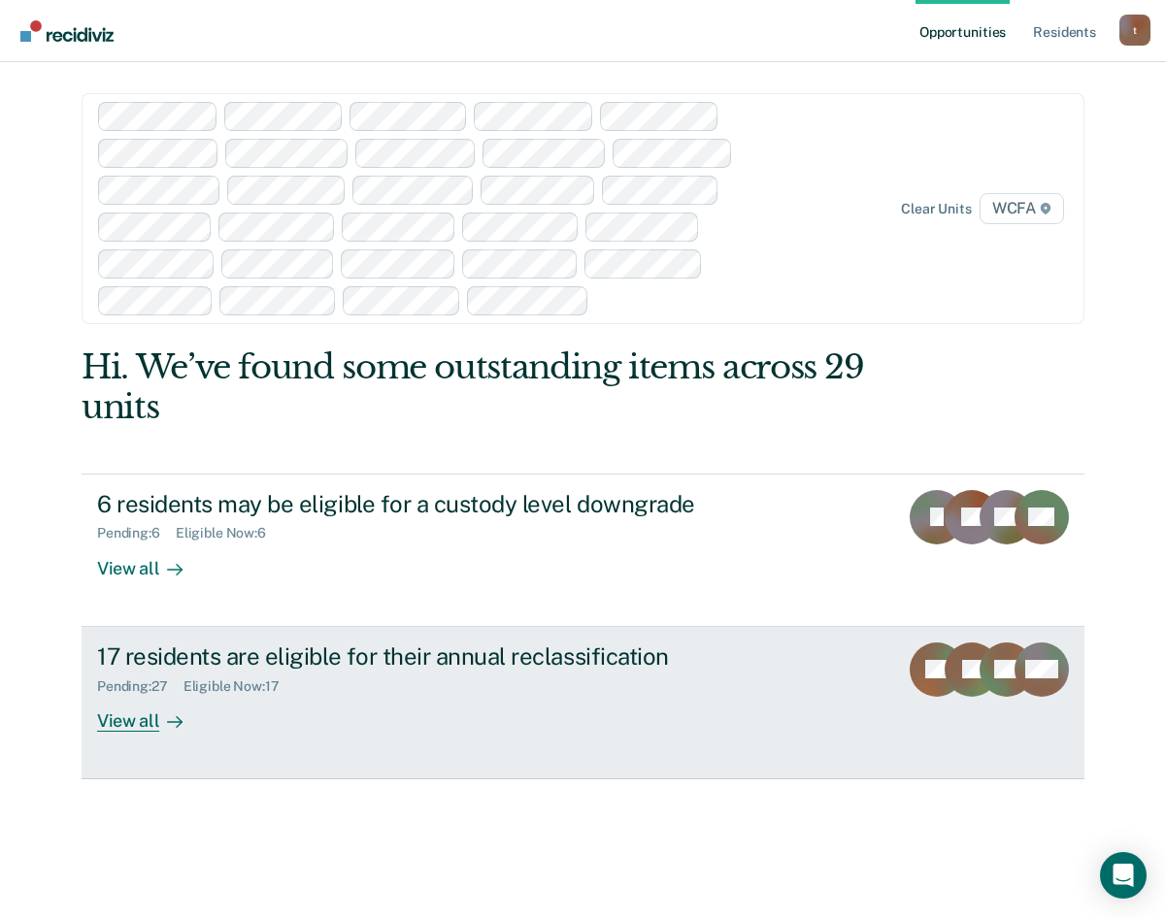
click at [129, 723] on div "View all" at bounding box center [151, 713] width 109 height 38
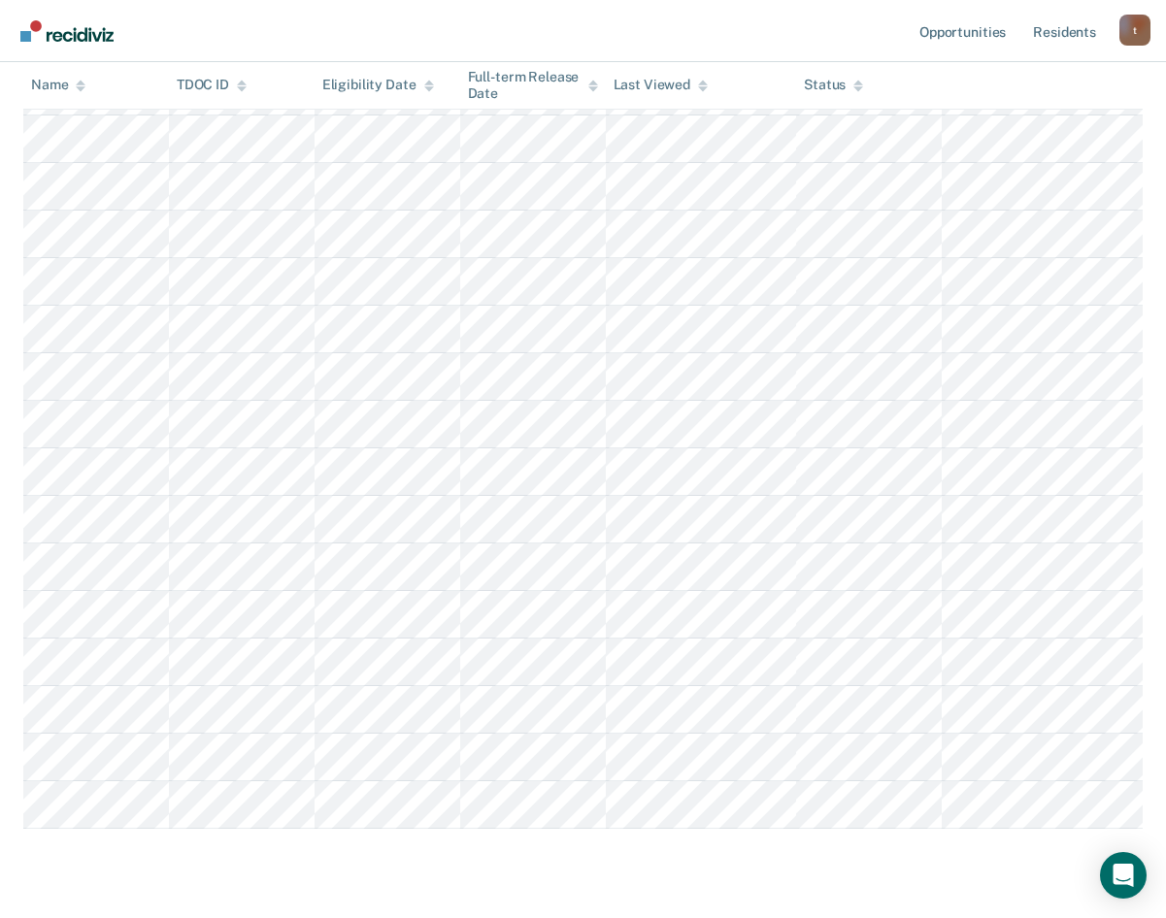
scroll to position [728, 0]
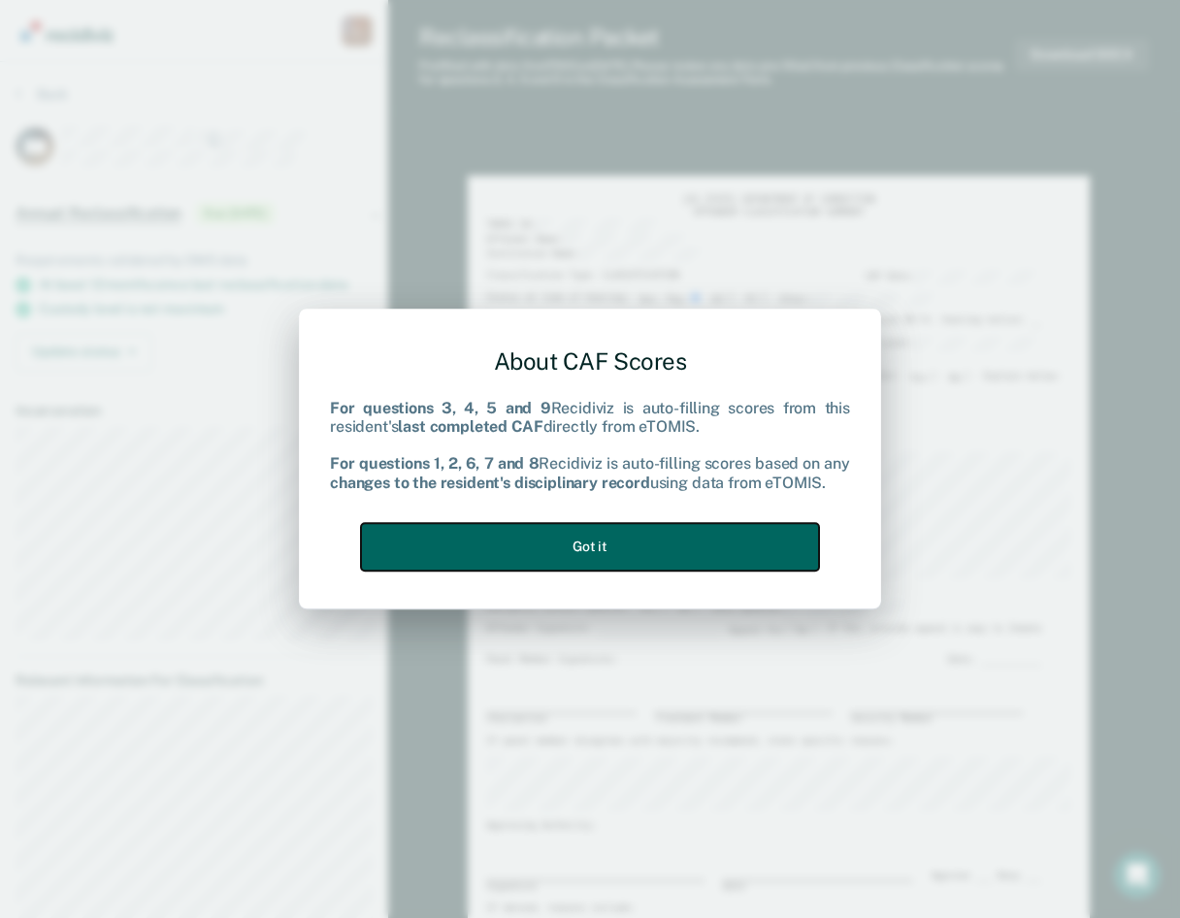
click at [609, 554] on button "Got it" at bounding box center [590, 547] width 458 height 48
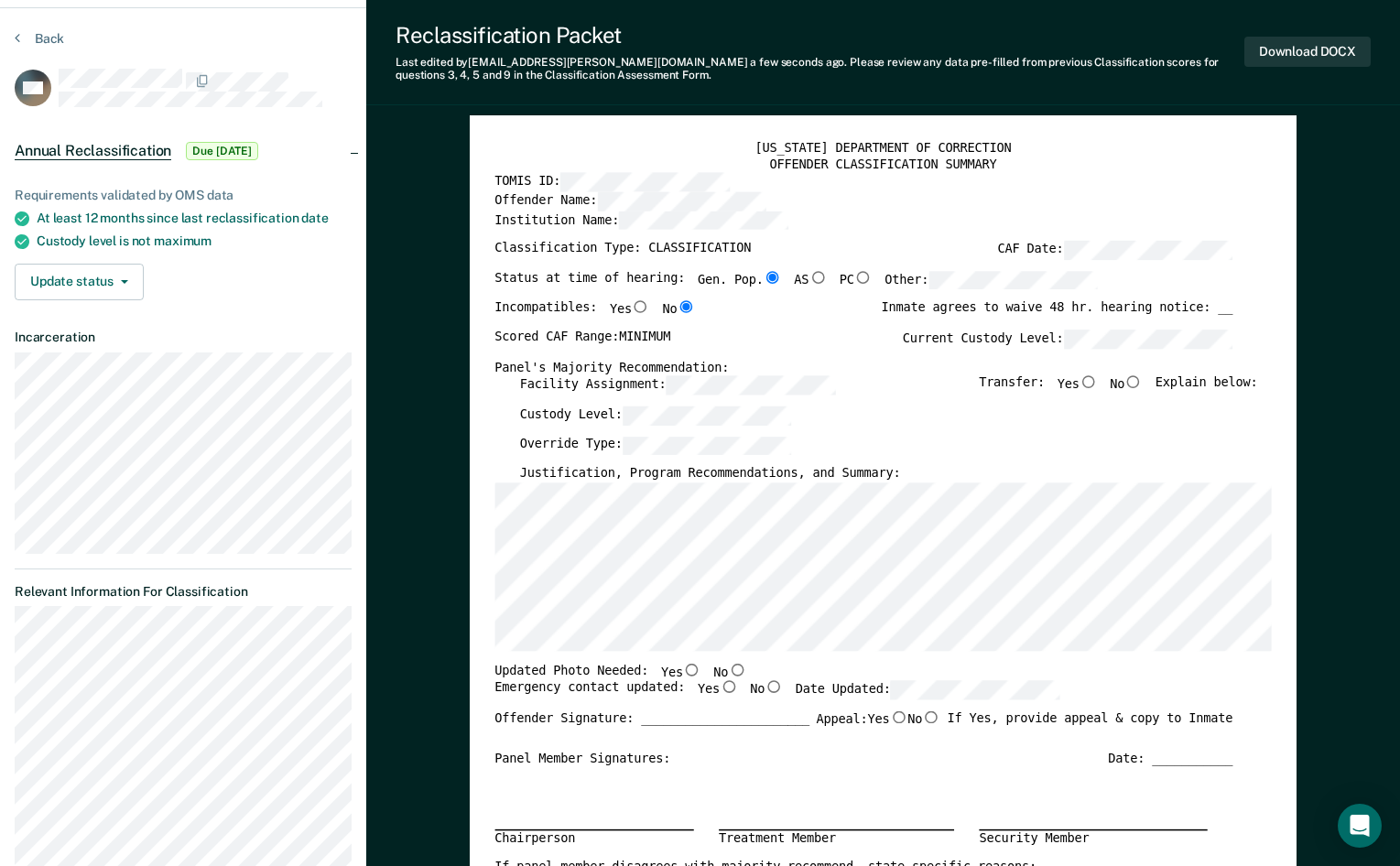
scroll to position [92, 0]
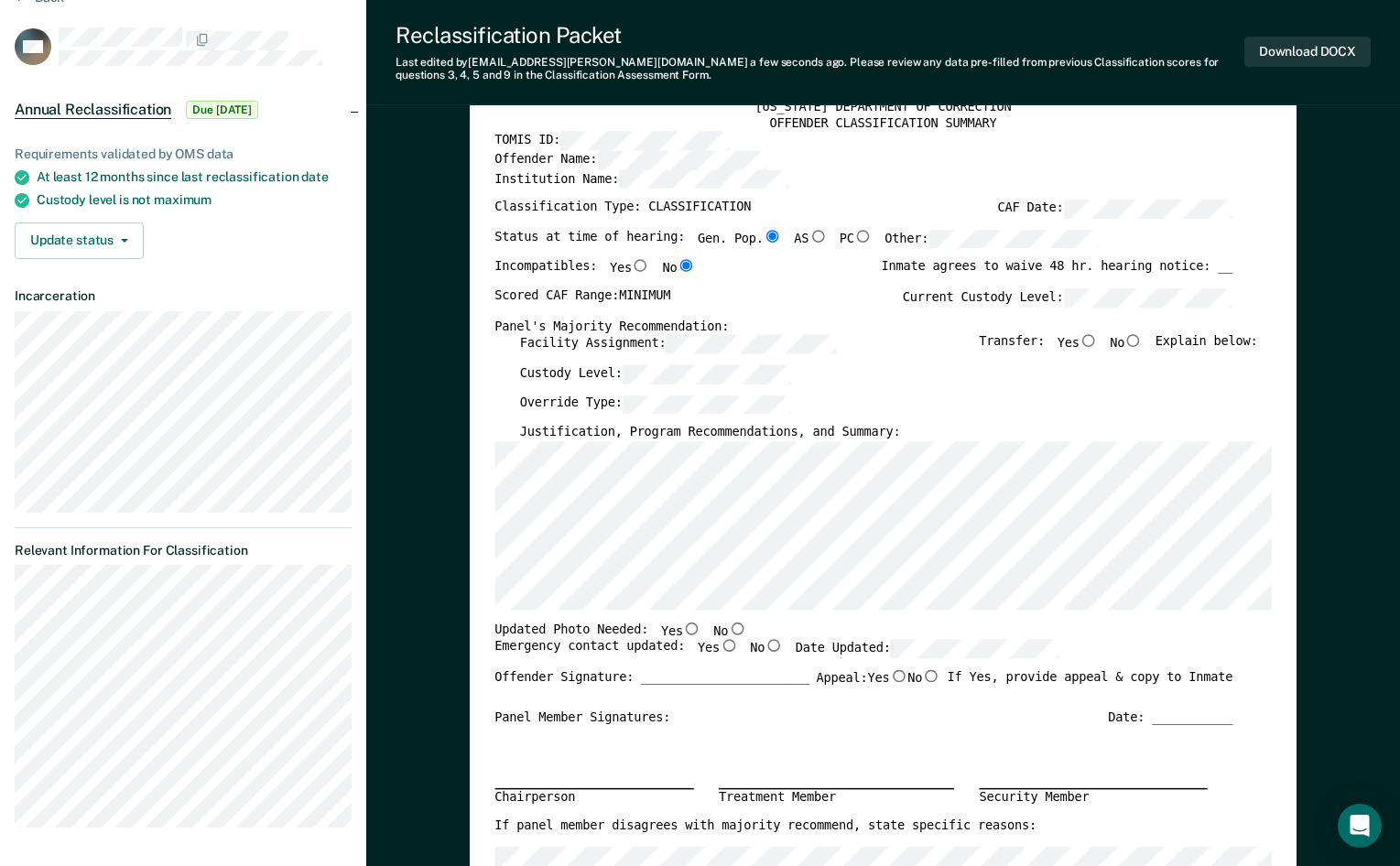
click at [683, 631] on input "Yes" at bounding box center [692, 628] width 18 height 13
type textarea "x"
radio input "true"
click at [720, 646] on input "Yes" at bounding box center [728, 646] width 18 height 13
type textarea "x"
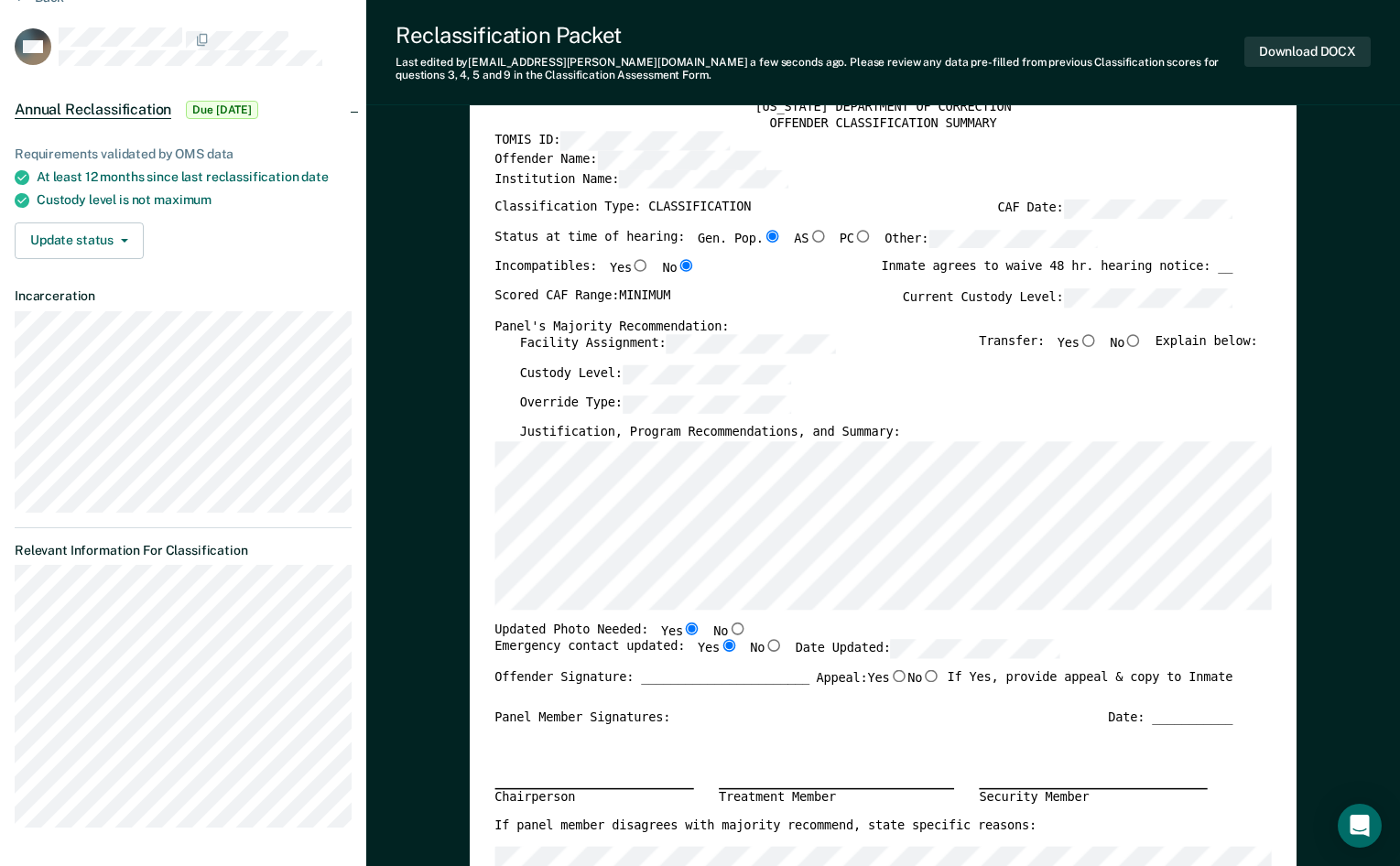
radio input "true"
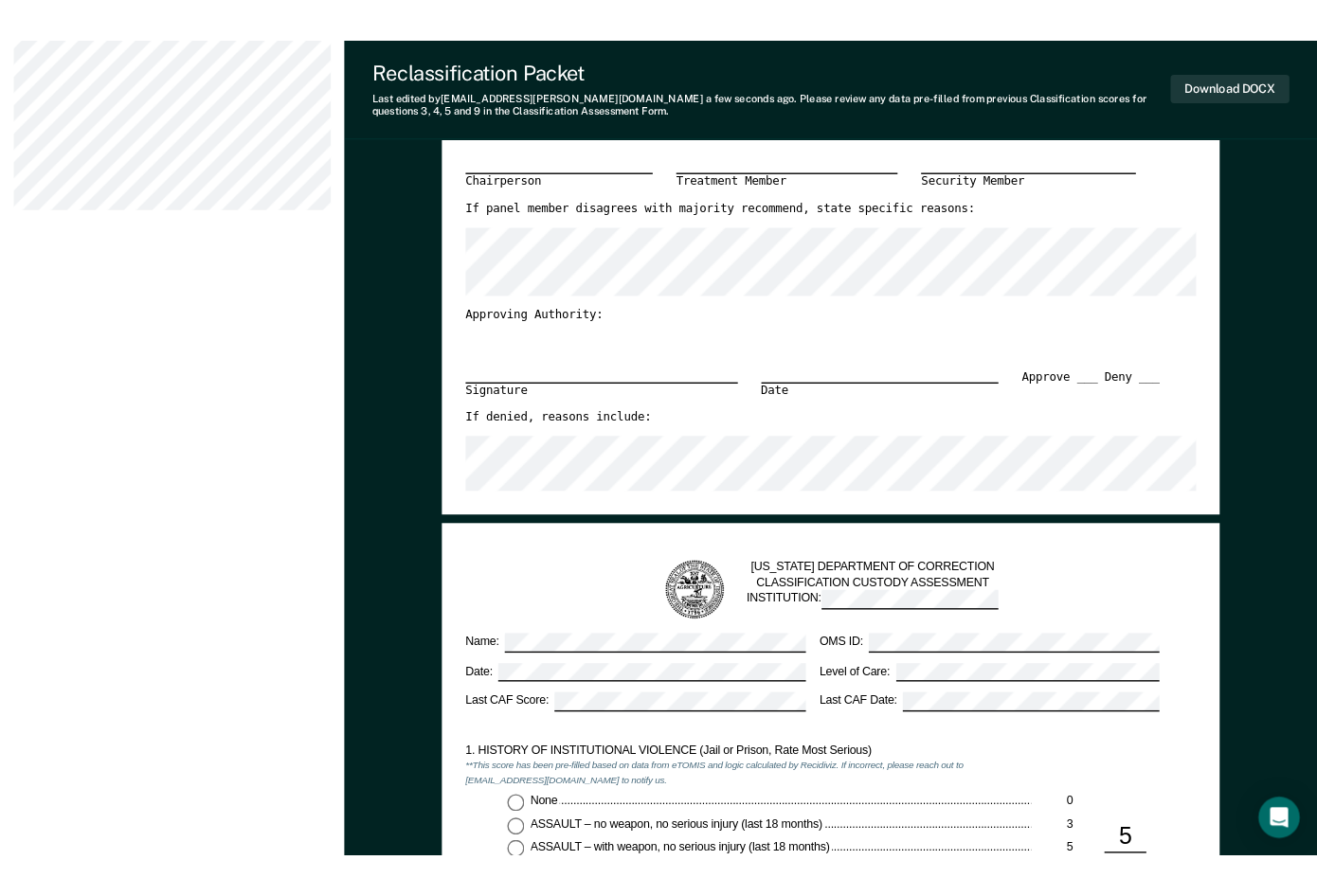
scroll to position [1137, 0]
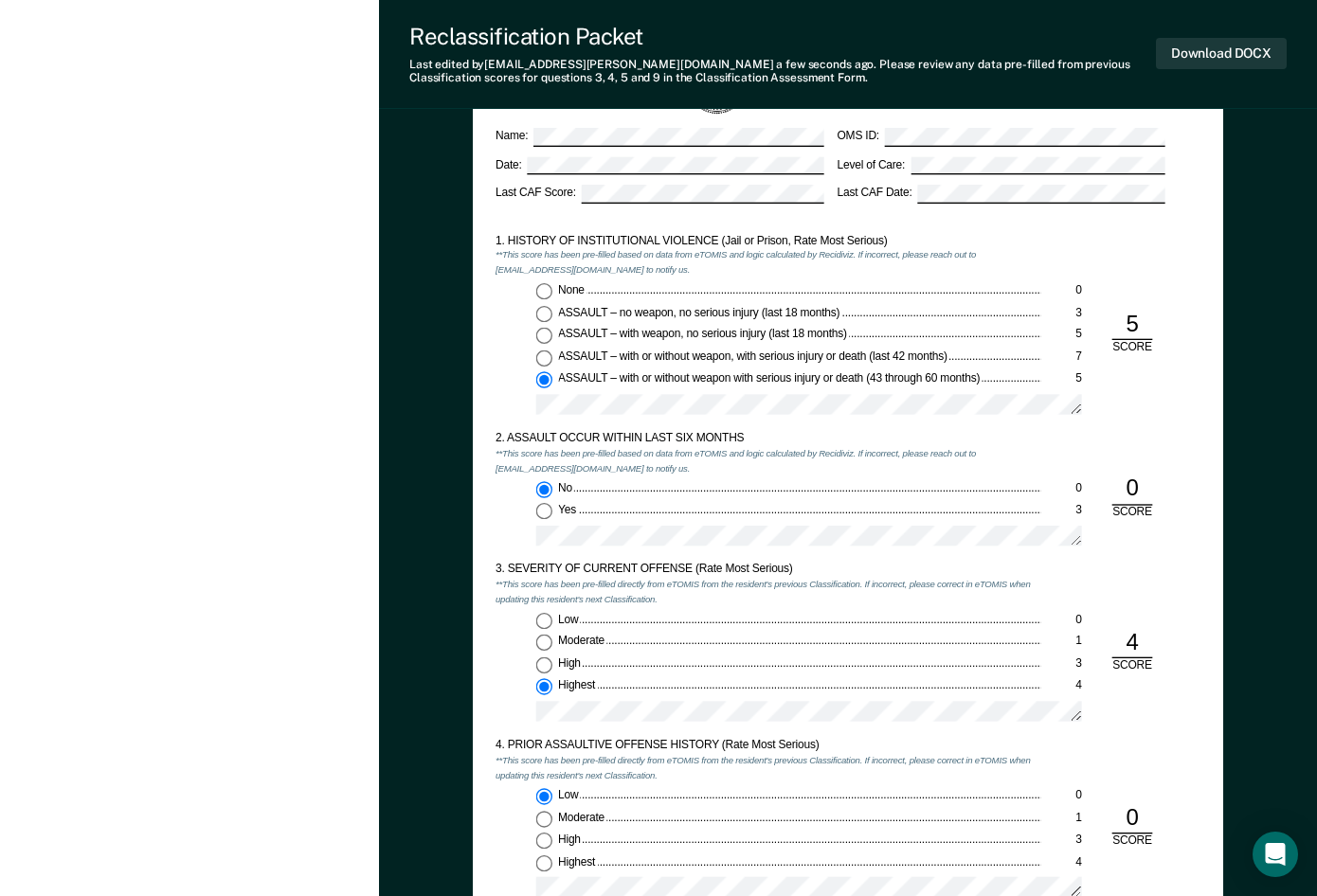
click at [543, 293] on input "None 0" at bounding box center [544, 291] width 17 height 17
type textarea "x"
radio input "true"
radio input "false"
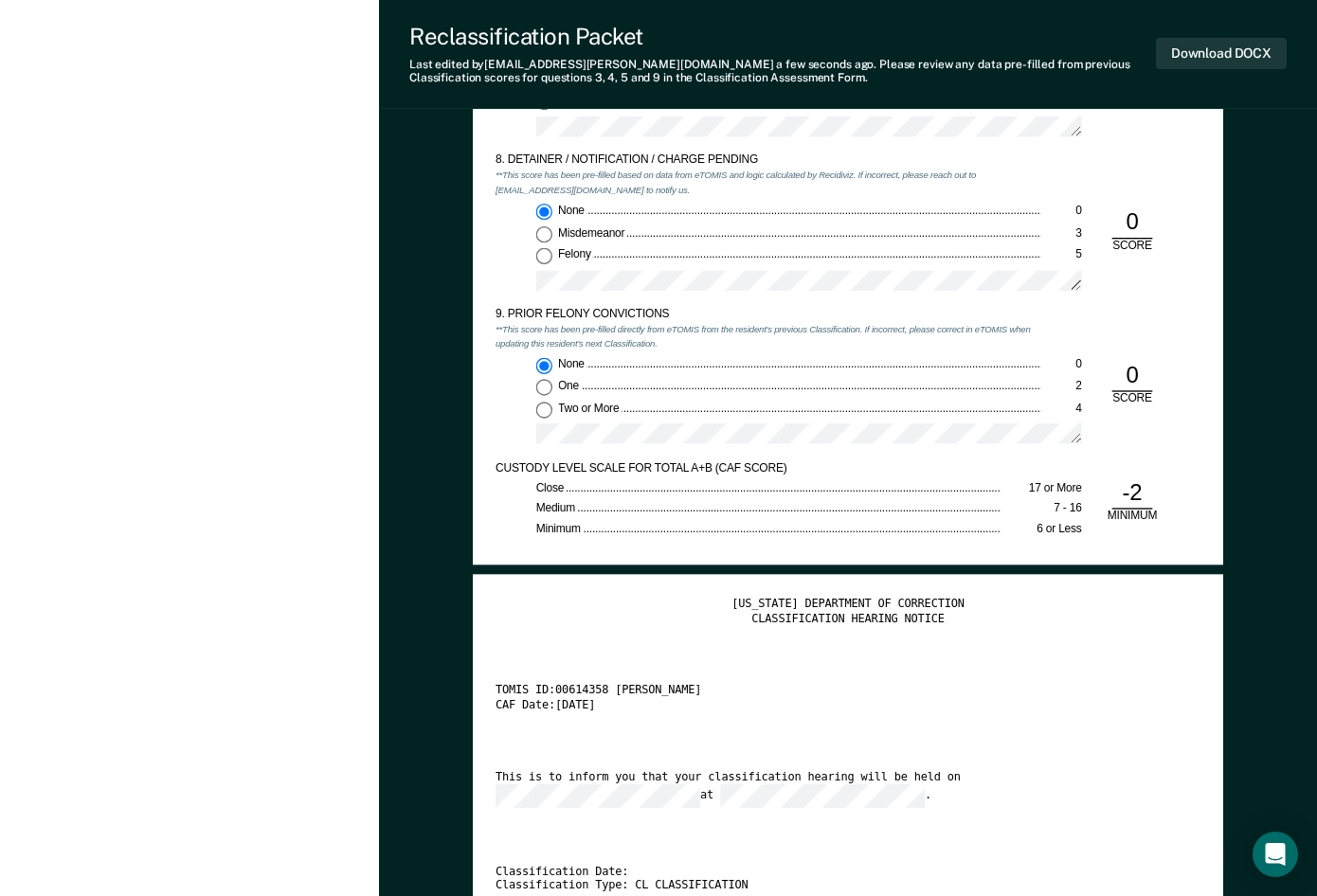
scroll to position [2842, 0]
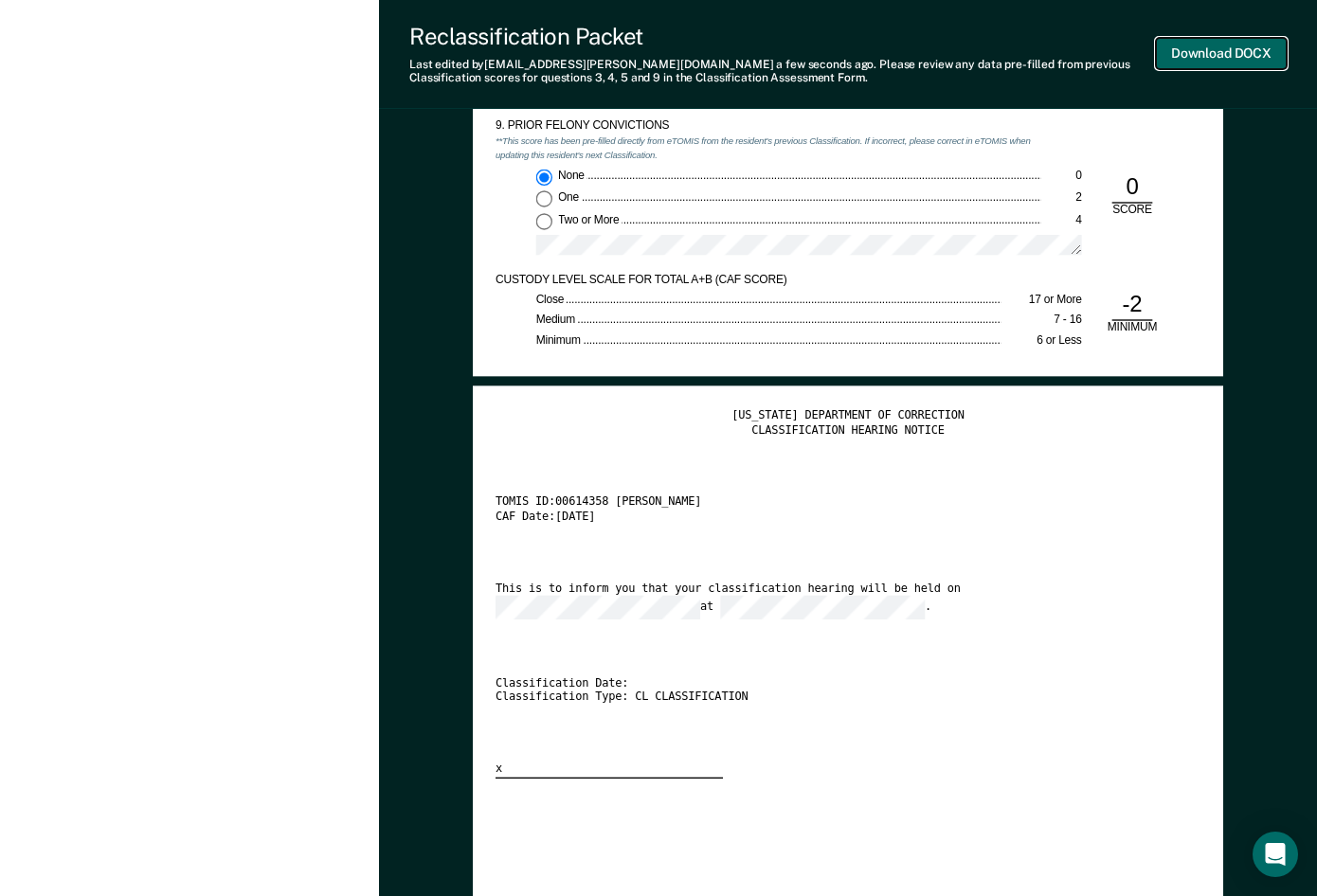
click at [1151, 54] on button "Download DOCX" at bounding box center [1221, 54] width 131 height 31
type textarea "x"
